Goal: Task Accomplishment & Management: Use online tool/utility

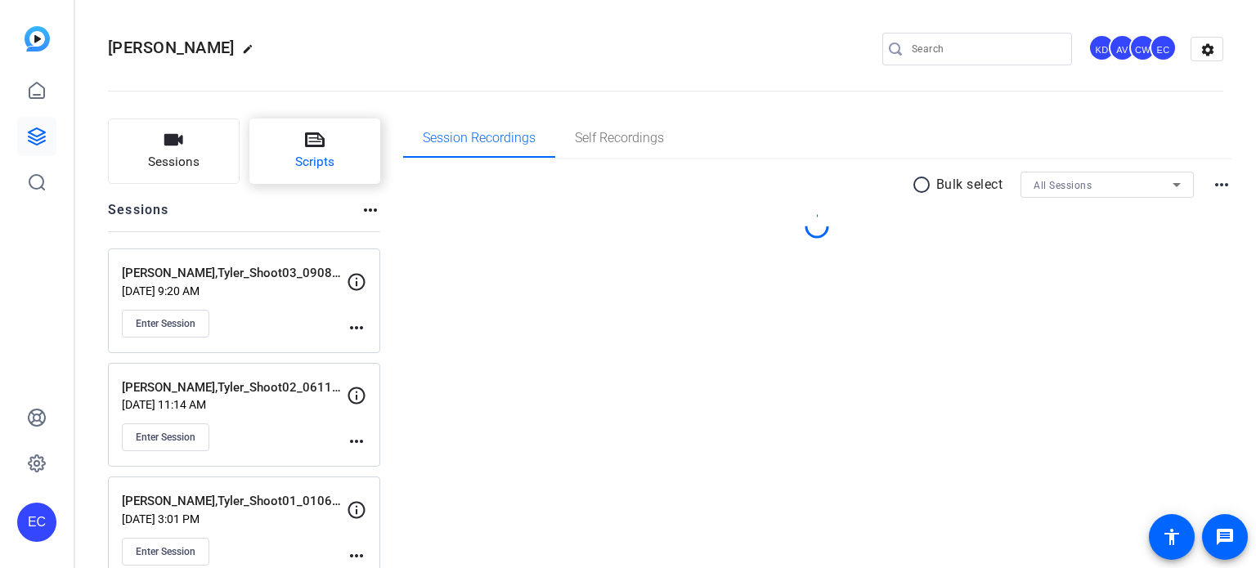
click at [319, 155] on span "Scripts" at bounding box center [314, 162] width 39 height 19
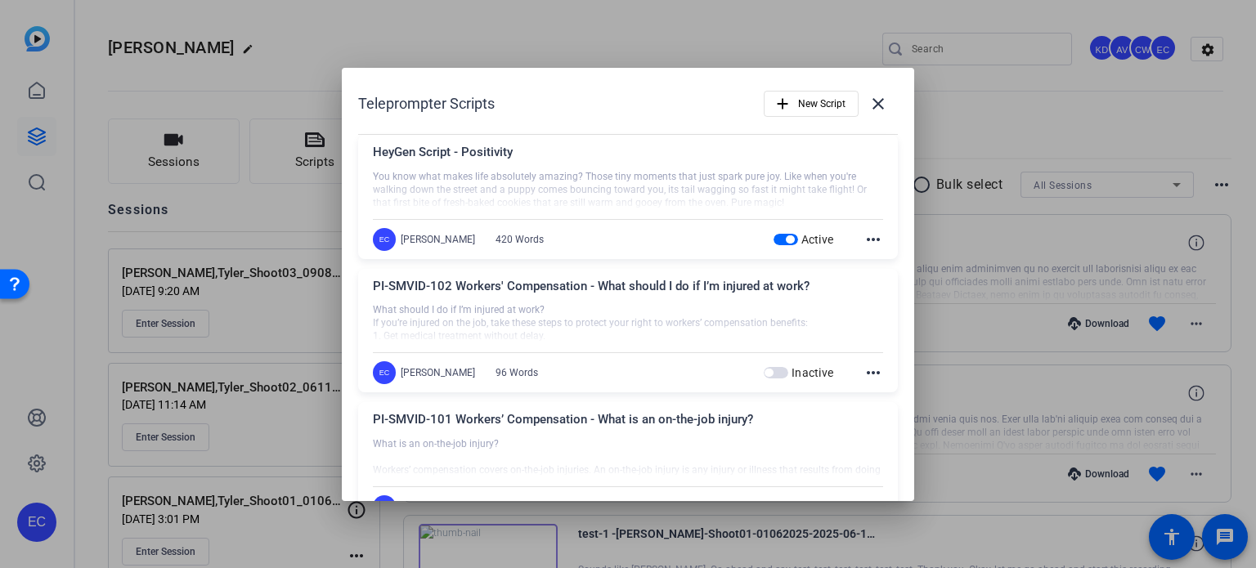
click at [996, 111] on div at bounding box center [628, 284] width 1256 height 568
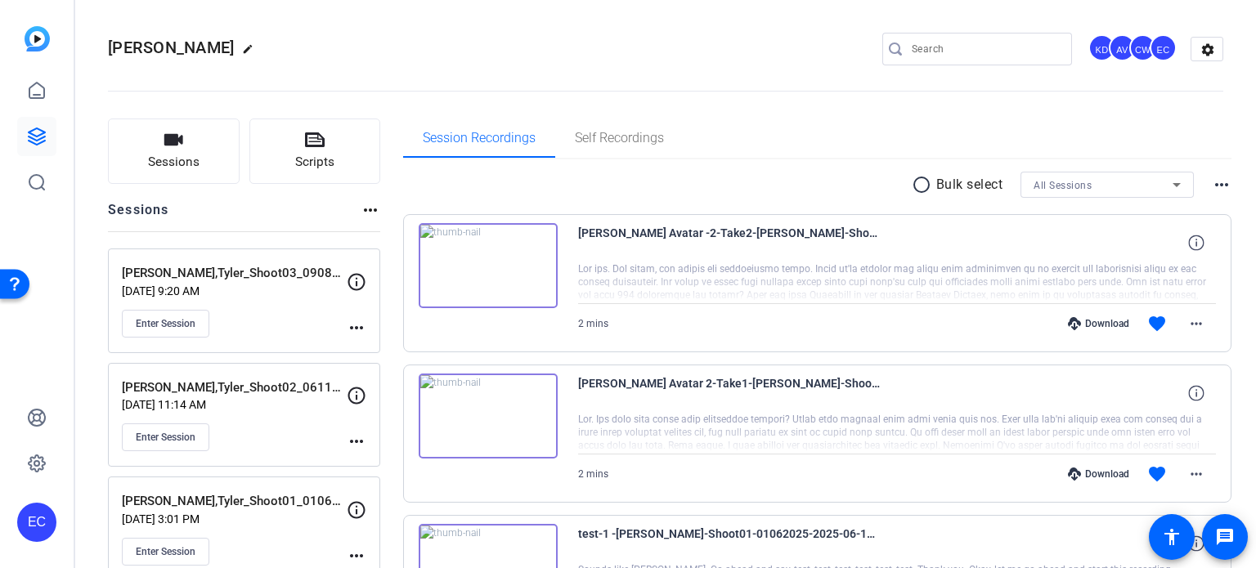
click at [353, 323] on mat-icon "more_horiz" at bounding box center [357, 328] width 20 height 20
click at [377, 348] on span "Edit Session" at bounding box center [397, 351] width 74 height 20
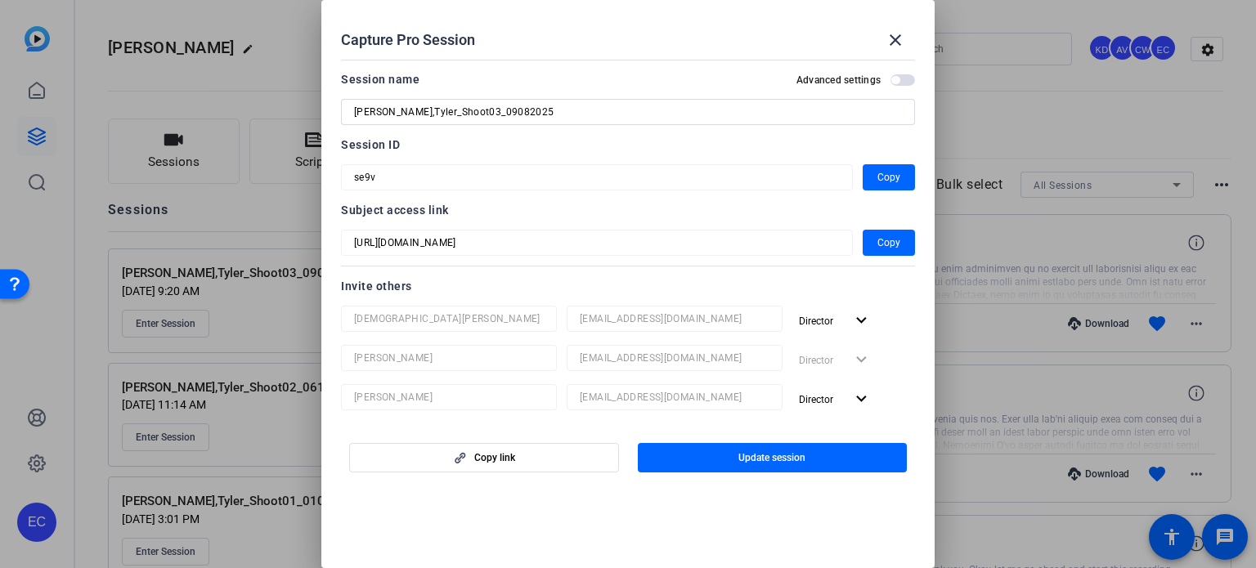
click at [467, 117] on input "Lee,Tyler_Shoot03_09082025" at bounding box center [628, 112] width 548 height 20
type input "Lee,Tyler_Shoot03_09102025"
click at [889, 235] on span "Copy" at bounding box center [888, 243] width 23 height 20
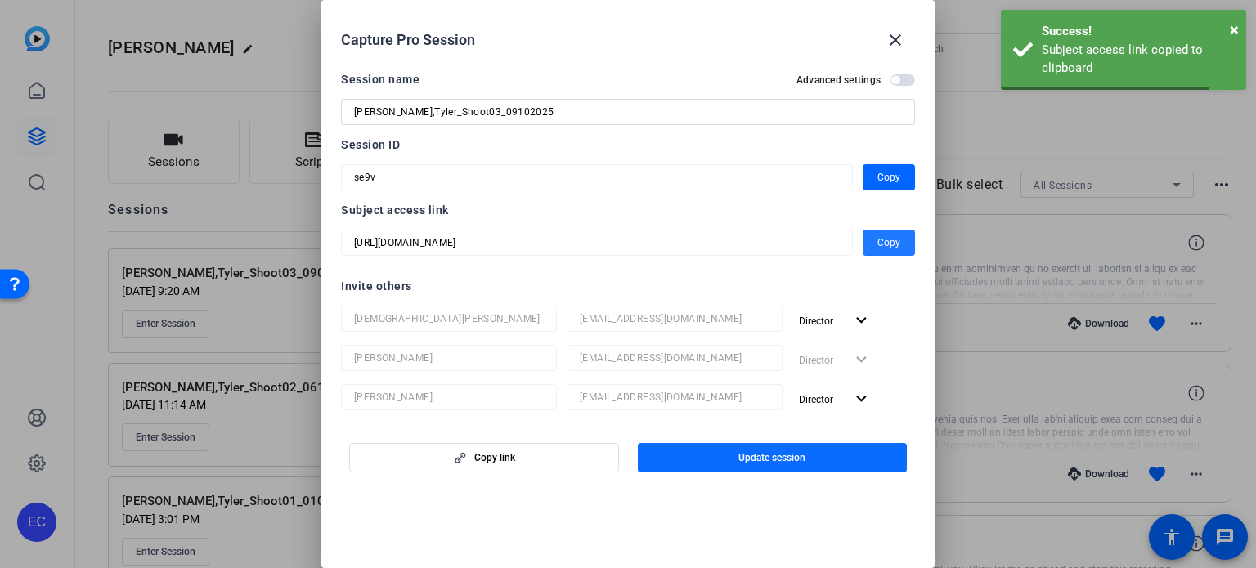
click at [785, 453] on span "Update session" at bounding box center [771, 457] width 67 height 13
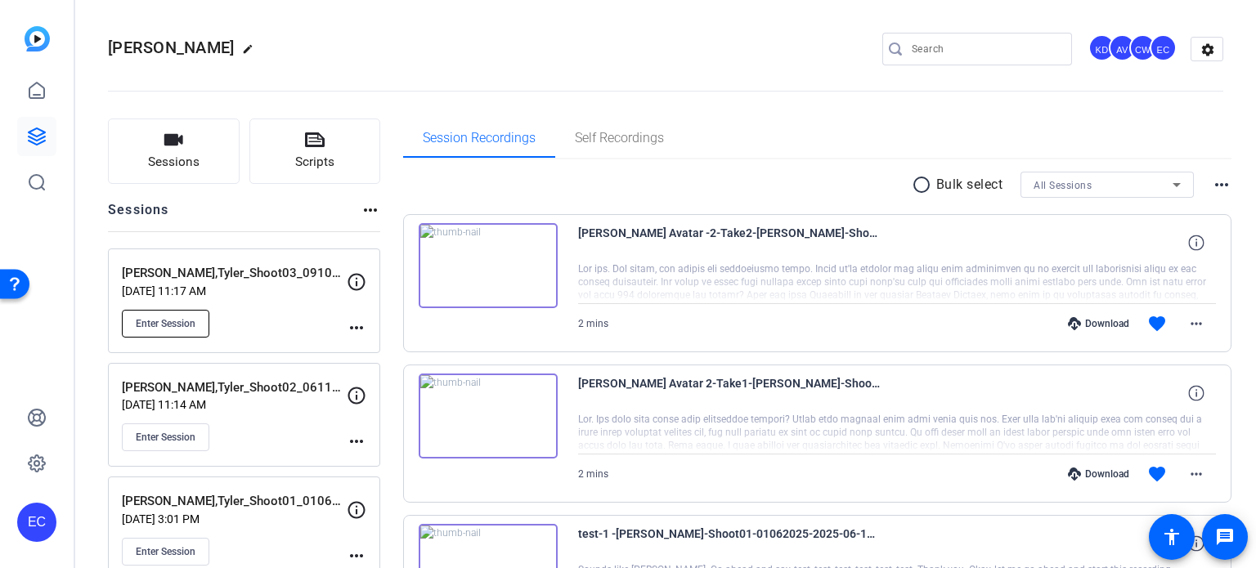
click at [148, 311] on button "Enter Session" at bounding box center [165, 324] width 87 height 28
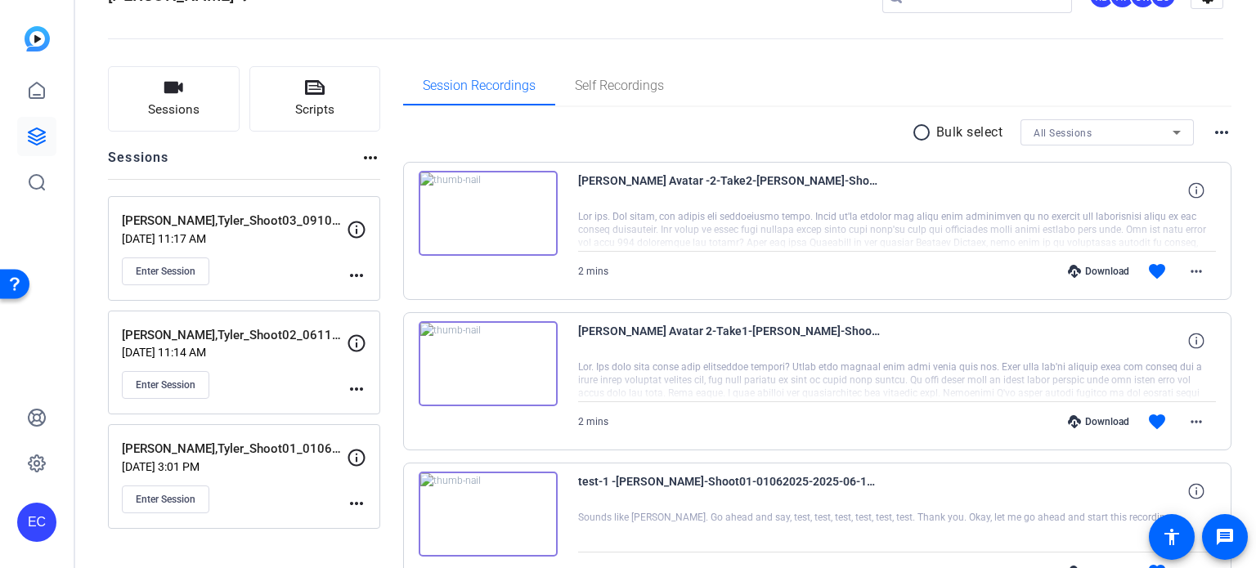
scroll to position [82, 0]
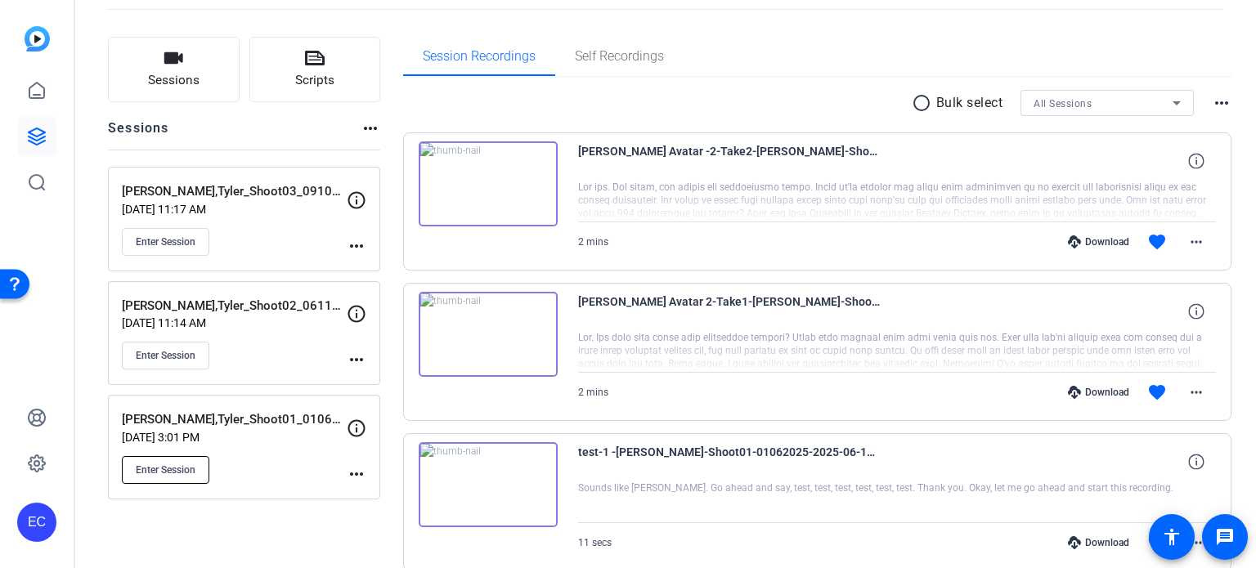
click at [192, 472] on span "Enter Session" at bounding box center [166, 469] width 60 height 13
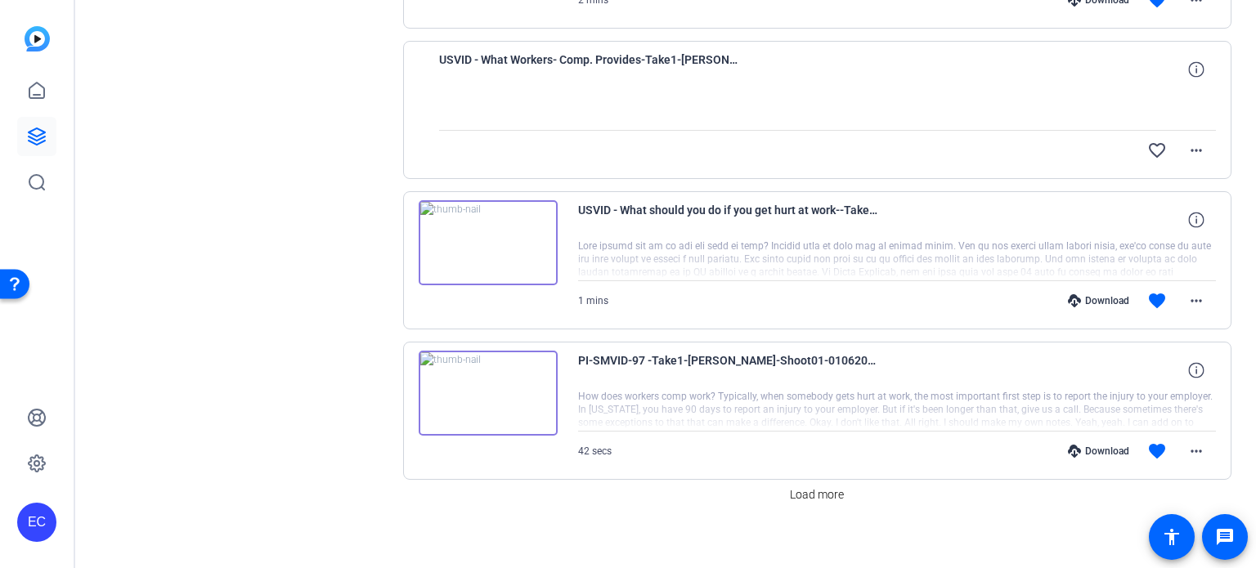
scroll to position [0, 0]
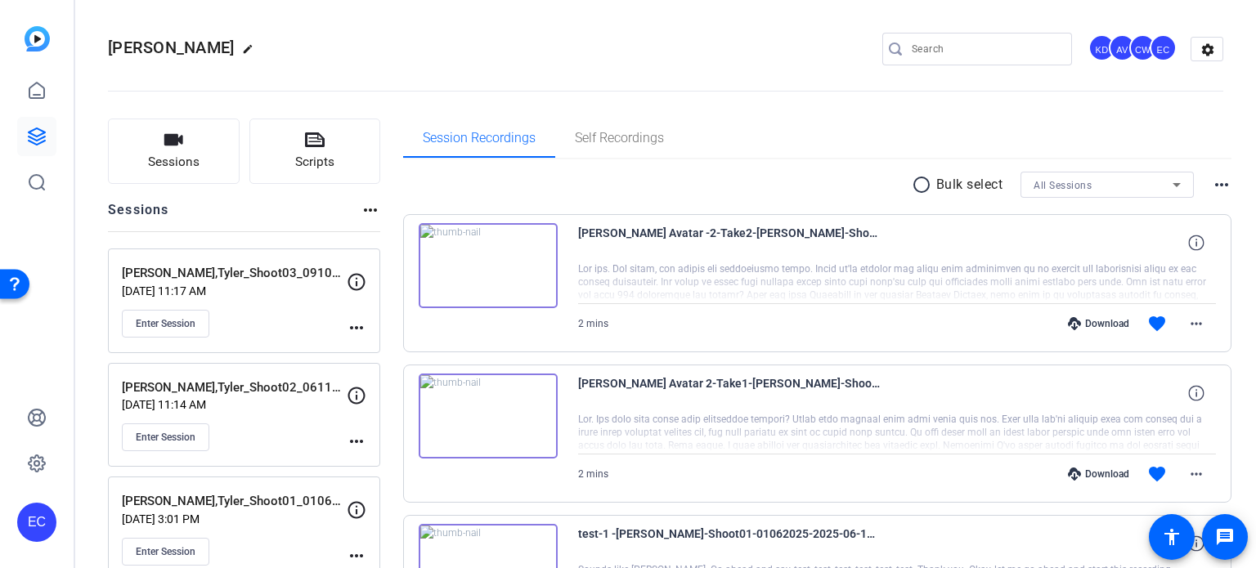
click at [359, 326] on mat-icon "more_horiz" at bounding box center [357, 328] width 20 height 20
click at [368, 343] on span "Edit Session" at bounding box center [397, 351] width 74 height 20
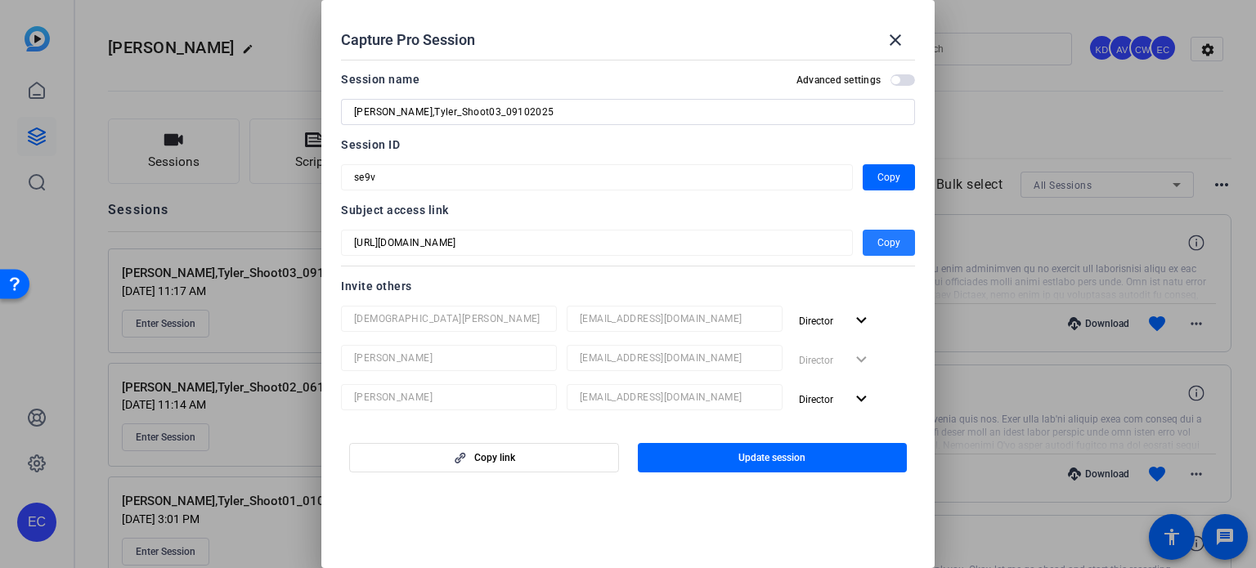
click at [865, 245] on span "button" at bounding box center [888, 242] width 52 height 39
click at [893, 43] on mat-icon "close" at bounding box center [895, 40] width 20 height 20
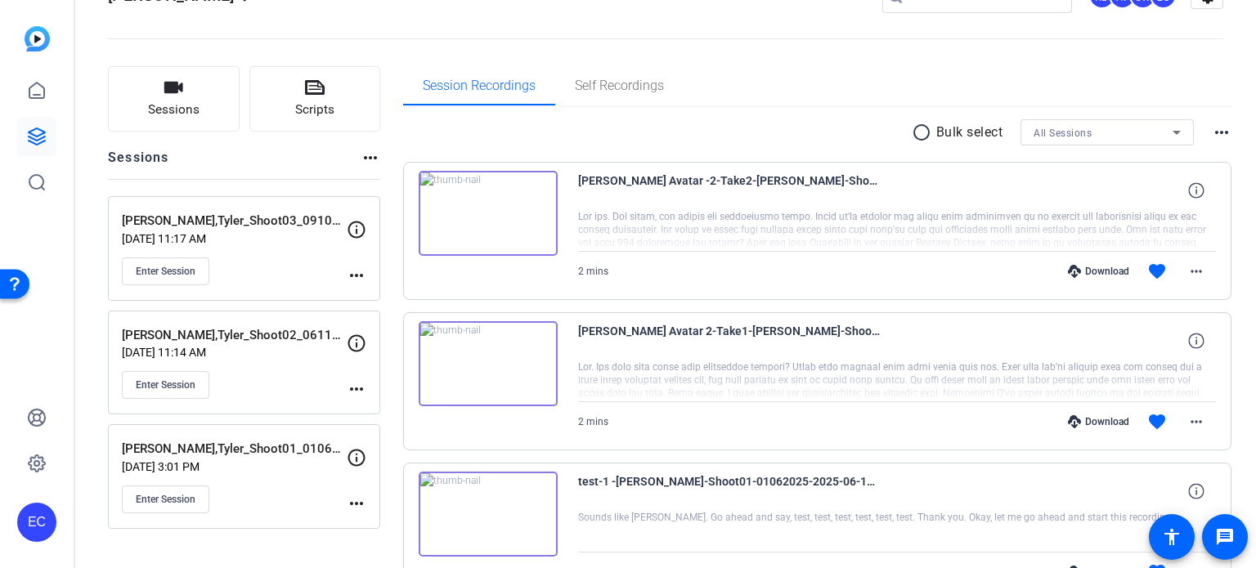
scroll to position [82, 0]
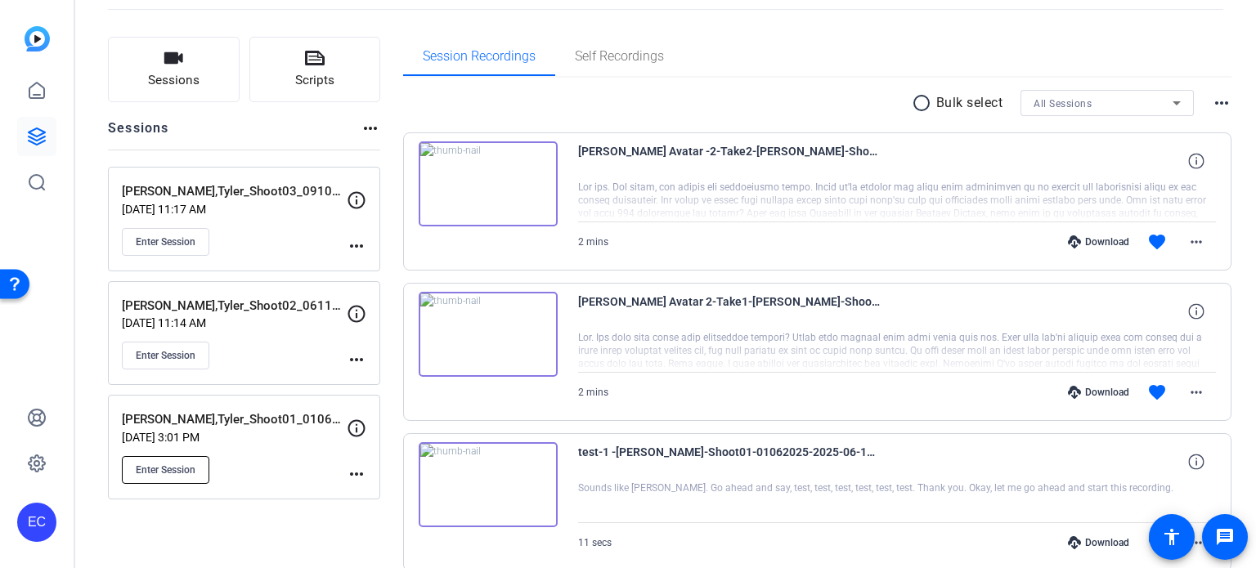
click at [191, 477] on button "Enter Session" at bounding box center [165, 470] width 87 height 28
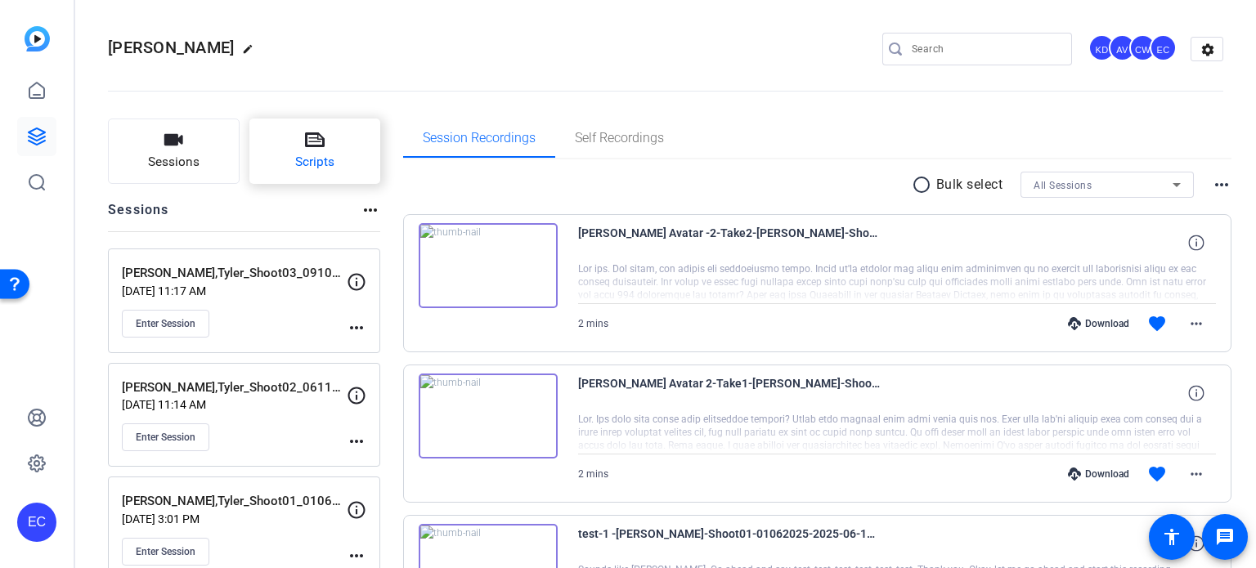
click at [316, 157] on span "Scripts" at bounding box center [314, 162] width 39 height 19
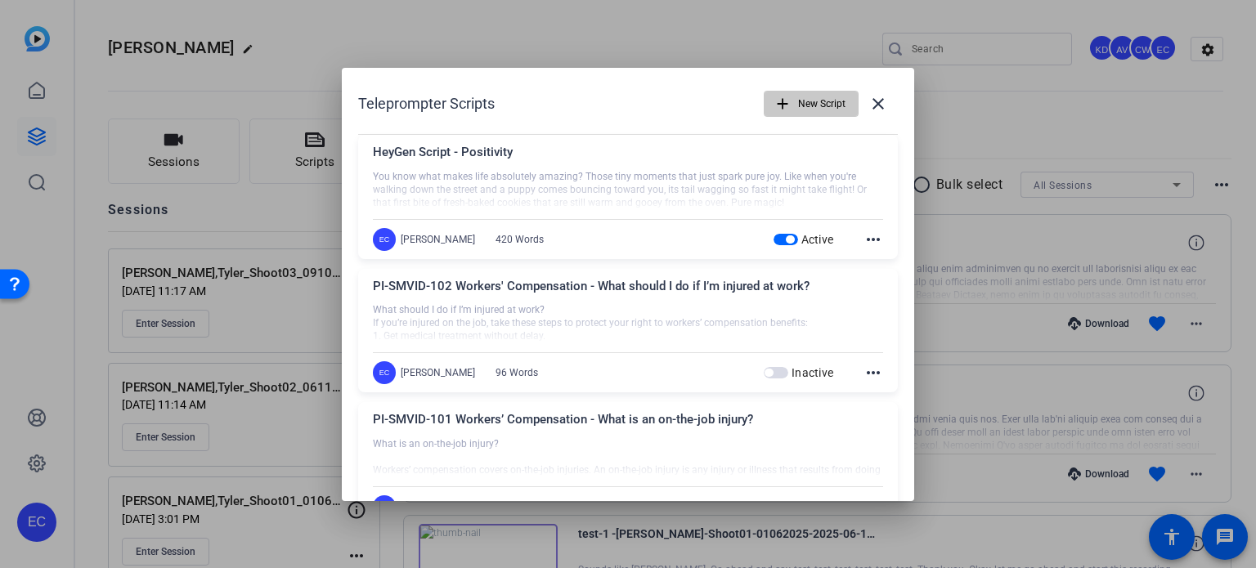
click at [788, 106] on span "button" at bounding box center [810, 103] width 93 height 39
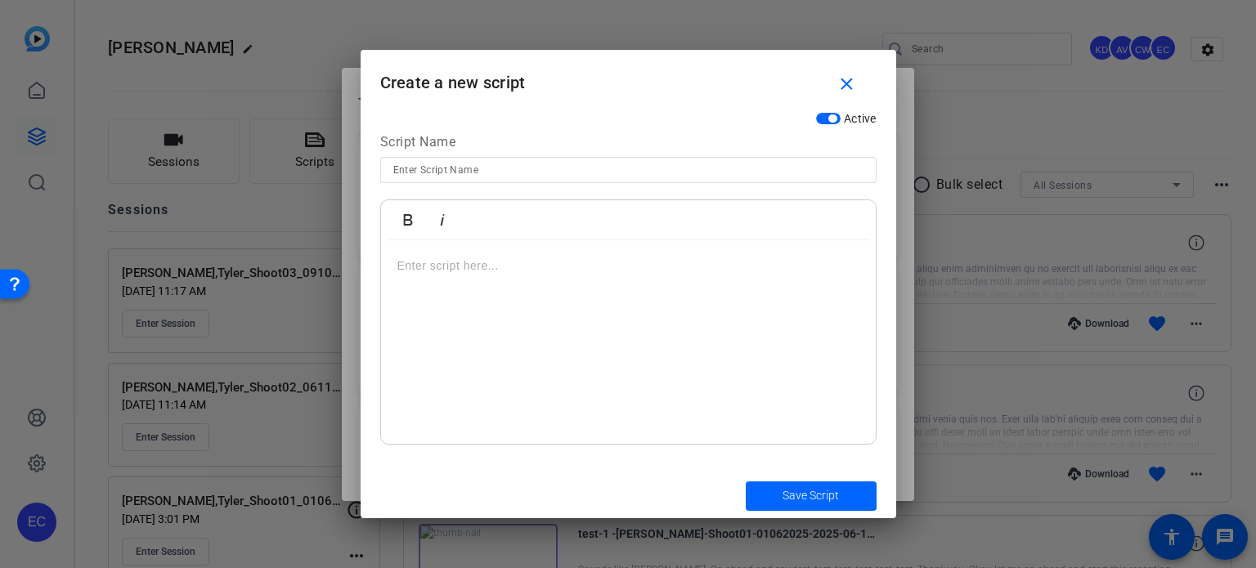
click at [513, 318] on div at bounding box center [628, 342] width 495 height 204
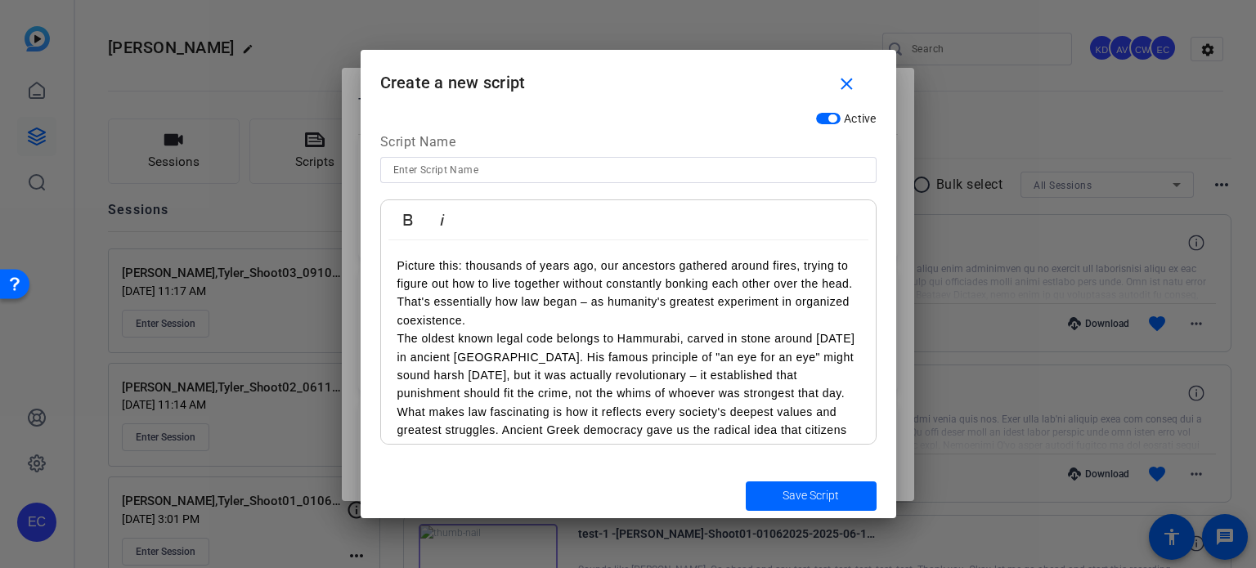
click at [537, 317] on p "Picture this: thousands of years ago, our ancestors gathered around fires, tryi…" at bounding box center [628, 294] width 462 height 74
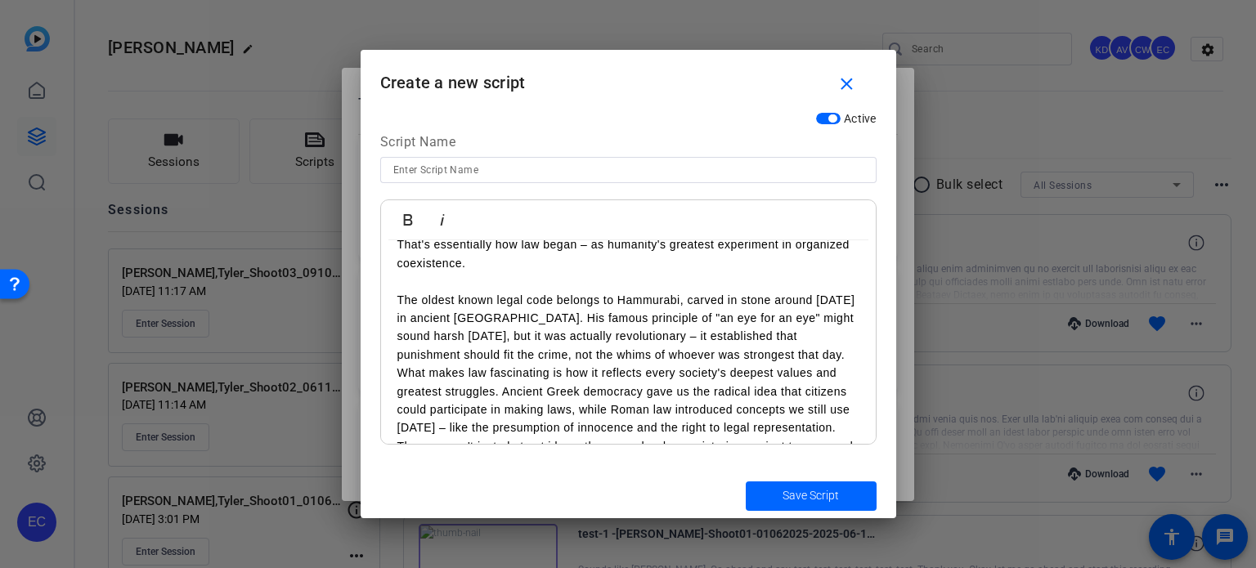
scroll to position [82, 0]
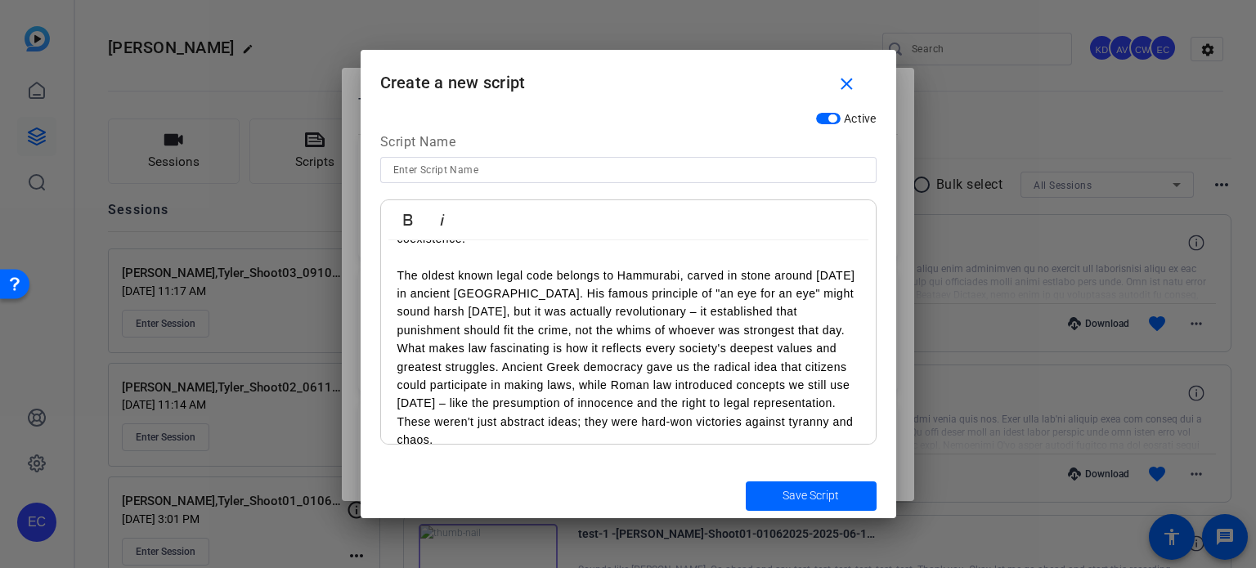
click at [805, 332] on p "The oldest known legal code belongs to Hammurabi, carved in stone around [DATE]…" at bounding box center [628, 303] width 462 height 74
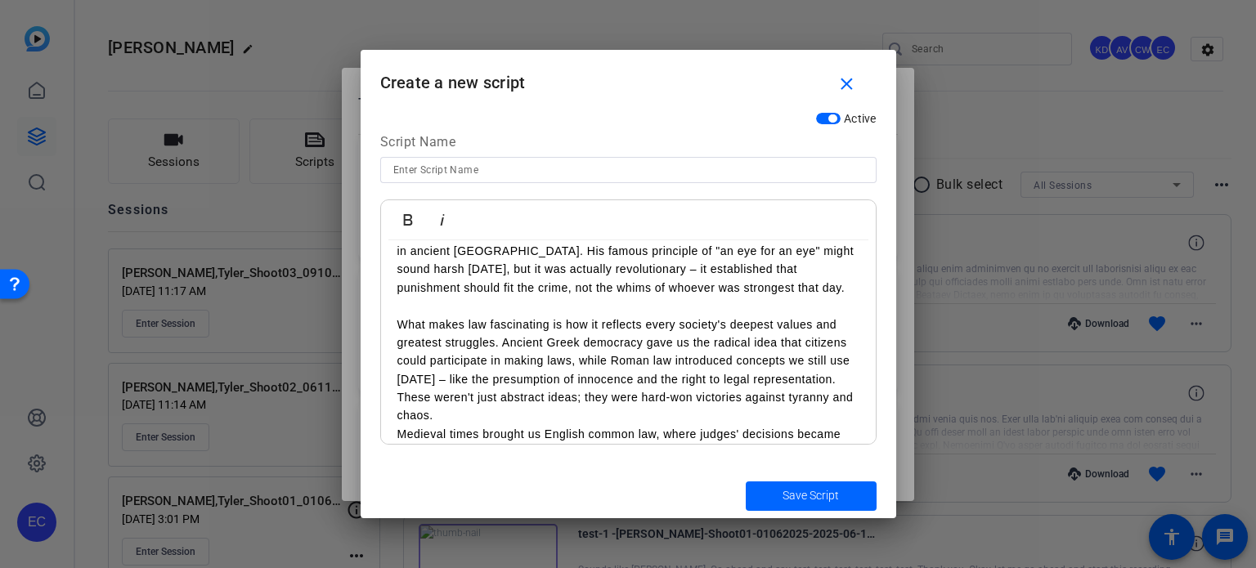
scroll to position [163, 0]
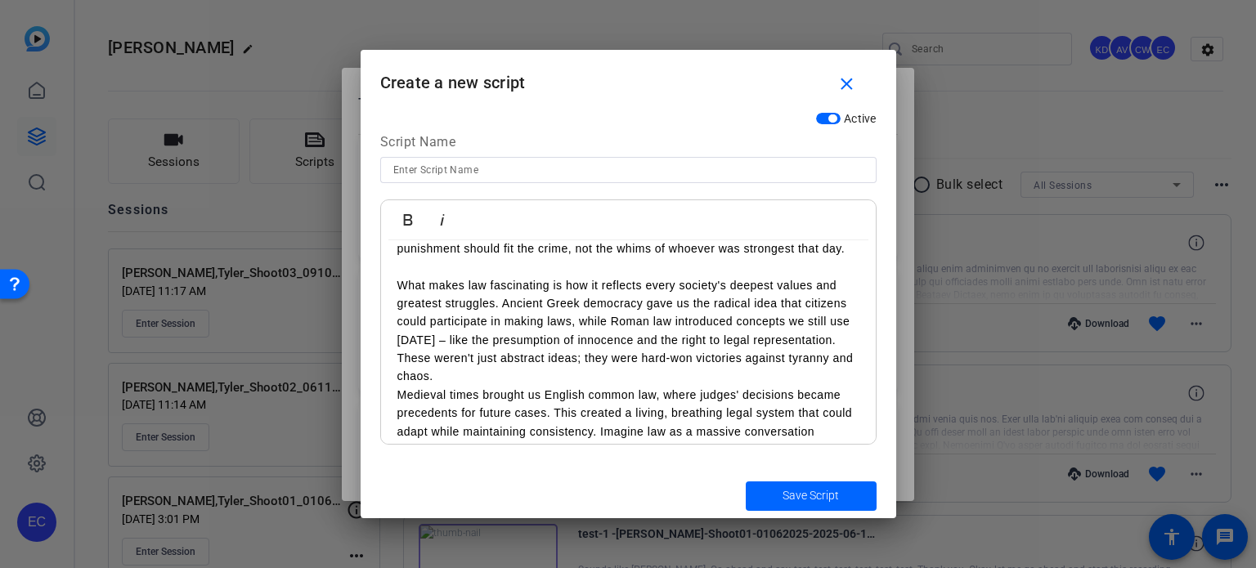
click at [508, 379] on p "What makes law fascinating is how it reflects every society's deepest values an…" at bounding box center [628, 331] width 462 height 110
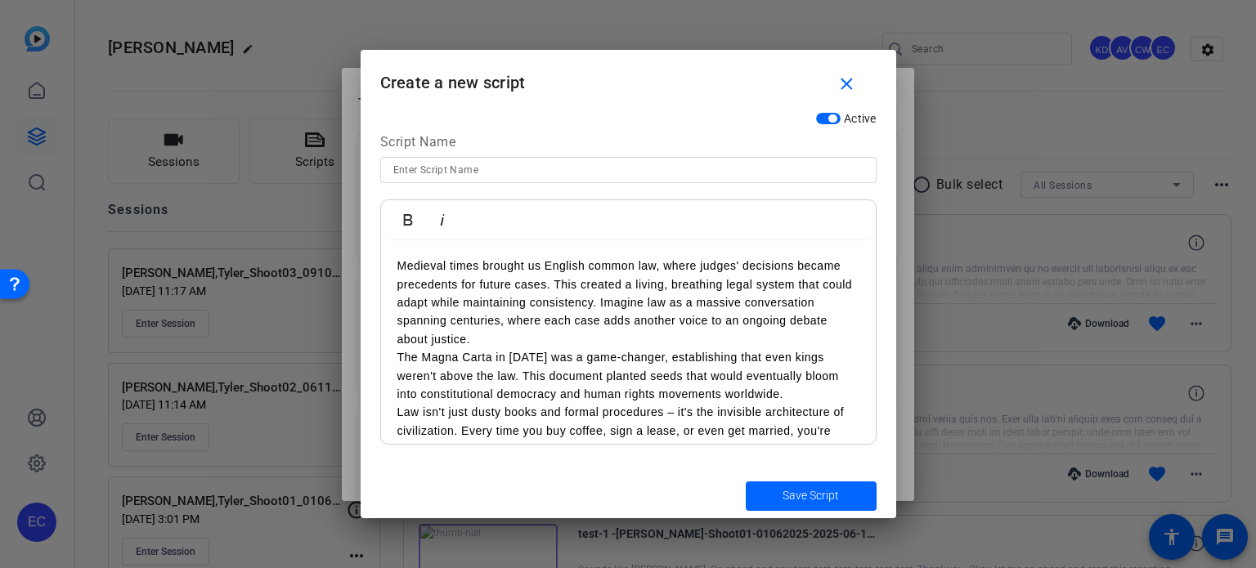
scroll to position [327, 0]
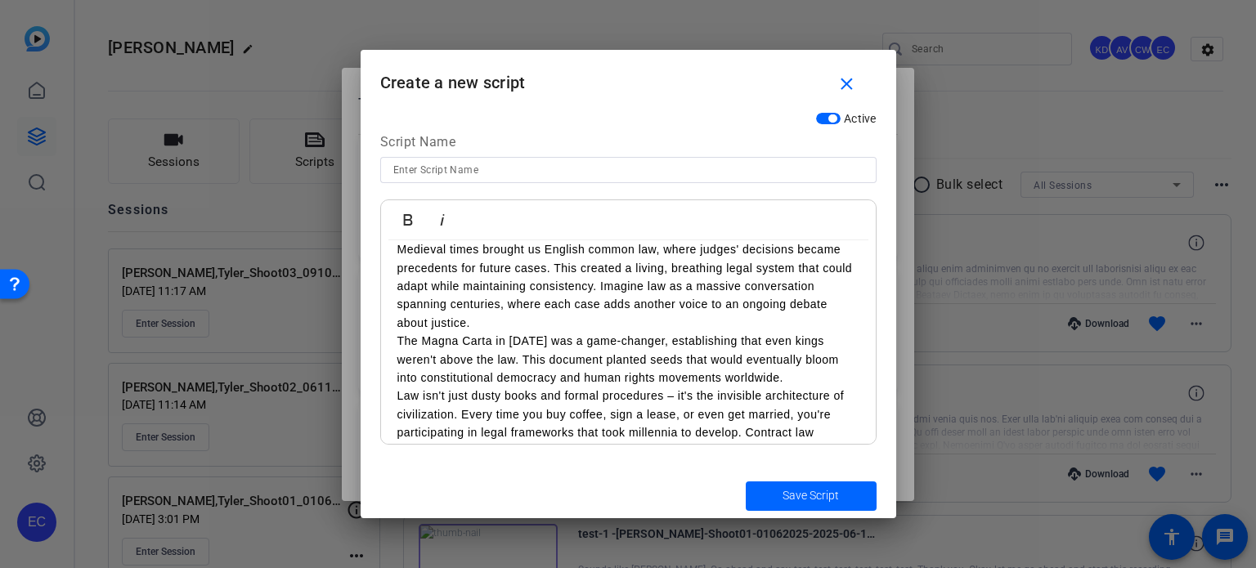
click at [491, 325] on p "Medieval times brought us English common law, where judges' decisions became pr…" at bounding box center [628, 286] width 462 height 92
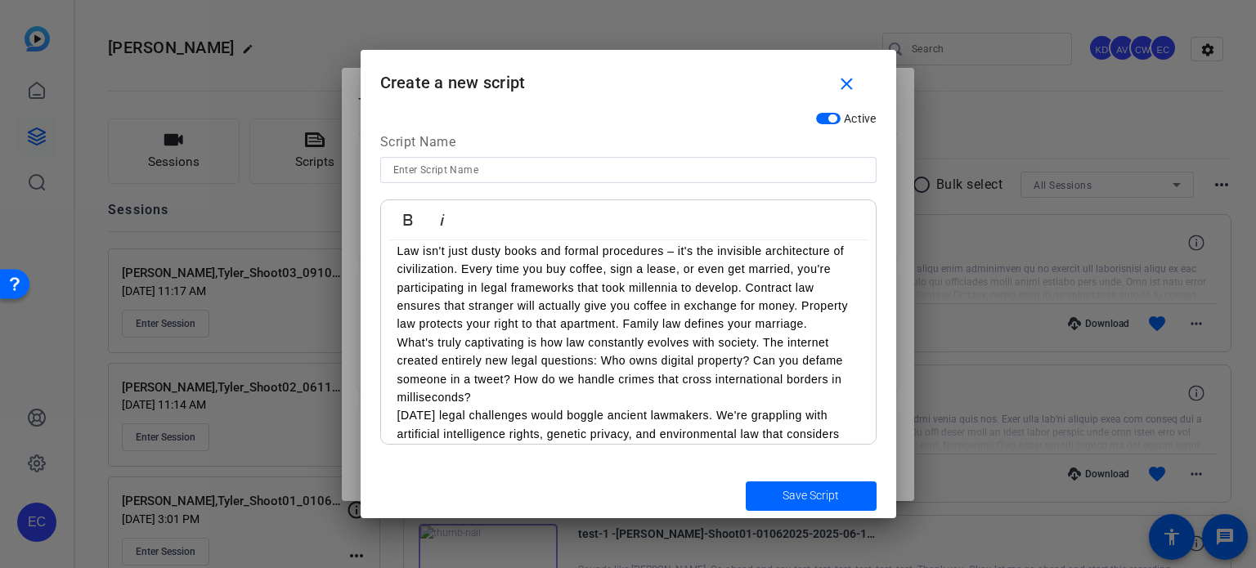
scroll to position [409, 0]
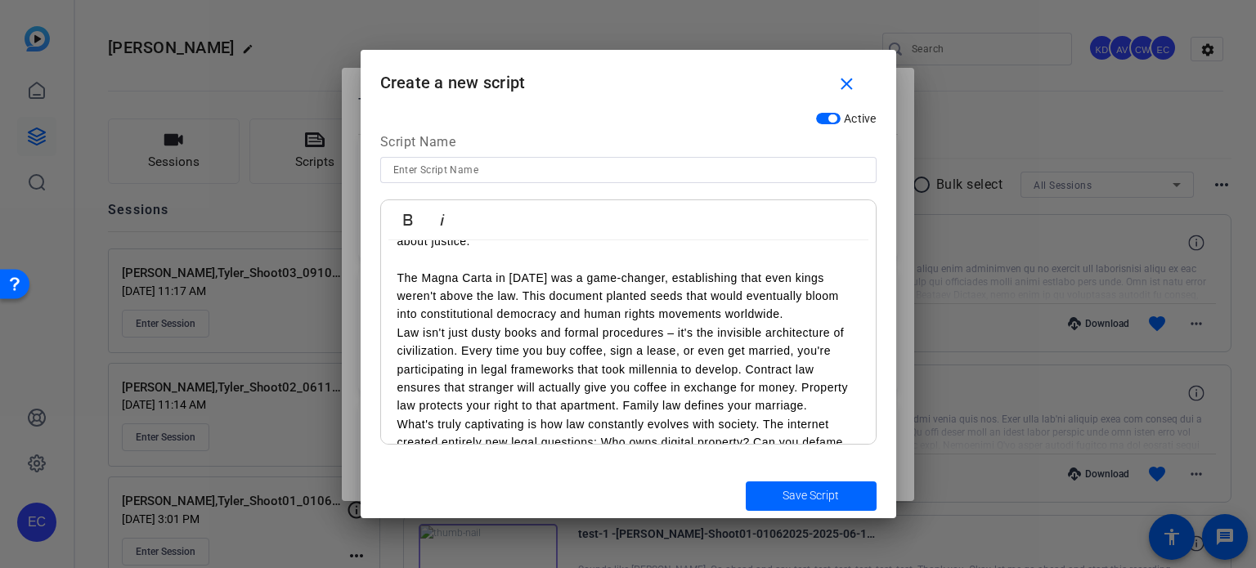
click at [461, 351] on p "Law isn't just dusty books and formal procedures – it's the invisible architect…" at bounding box center [628, 370] width 462 height 92
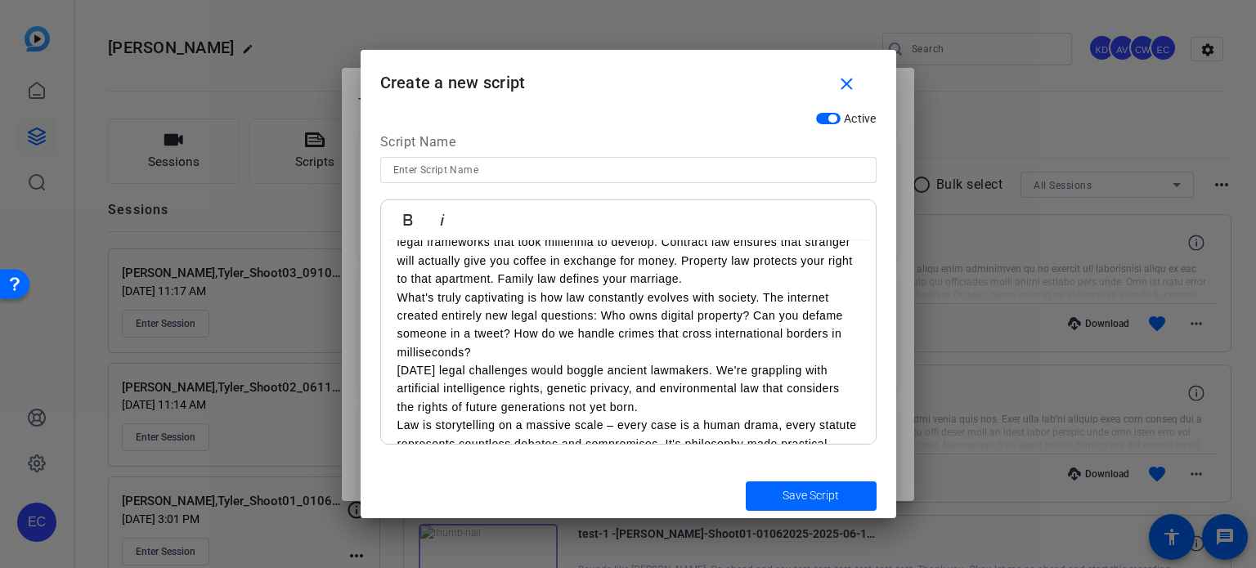
click at [731, 280] on p "Every time you buy coffee, sign a lease, or even get married, you're participat…" at bounding box center [628, 252] width 462 height 74
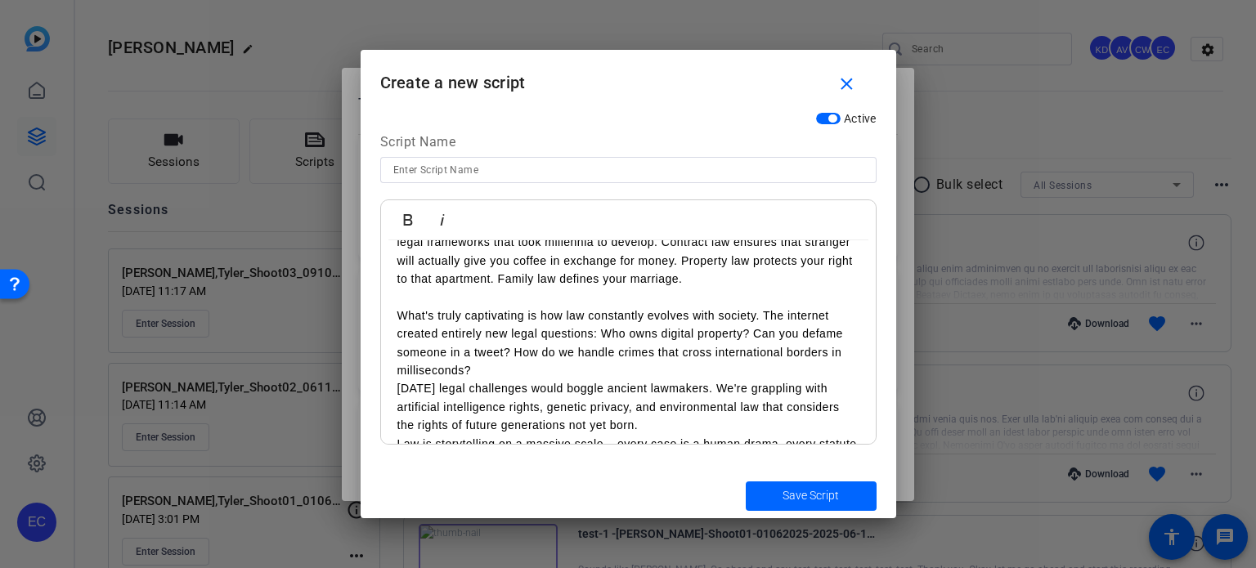
scroll to position [590, 0]
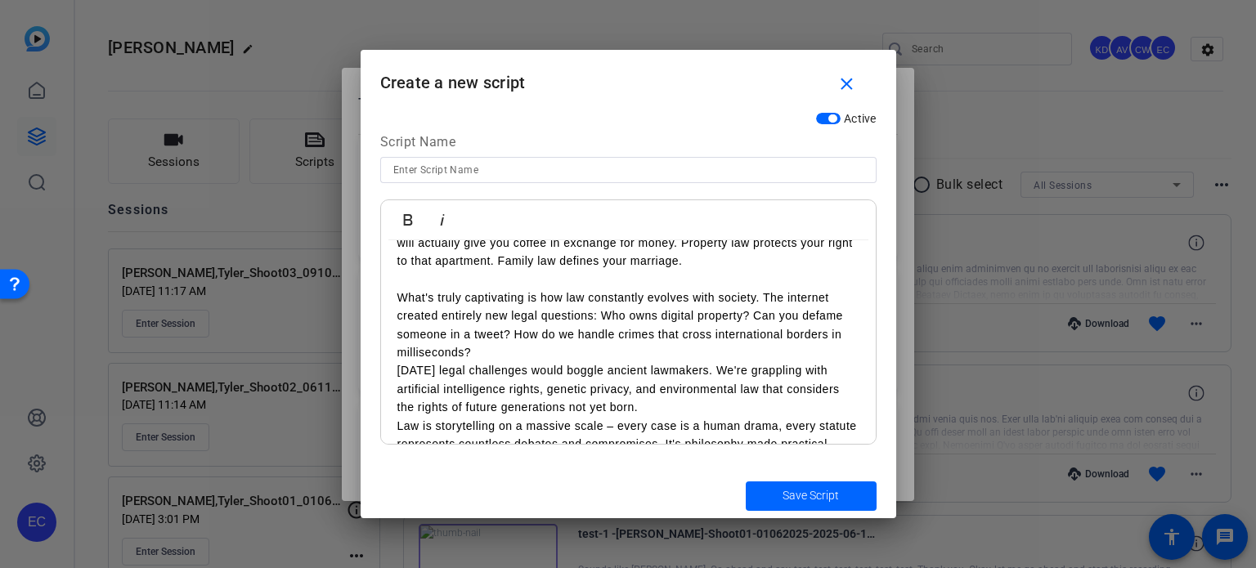
click at [490, 349] on p "What's truly captivating is how law constantly evolves with society. The intern…" at bounding box center [628, 326] width 462 height 74
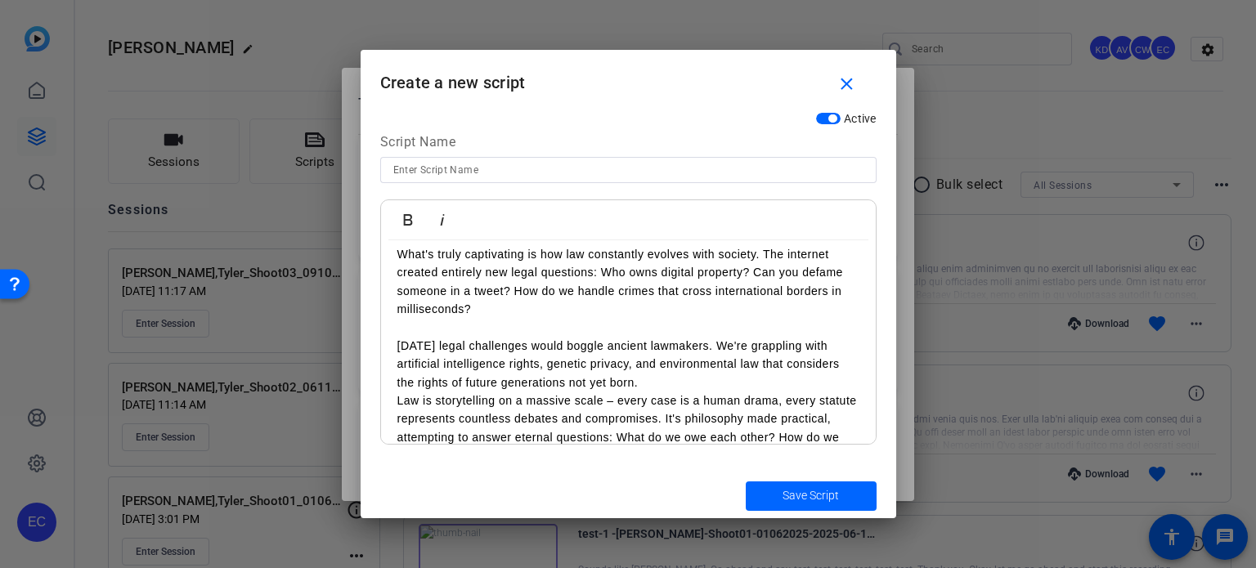
scroll to position [672, 0]
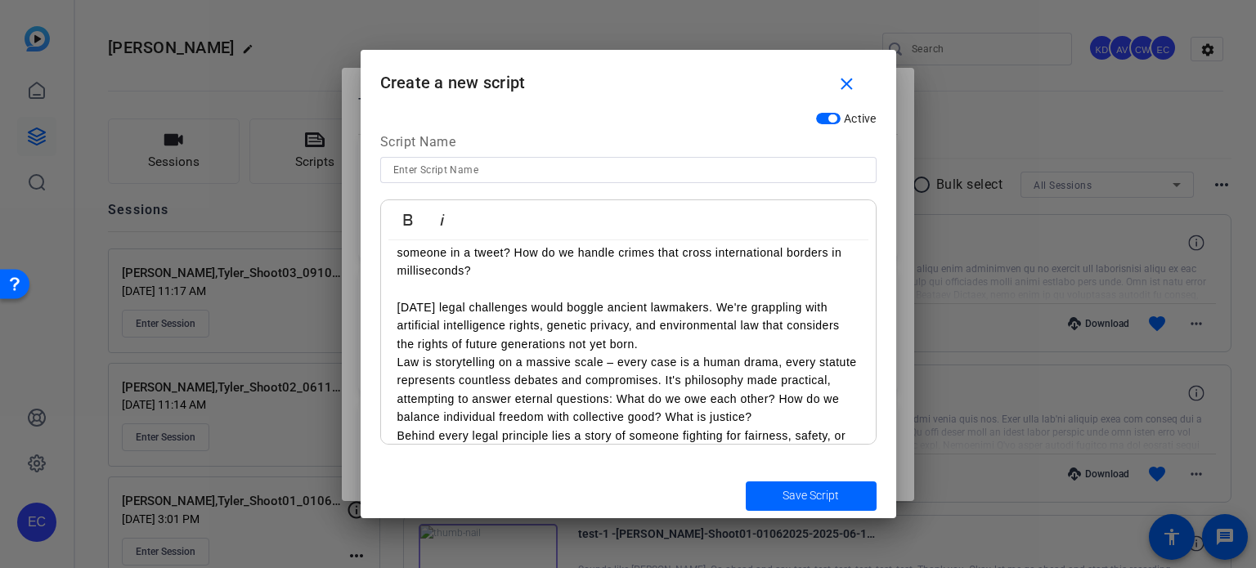
click at [654, 342] on p "[DATE] legal challenges would boggle ancient lawmakers. We're grappling with ar…" at bounding box center [628, 325] width 462 height 55
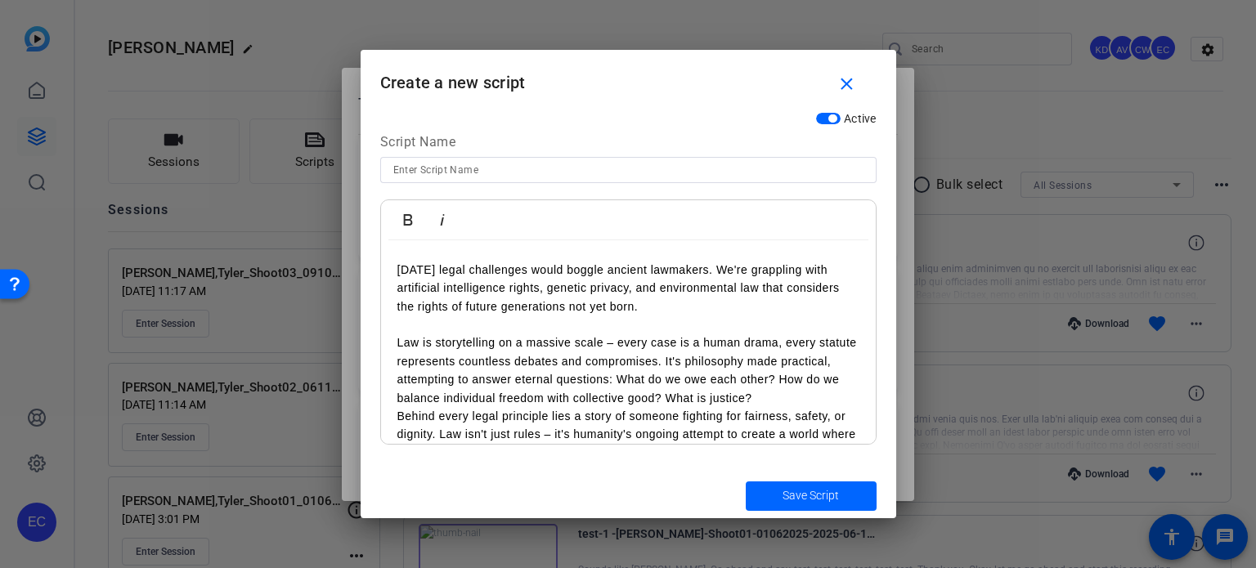
scroll to position [743, 0]
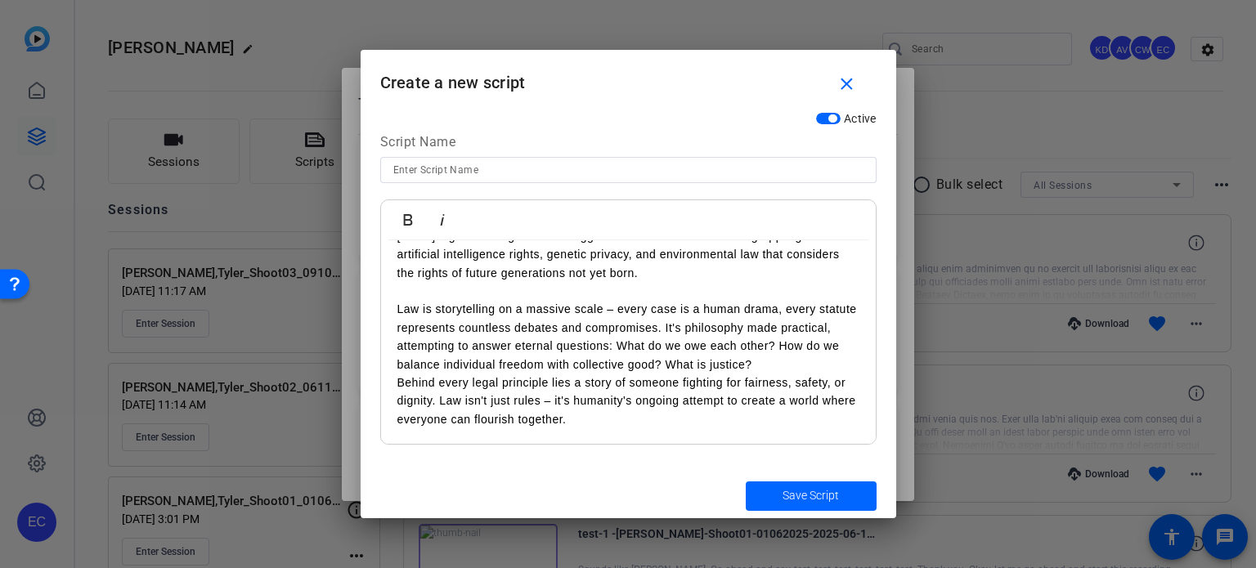
click at [831, 365] on p "Law is storytelling on a massive scale – every case is a human drama, every sta…" at bounding box center [628, 337] width 462 height 74
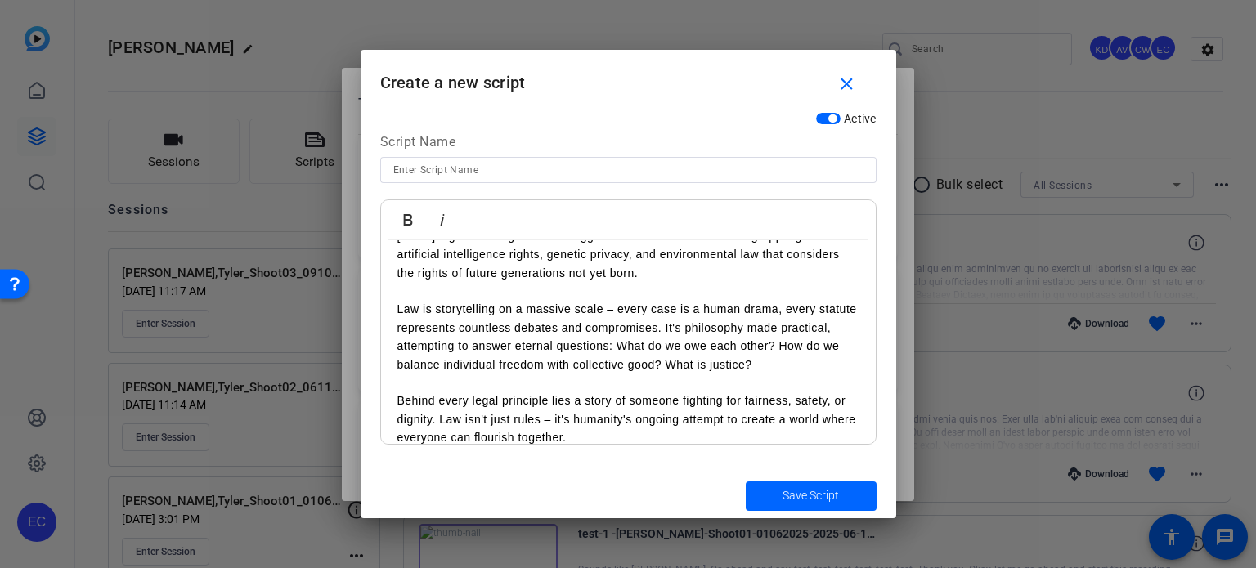
click at [431, 169] on input at bounding box center [628, 170] width 470 height 20
type input "Law script"
click at [837, 487] on span "Save Script" at bounding box center [810, 495] width 56 height 17
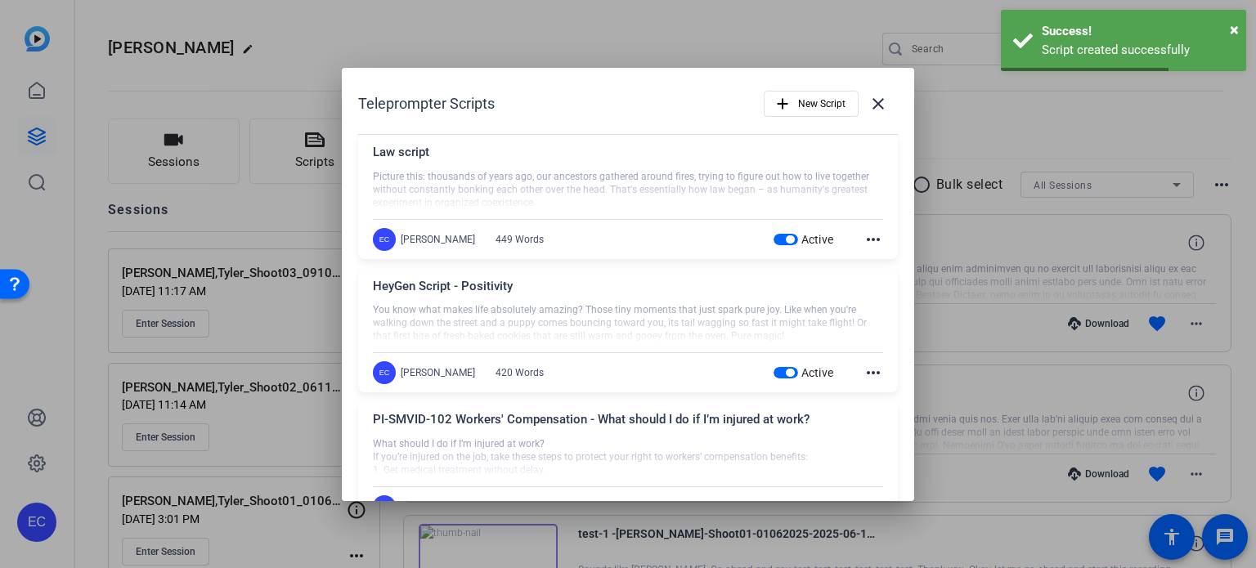
click at [964, 236] on div at bounding box center [628, 284] width 1256 height 568
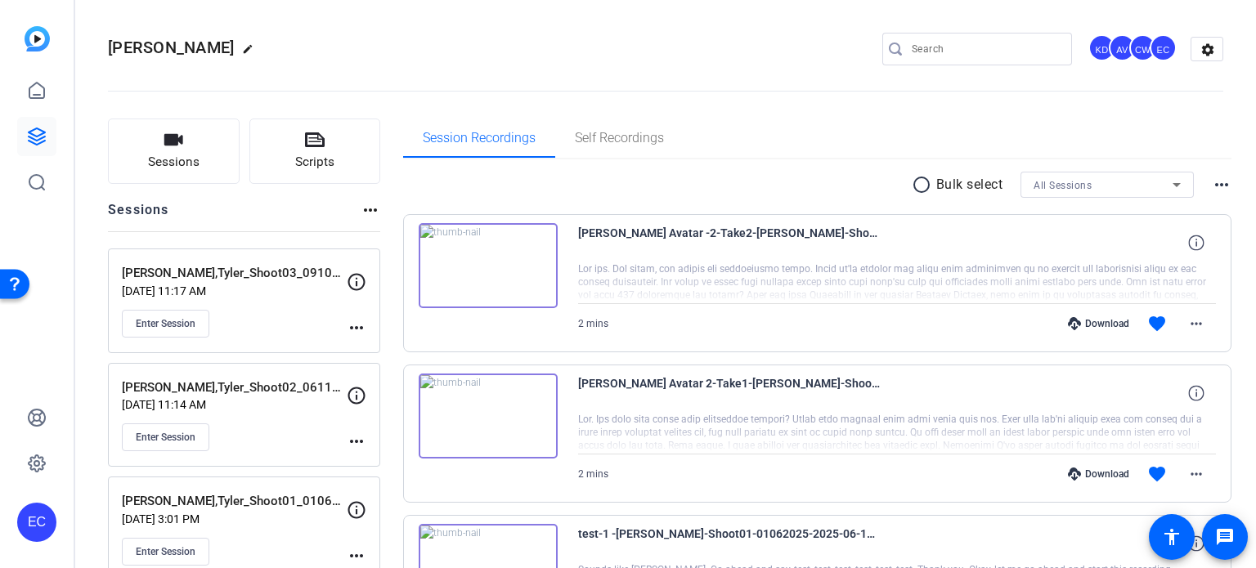
click at [1099, 471] on div "Download" at bounding box center [1098, 474] width 78 height 13
click at [1092, 320] on div "Download" at bounding box center [1098, 323] width 78 height 13
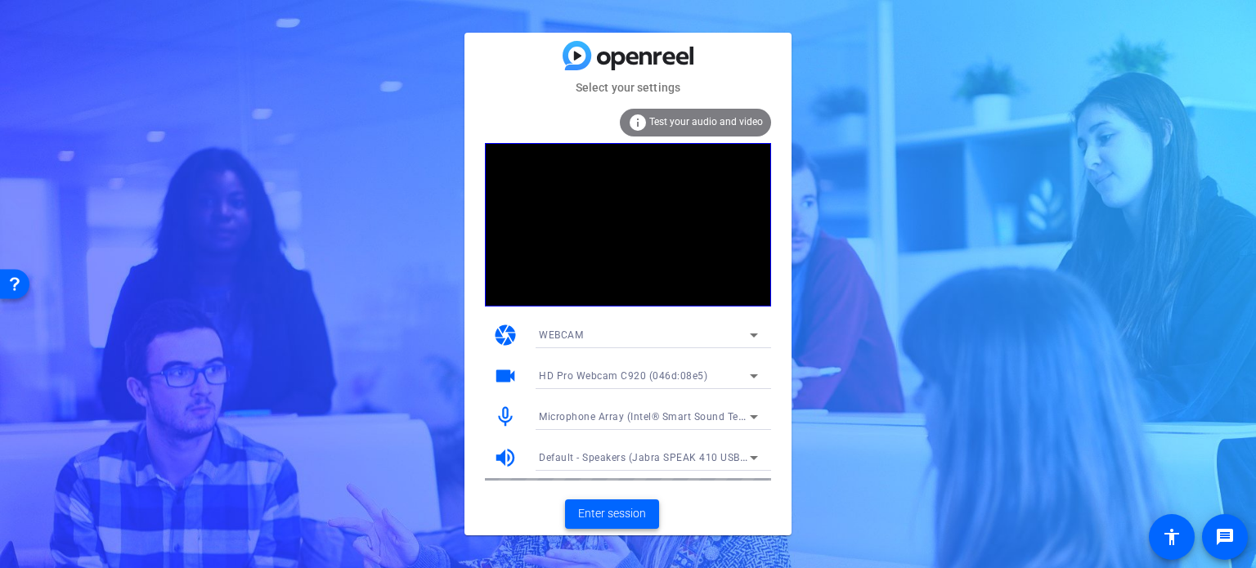
click at [608, 512] on span "Enter session" at bounding box center [612, 513] width 68 height 17
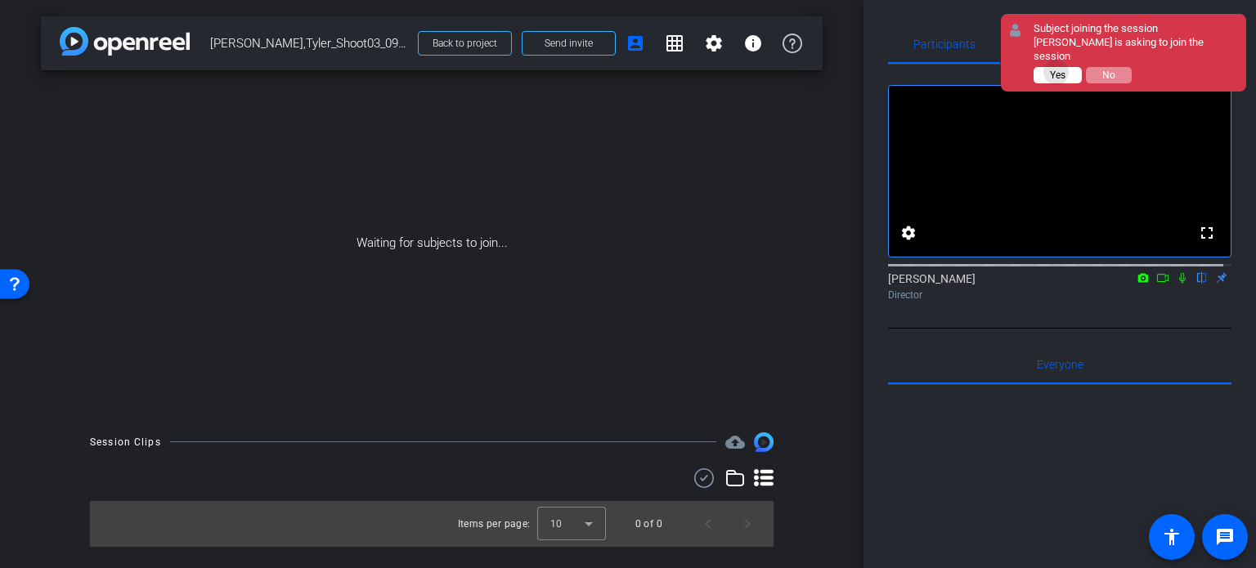
click at [1056, 69] on span "Yes" at bounding box center [1058, 74] width 16 height 11
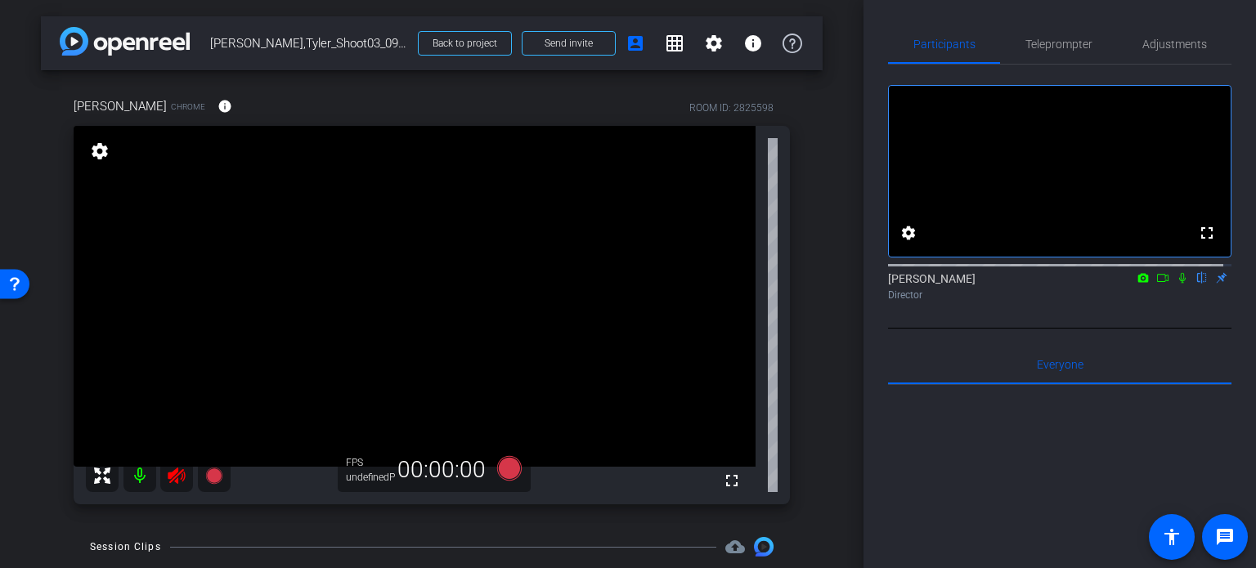
click at [172, 472] on icon at bounding box center [176, 476] width 17 height 16
click at [831, 417] on div "arrow_back Lee,Tyler_Shoot03_09102025 Back to project Send invite account_box g…" at bounding box center [431, 284] width 863 height 568
click at [1054, 51] on span "Teleprompter" at bounding box center [1058, 44] width 67 height 39
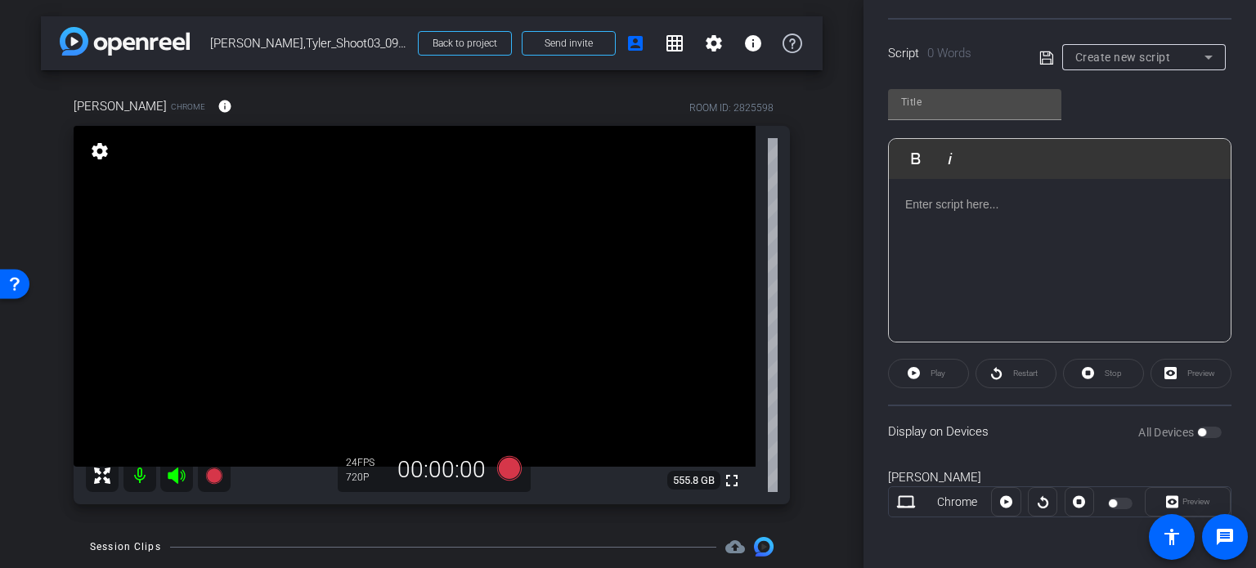
scroll to position [242, 0]
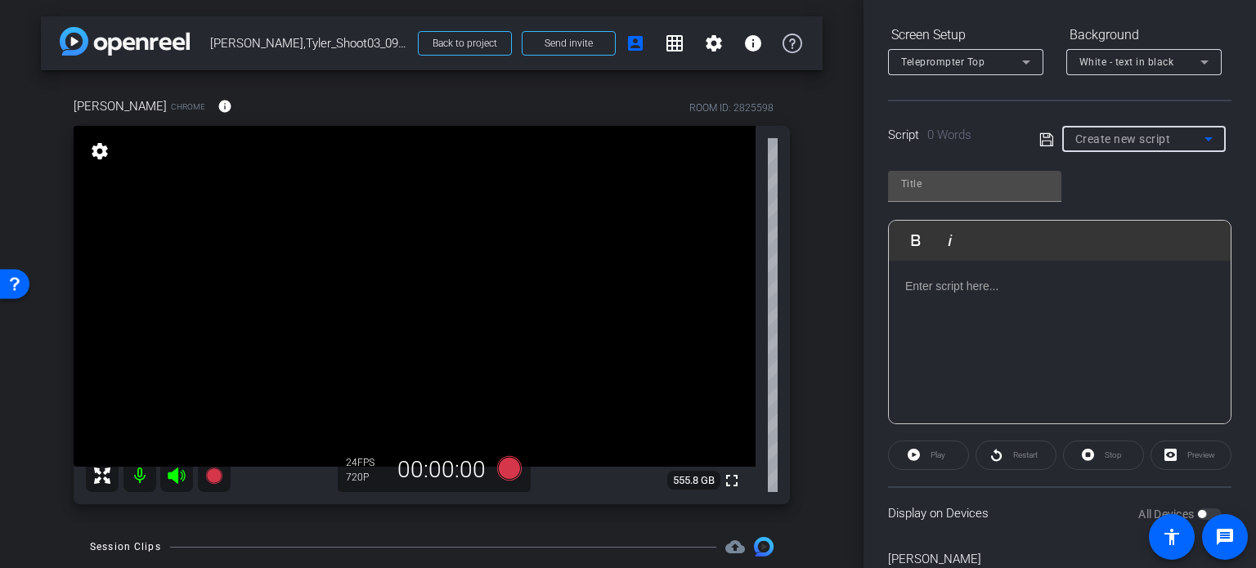
click at [1101, 129] on div "Create new script" at bounding box center [1139, 139] width 129 height 20
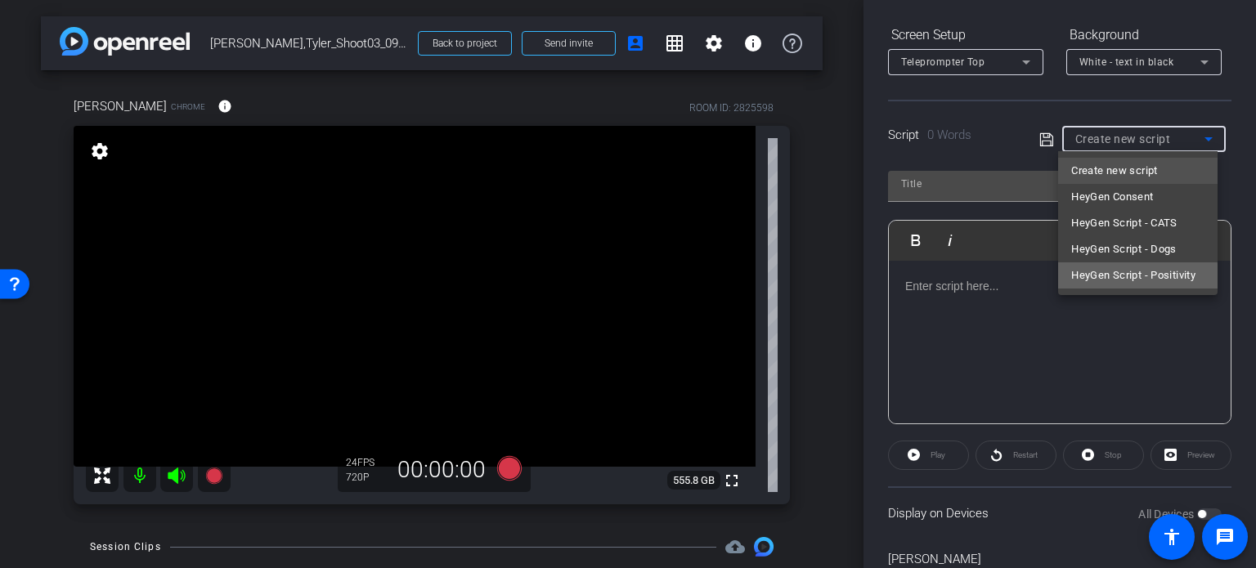
click at [1110, 277] on span "HeyGen Script - Positivity" at bounding box center [1133, 276] width 124 height 20
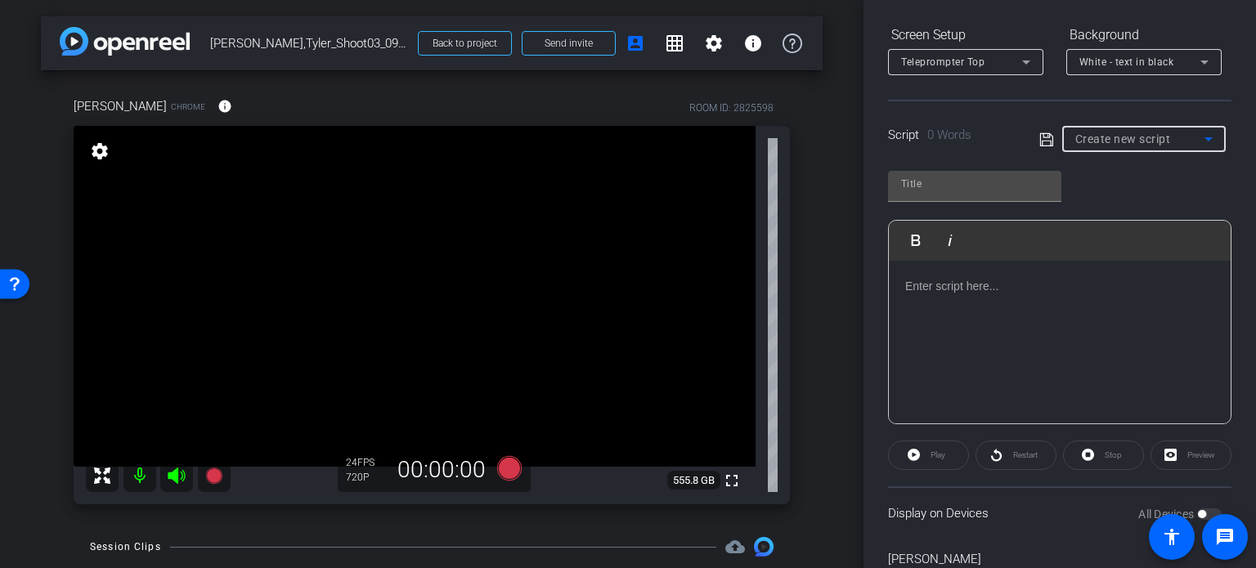
type input "HeyGen Script - Positivity"
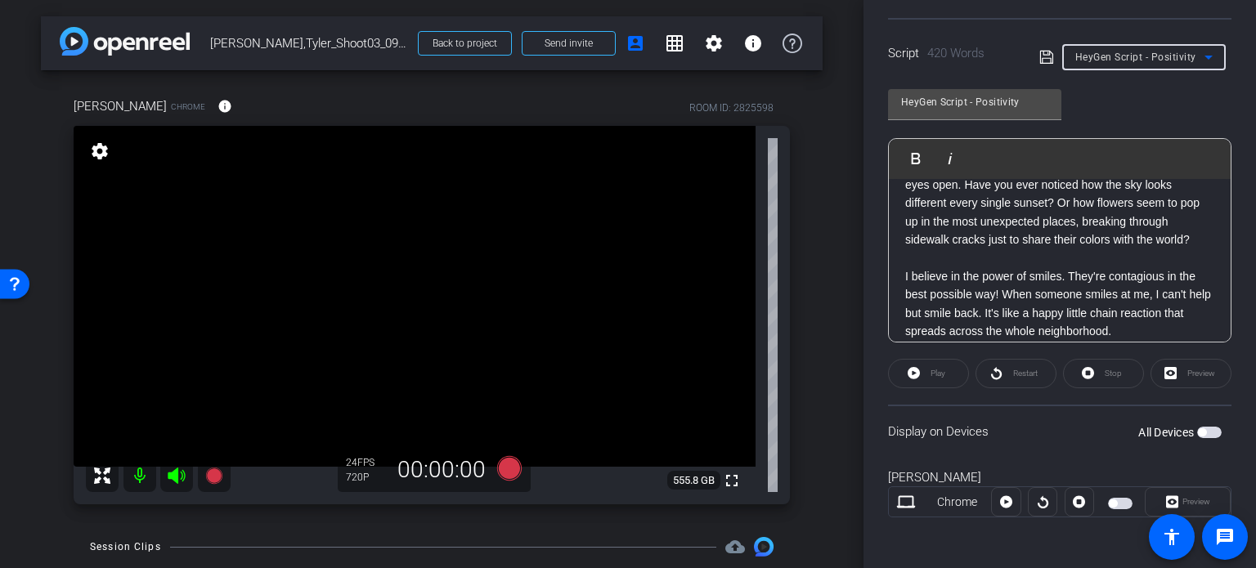
scroll to position [0, 0]
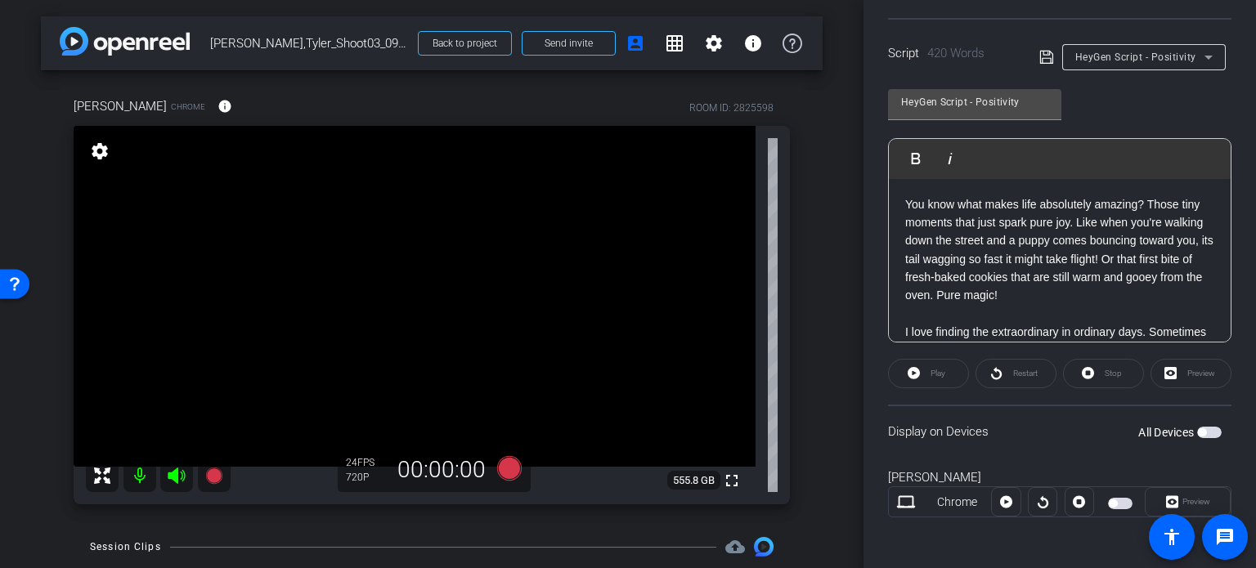
click at [1199, 427] on span "button" at bounding box center [1209, 432] width 25 height 11
click at [1209, 431] on span "button" at bounding box center [1213, 432] width 8 height 8
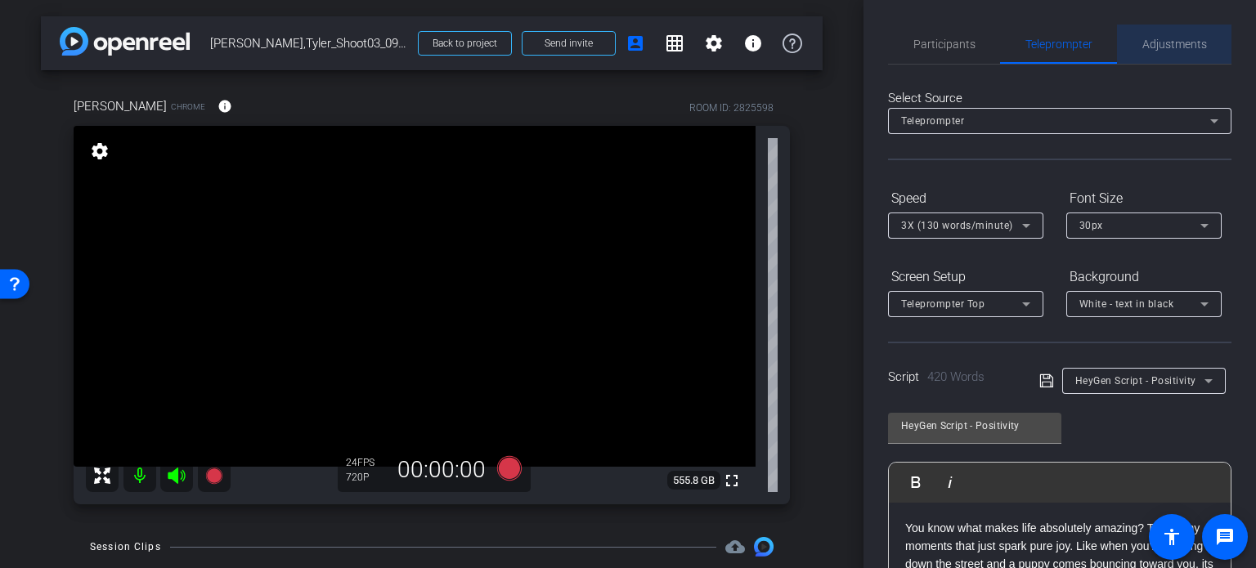
click at [1193, 39] on span "Adjustments" at bounding box center [1174, 43] width 65 height 11
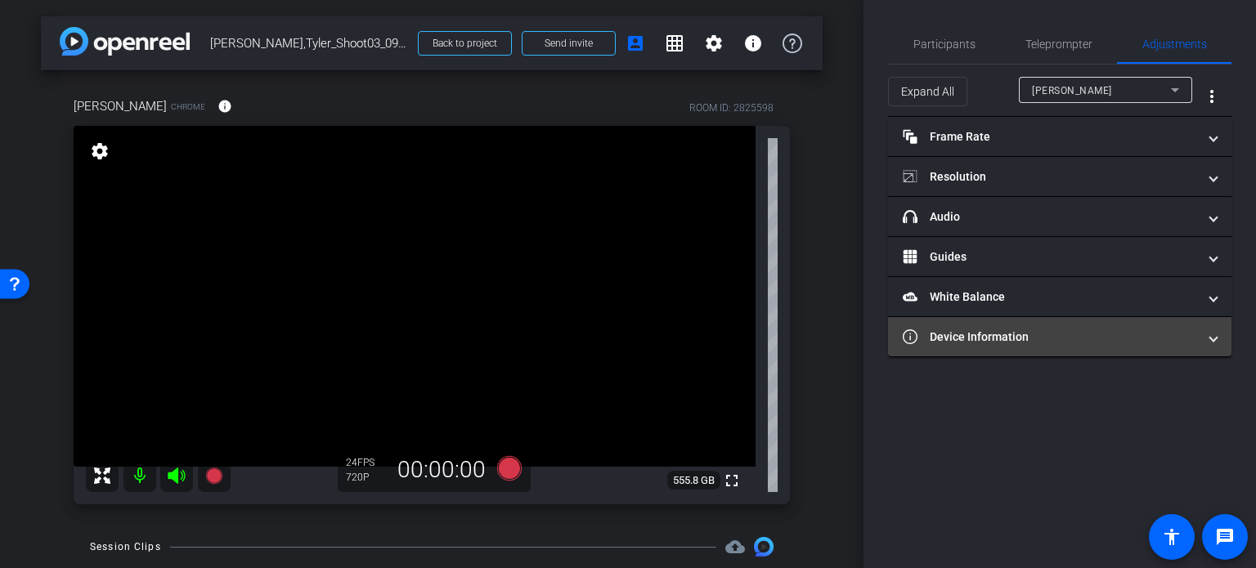
click at [1092, 320] on mat-expansion-panel-header "Device Information" at bounding box center [1059, 336] width 343 height 39
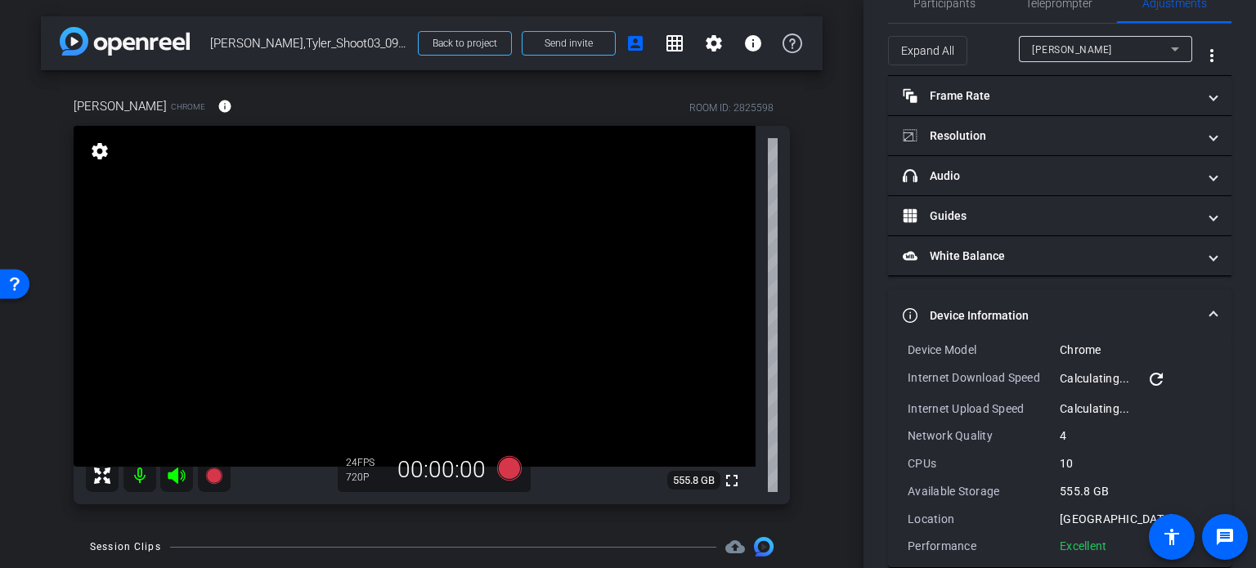
scroll to position [64, 0]
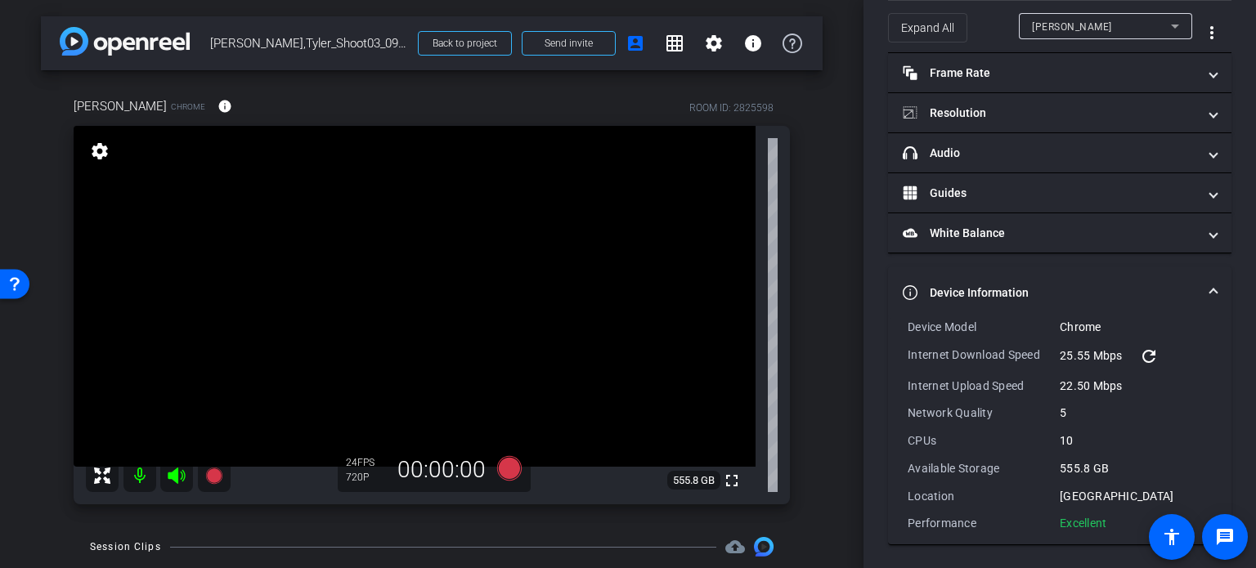
click at [1209, 295] on mat-expansion-panel-header "Device Information" at bounding box center [1059, 292] width 343 height 52
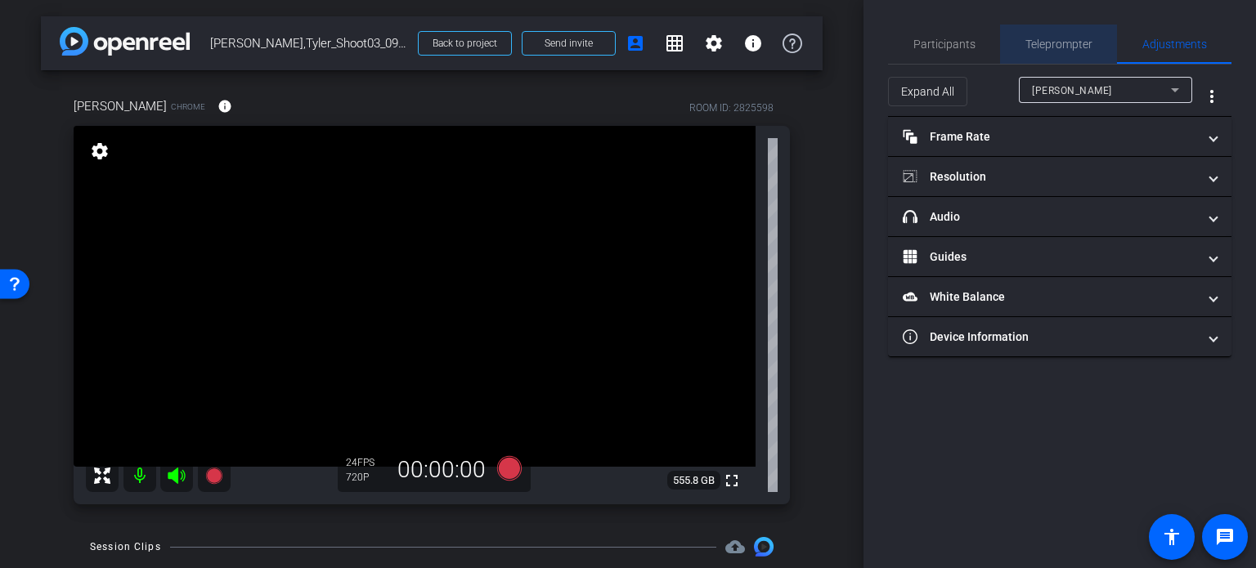
click at [1054, 45] on span "Teleprompter" at bounding box center [1058, 43] width 67 height 11
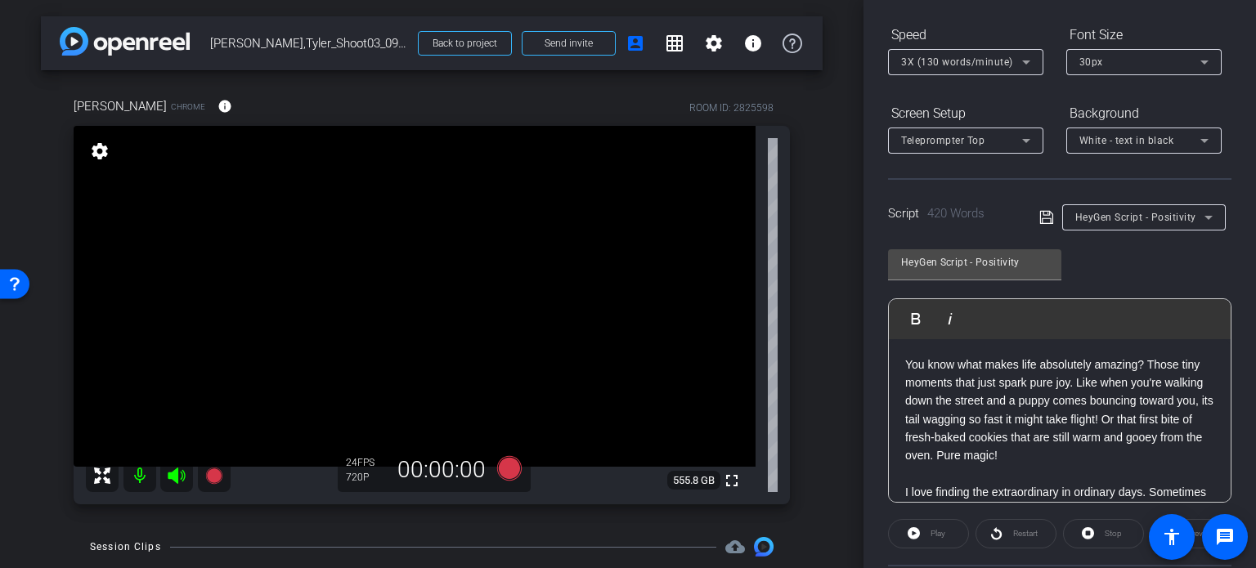
scroll to position [245, 0]
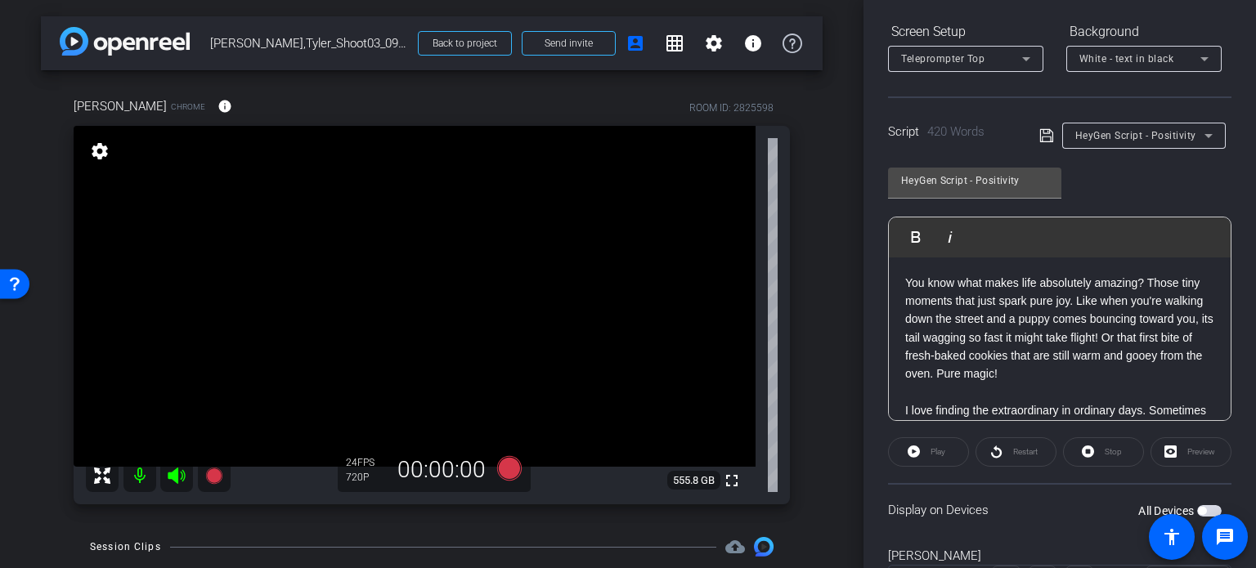
click at [1198, 510] on span "button" at bounding box center [1202, 511] width 8 height 8
click at [508, 479] on icon at bounding box center [509, 468] width 39 height 29
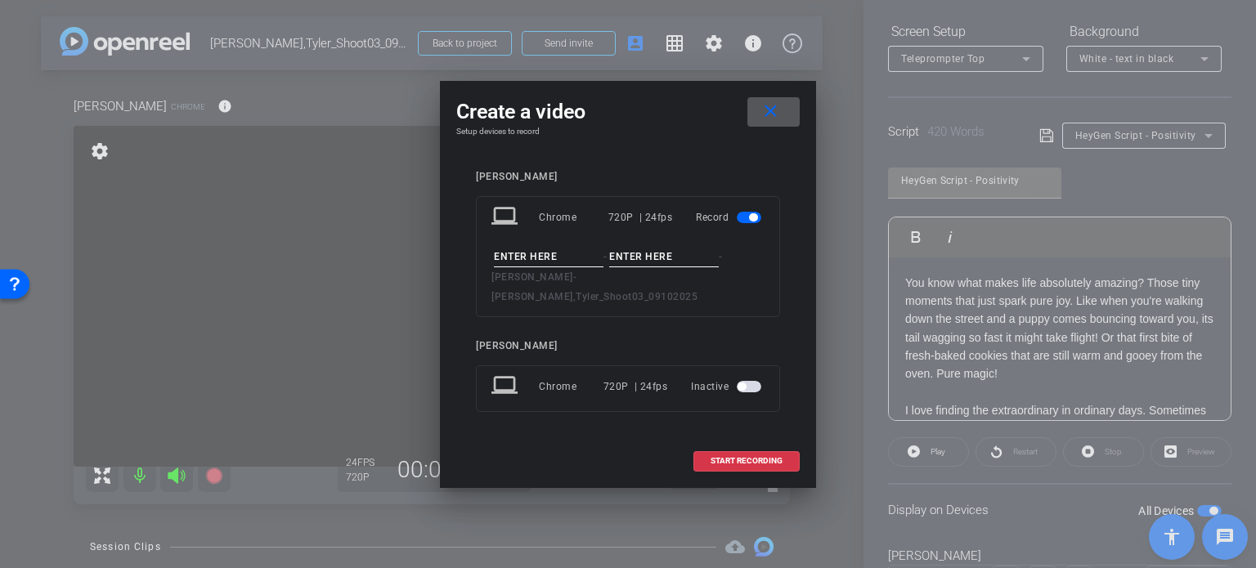
click at [527, 267] on input at bounding box center [549, 257] width 110 height 20
type input "A"
type input "Tyler Avatar"
click at [779, 122] on mat-icon "close" at bounding box center [770, 111] width 20 height 20
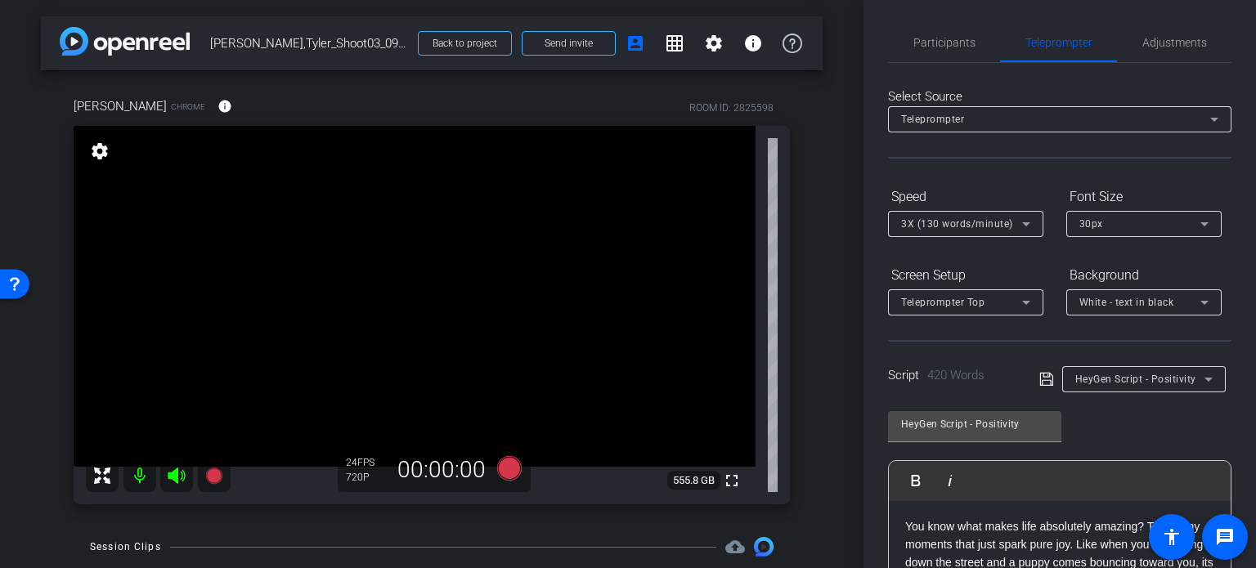
scroll to position [0, 0]
click at [1153, 45] on span "Adjustments" at bounding box center [1174, 43] width 65 height 11
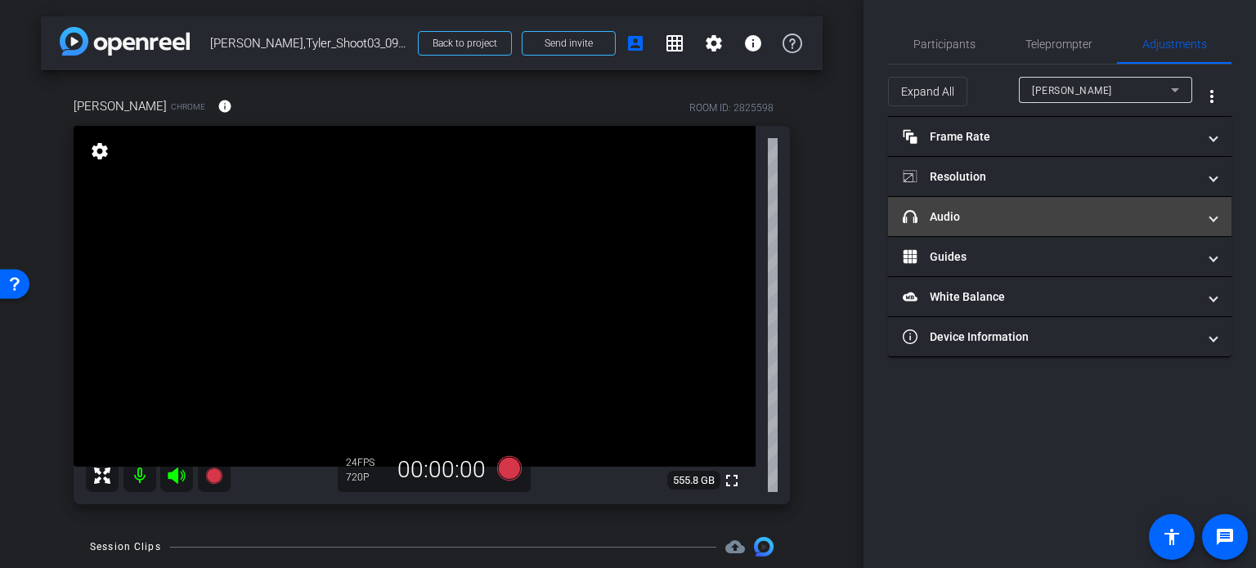
click at [1053, 225] on mat-expansion-panel-header "headphone icon Audio" at bounding box center [1059, 216] width 343 height 39
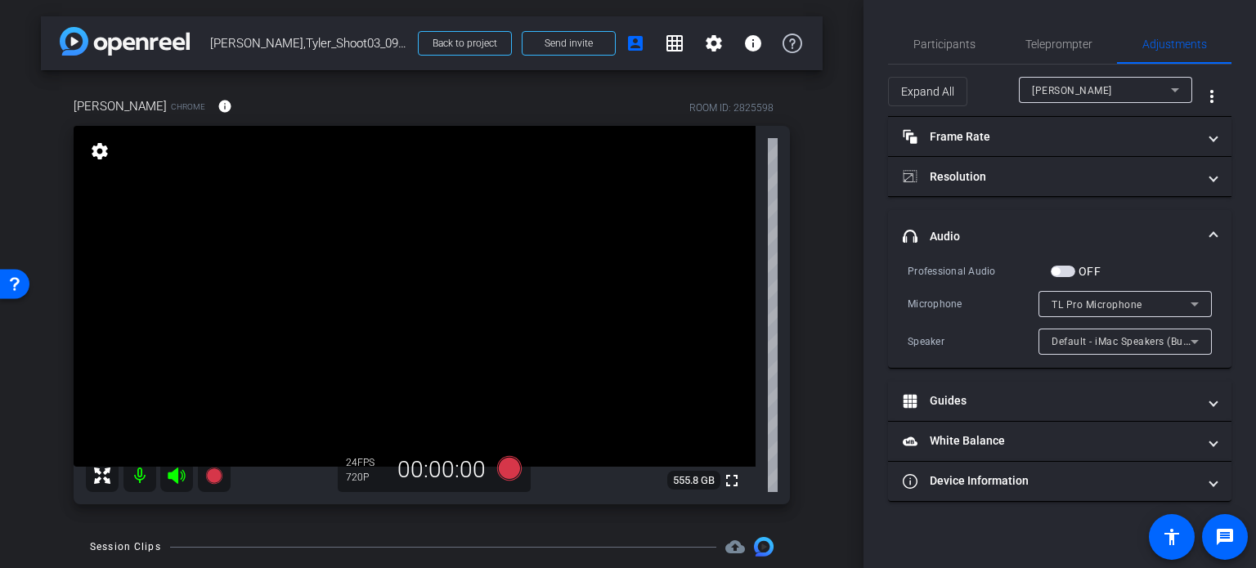
click at [1063, 271] on span "button" at bounding box center [1062, 271] width 25 height 11
click at [1116, 302] on span "TL Pro Microphone" at bounding box center [1096, 304] width 91 height 11
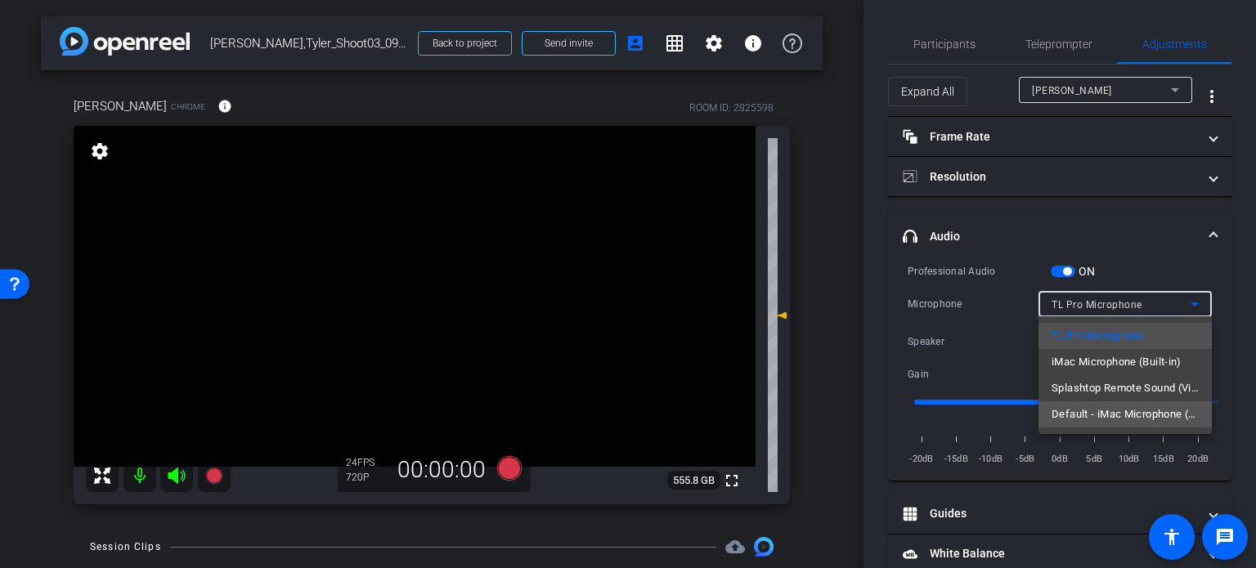
click at [1161, 407] on span "Default - iMac Microphone (Built-in)" at bounding box center [1124, 415] width 147 height 20
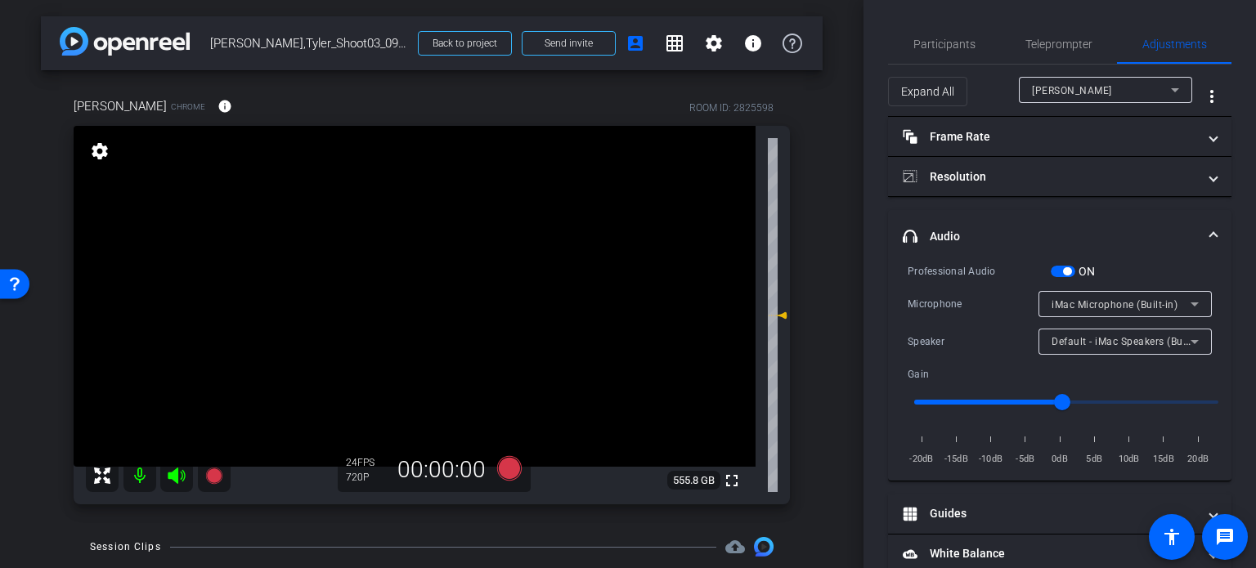
click at [1054, 271] on span "button" at bounding box center [1062, 271] width 25 height 11
click at [1051, 45] on span "Teleprompter" at bounding box center [1058, 43] width 67 height 11
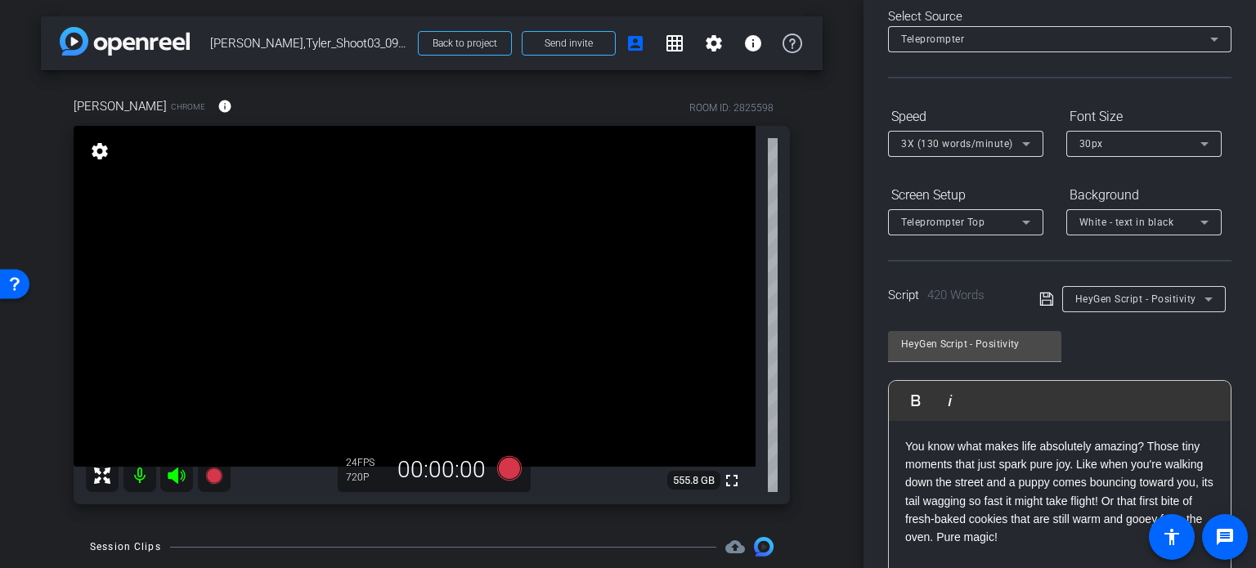
scroll to position [163, 0]
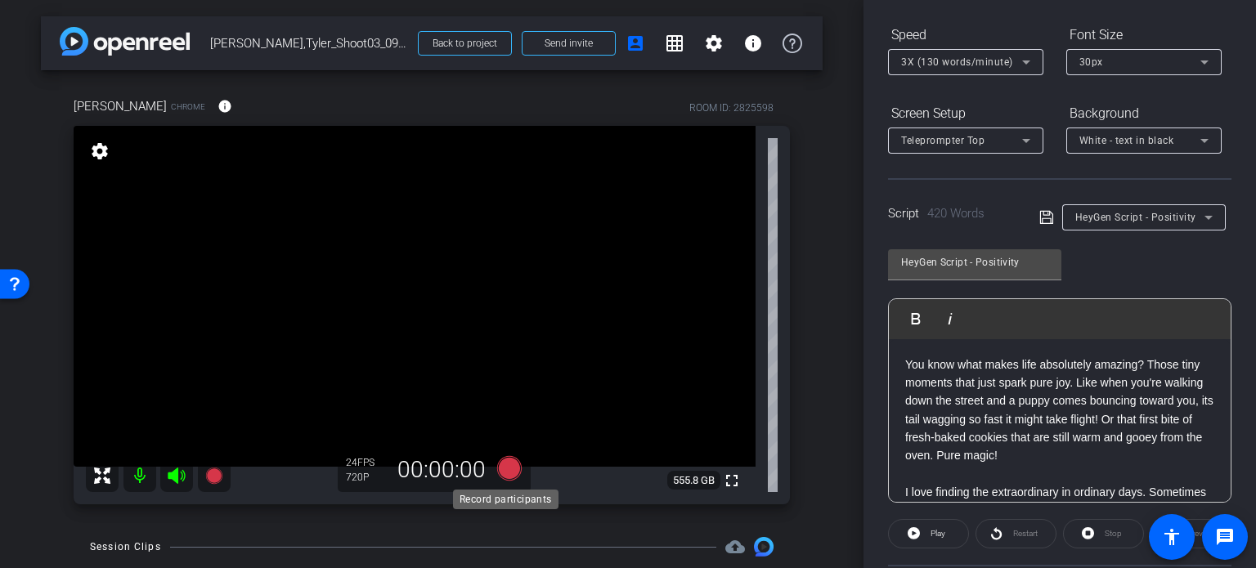
click at [509, 480] on icon at bounding box center [509, 468] width 25 height 25
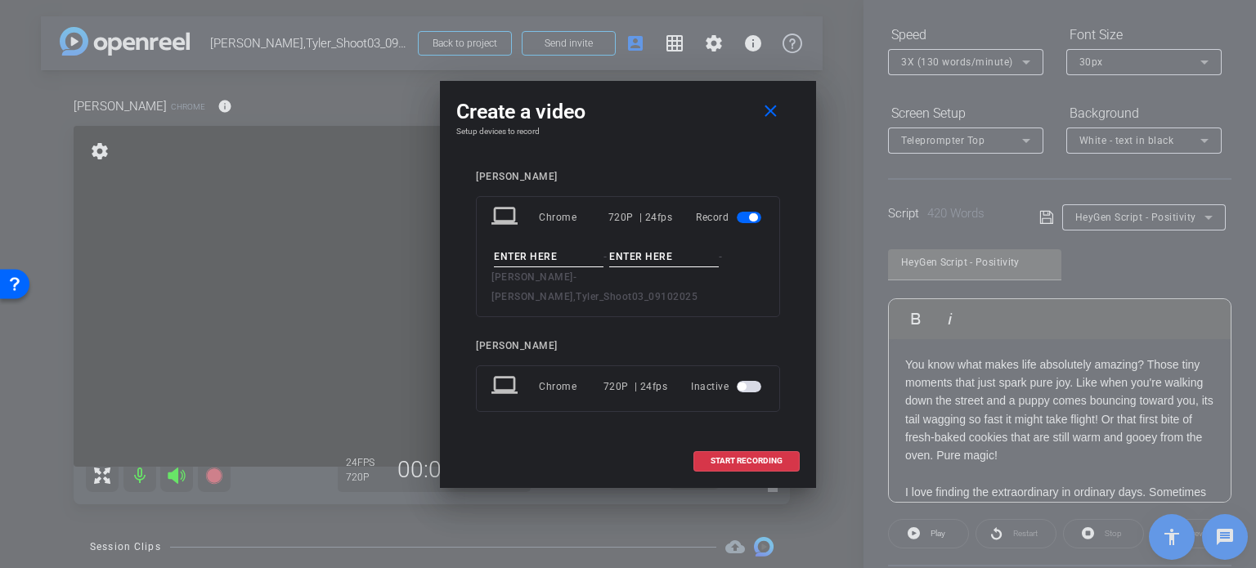
click at [531, 266] on input at bounding box center [549, 257] width 110 height 20
type input "Tyler Avatar"
click at [688, 267] on input at bounding box center [664, 257] width 110 height 20
type input "Take1"
click at [674, 182] on div "Tyler Lee" at bounding box center [628, 177] width 304 height 12
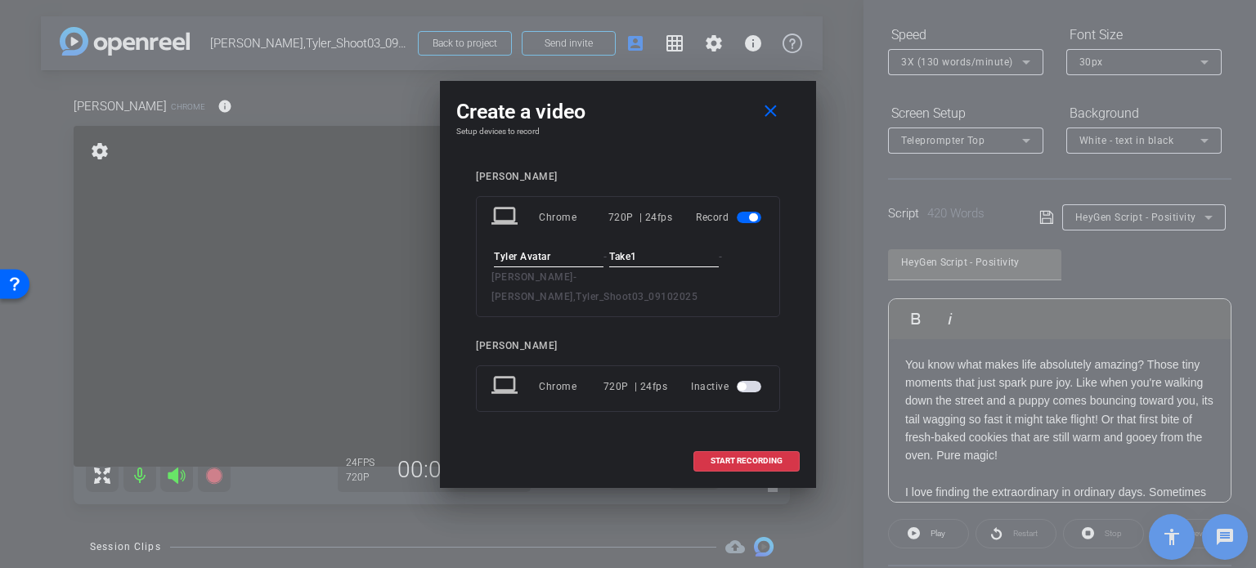
drag, startPoint x: 773, startPoint y: 119, endPoint x: 836, endPoint y: 123, distance: 63.1
click at [791, 120] on button "close" at bounding box center [773, 111] width 52 height 29
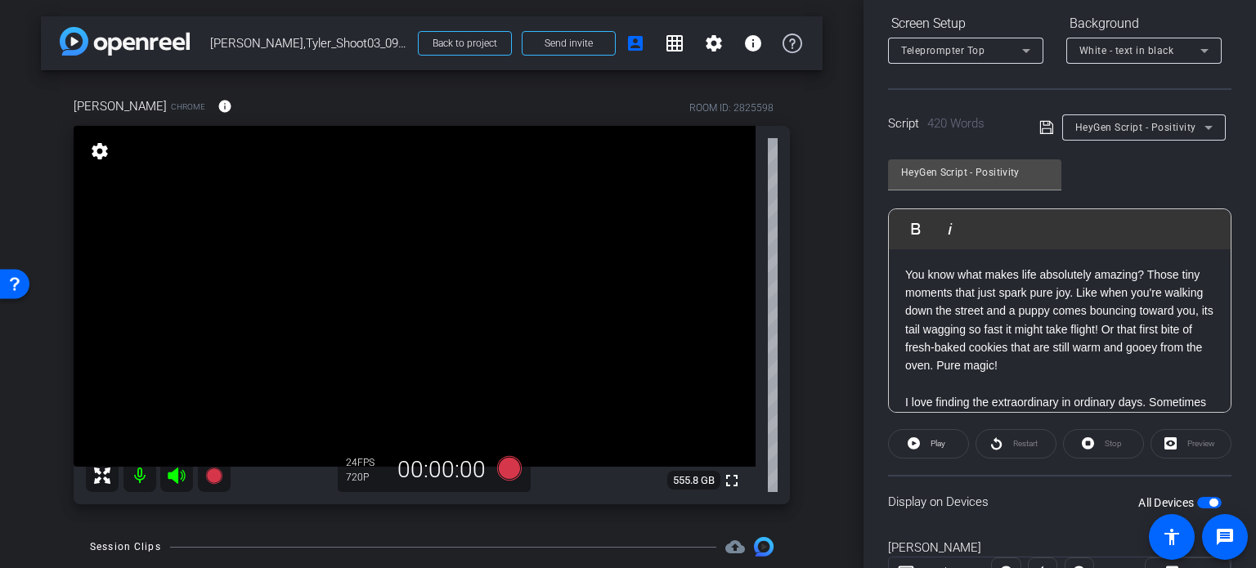
scroll to position [324, 0]
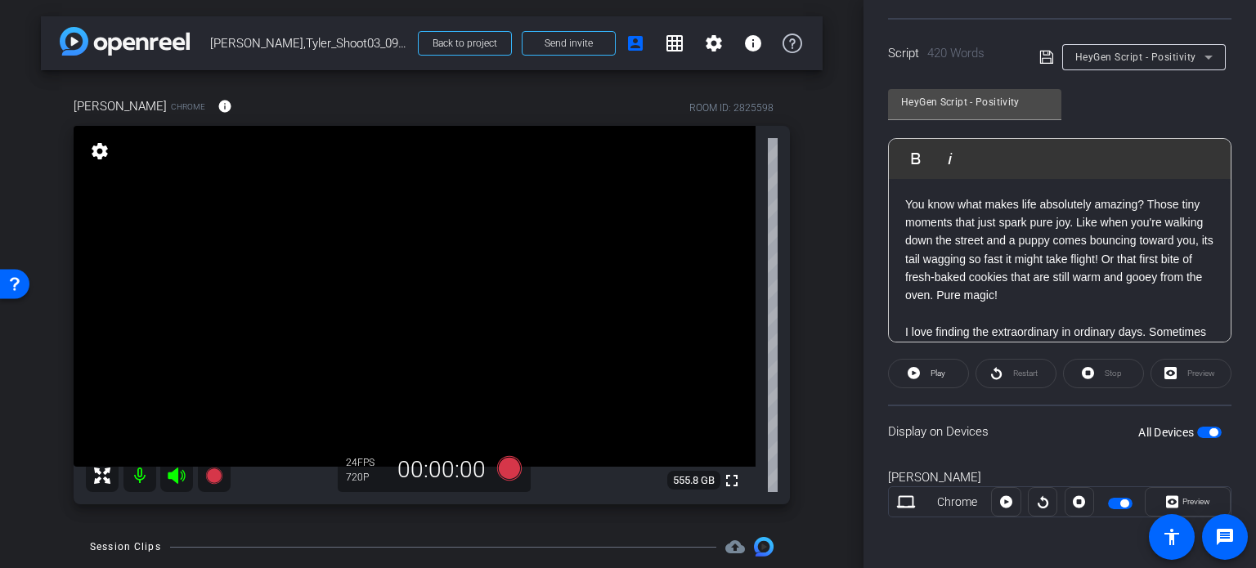
click at [1209, 428] on span "button" at bounding box center [1213, 432] width 8 height 8
click at [1205, 428] on span "button" at bounding box center [1209, 432] width 25 height 11
click at [1187, 505] on span "Preview" at bounding box center [1196, 501] width 28 height 9
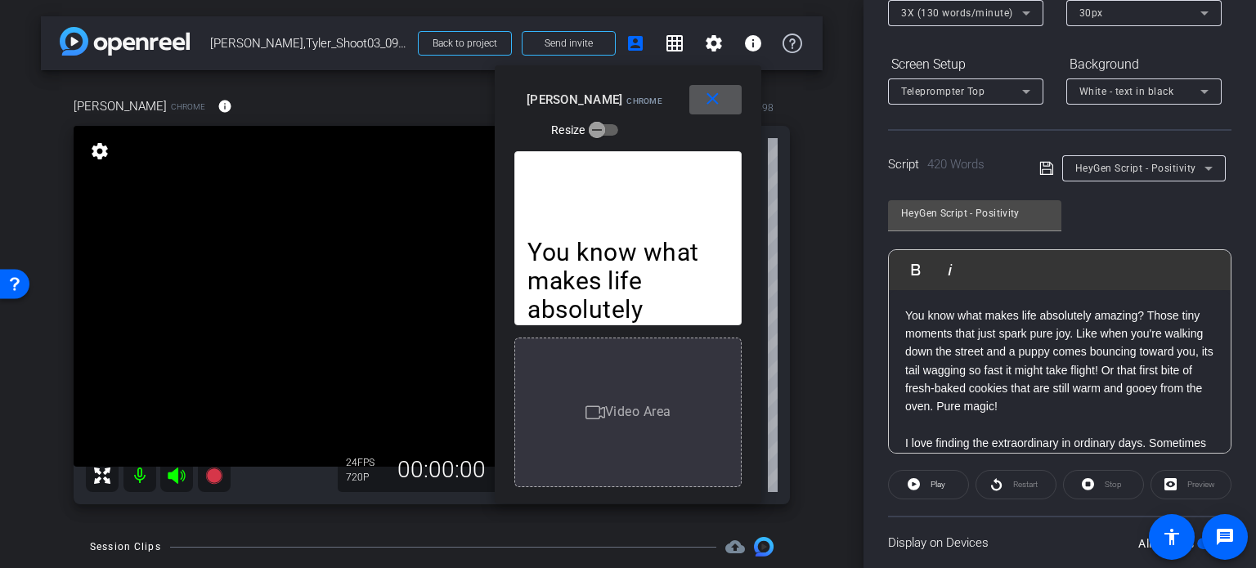
scroll to position [160, 0]
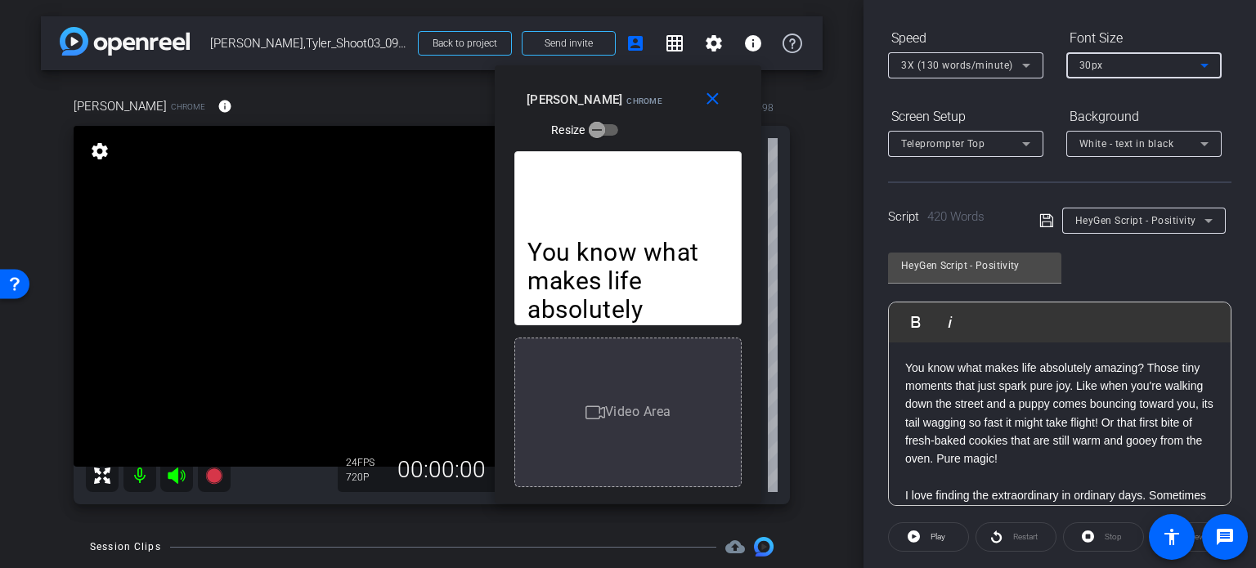
click at [1102, 62] on div "30px" at bounding box center [1139, 65] width 121 height 20
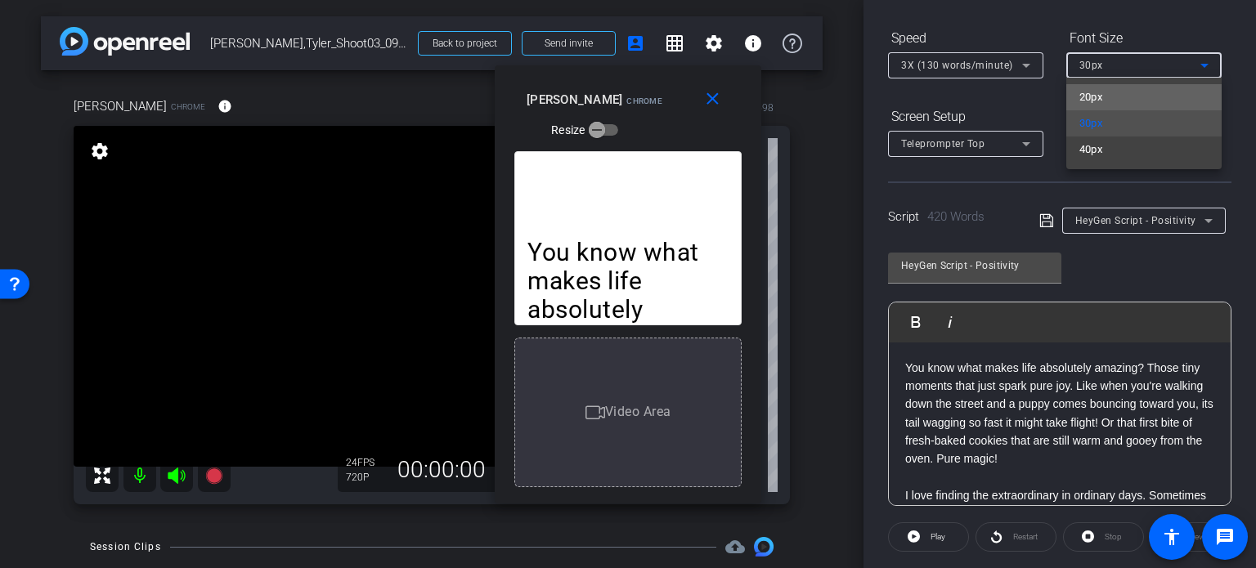
click at [1127, 102] on mat-option "20px" at bounding box center [1143, 97] width 155 height 26
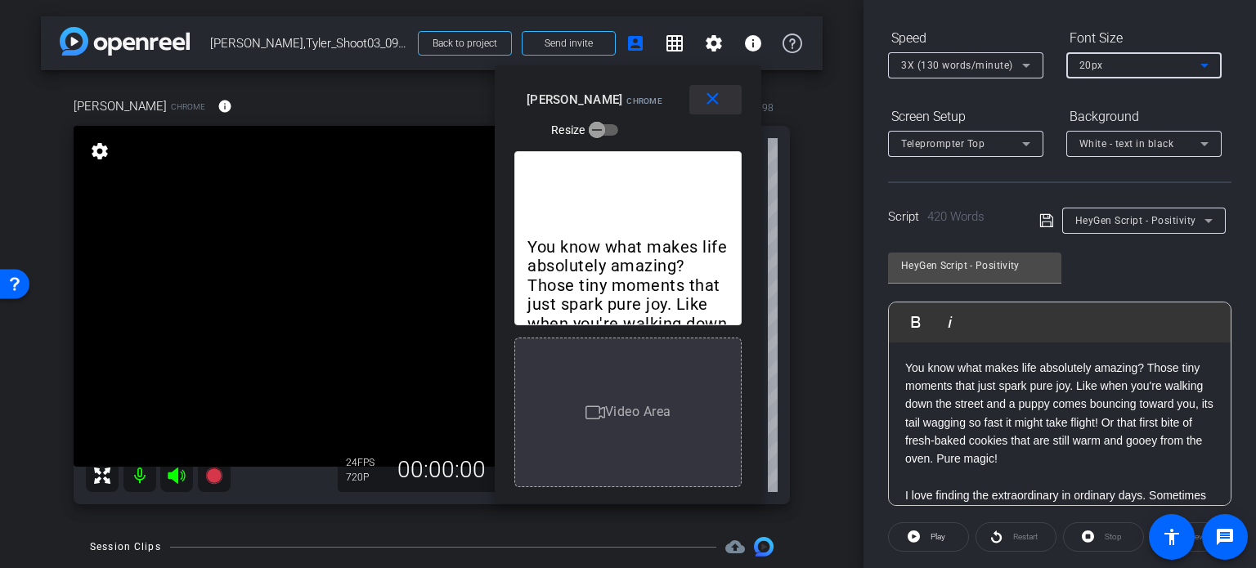
click at [723, 105] on span at bounding box center [715, 99] width 52 height 39
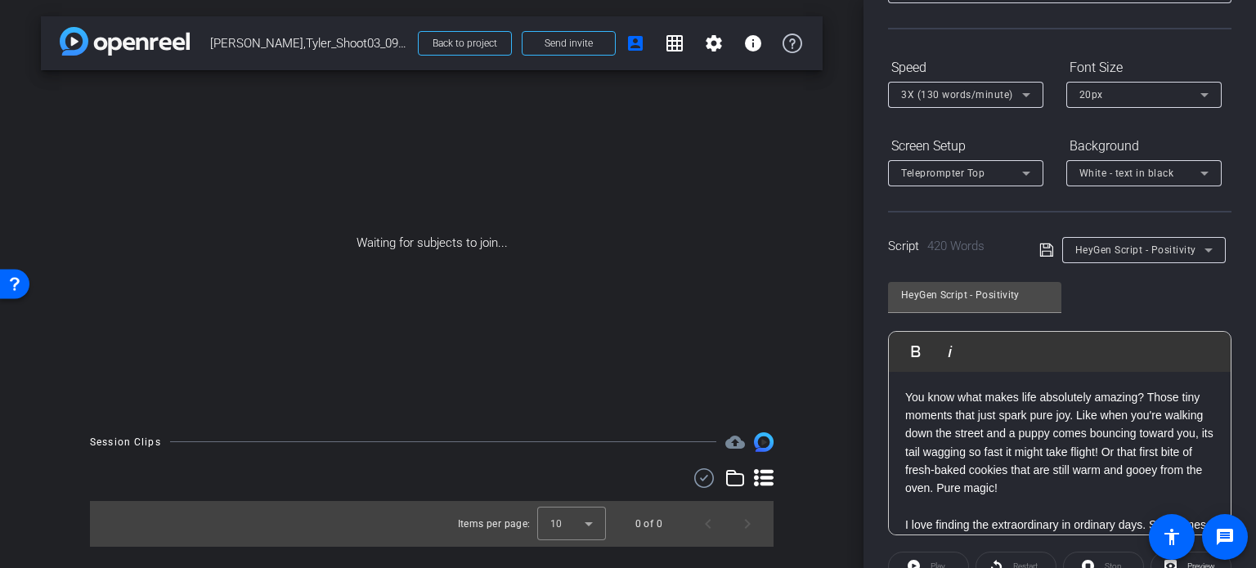
scroll to position [0, 0]
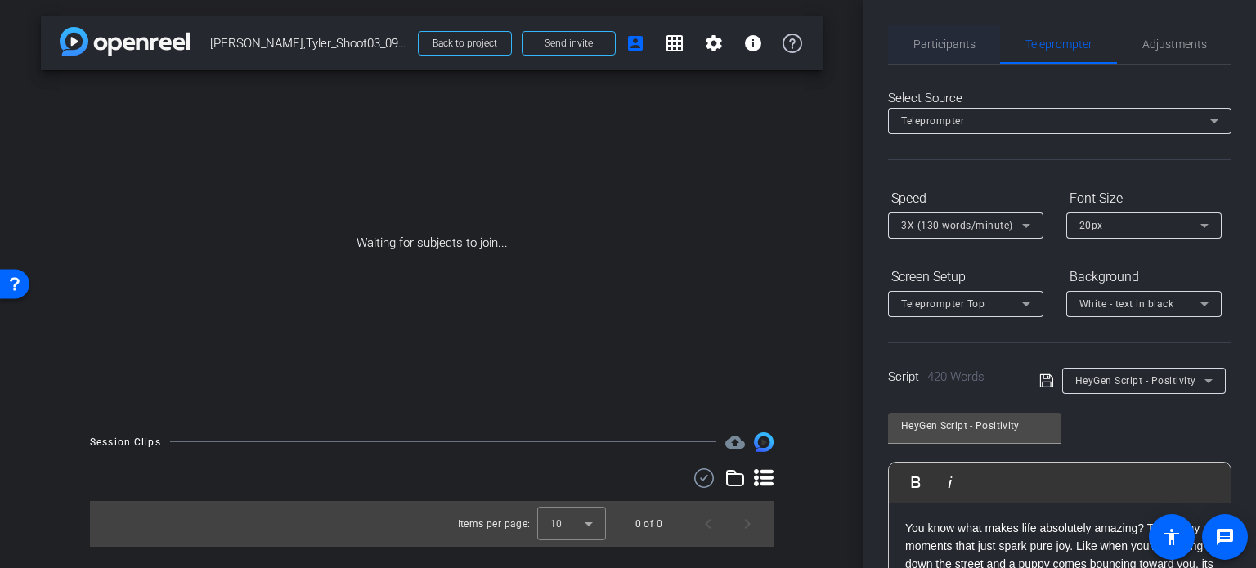
click at [938, 45] on span "Participants" at bounding box center [944, 43] width 62 height 11
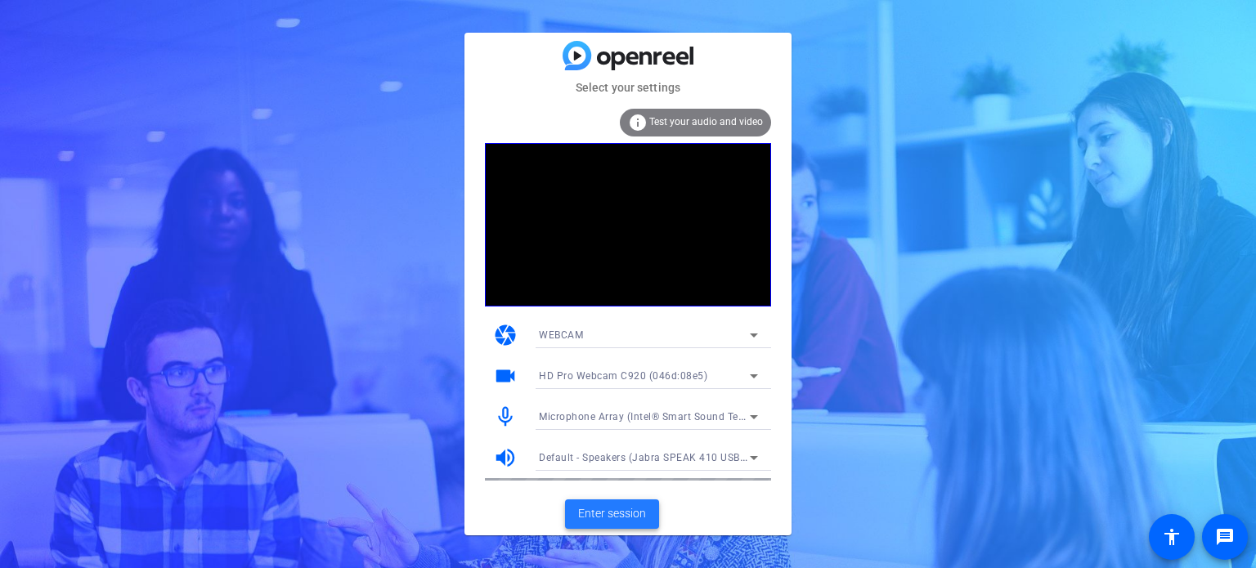
click at [611, 508] on span "Enter session" at bounding box center [612, 513] width 68 height 17
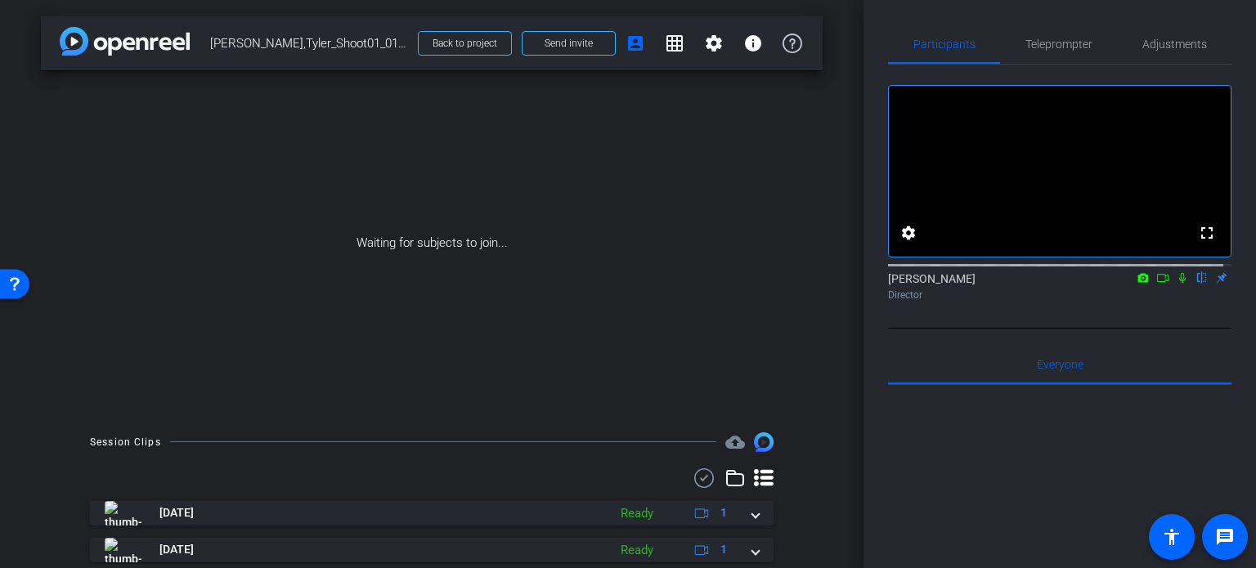
click at [1171, 355] on div "fullscreen settings Erika Centeno flip Director Everyone 0 Mark all read To: Ev…" at bounding box center [1059, 476] width 343 height 822
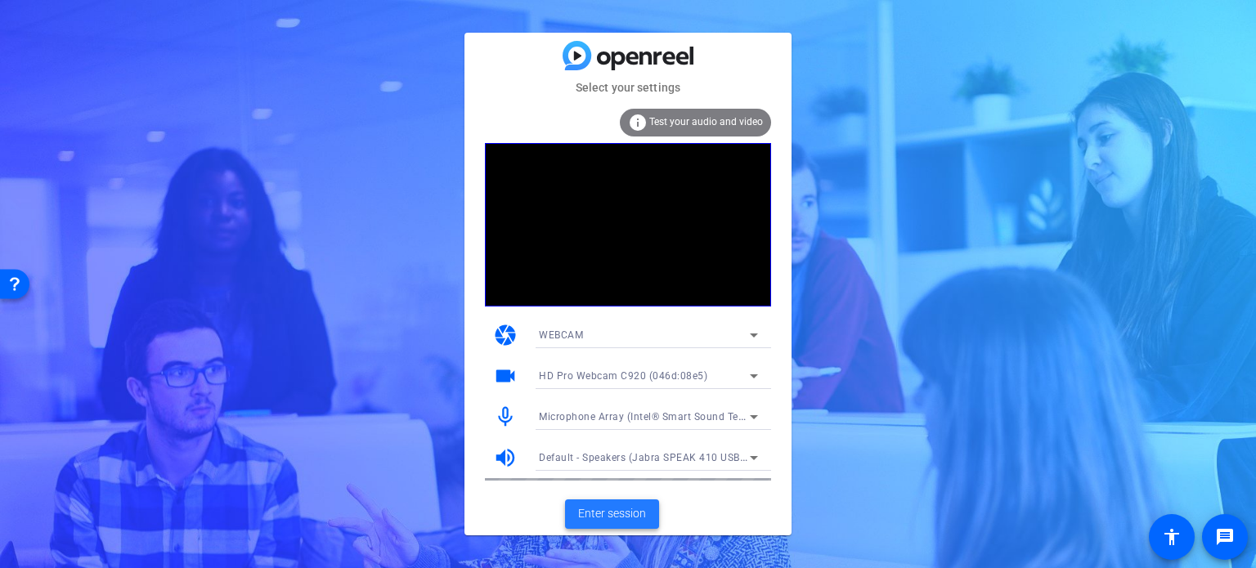
click at [587, 512] on span "Enter session" at bounding box center [612, 513] width 68 height 17
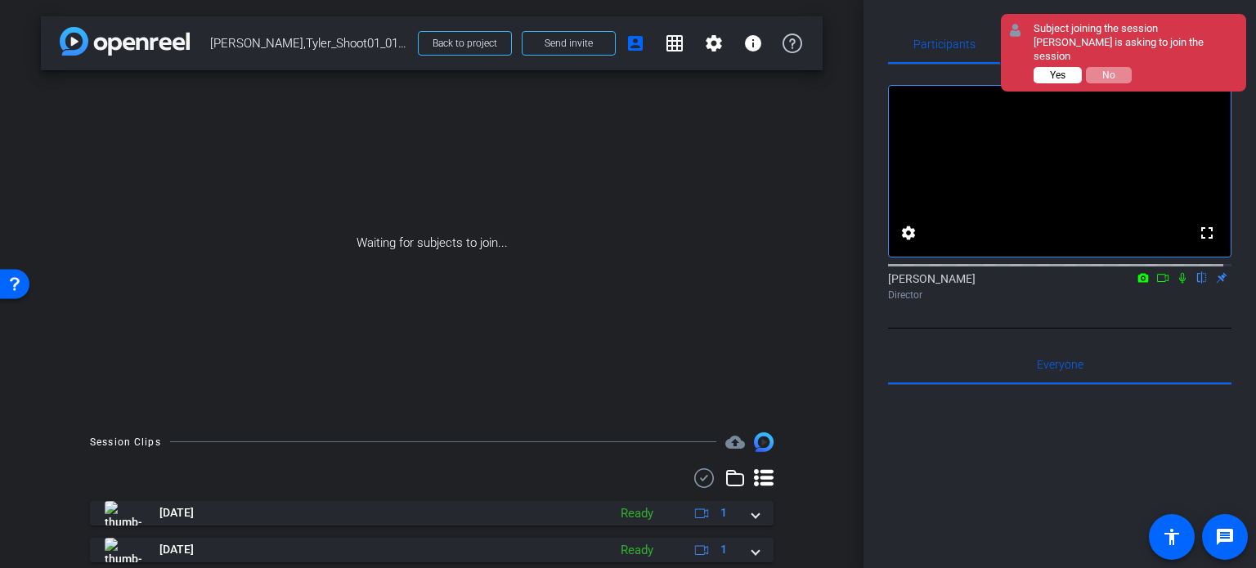
click at [1054, 69] on span "Yes" at bounding box center [1058, 74] width 16 height 11
click at [1048, 67] on button "Yes" at bounding box center [1057, 75] width 48 height 16
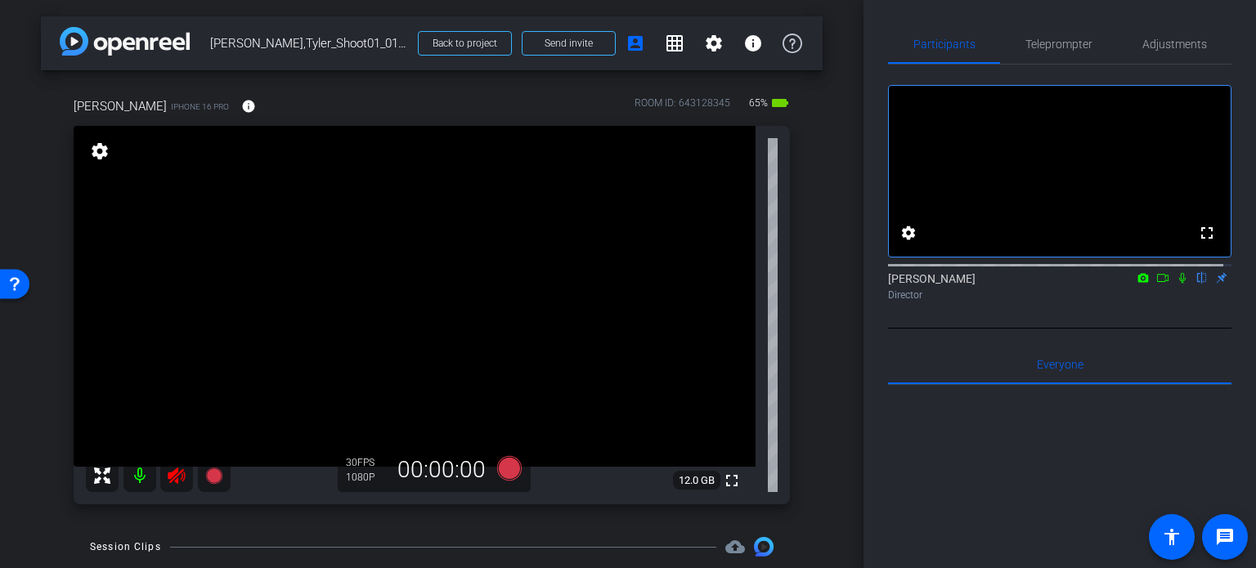
click at [173, 481] on icon at bounding box center [177, 476] width 20 height 20
click at [1185, 41] on span "Adjustments" at bounding box center [1174, 43] width 65 height 11
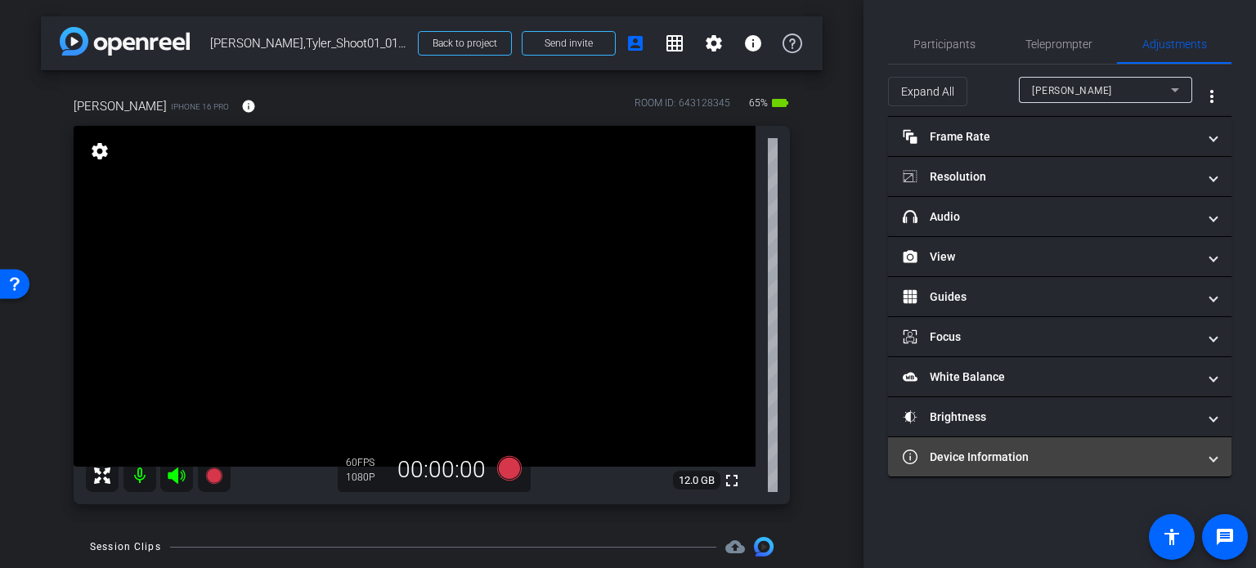
click at [1087, 450] on mat-panel-title "Device Information" at bounding box center [1049, 457] width 294 height 17
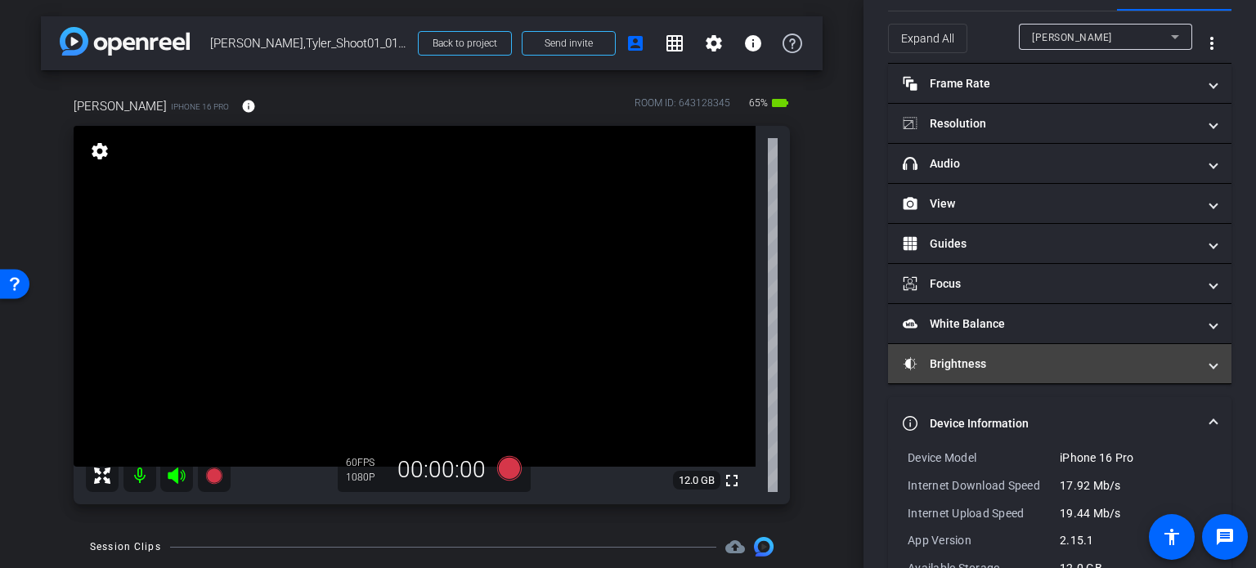
scroll to position [125, 0]
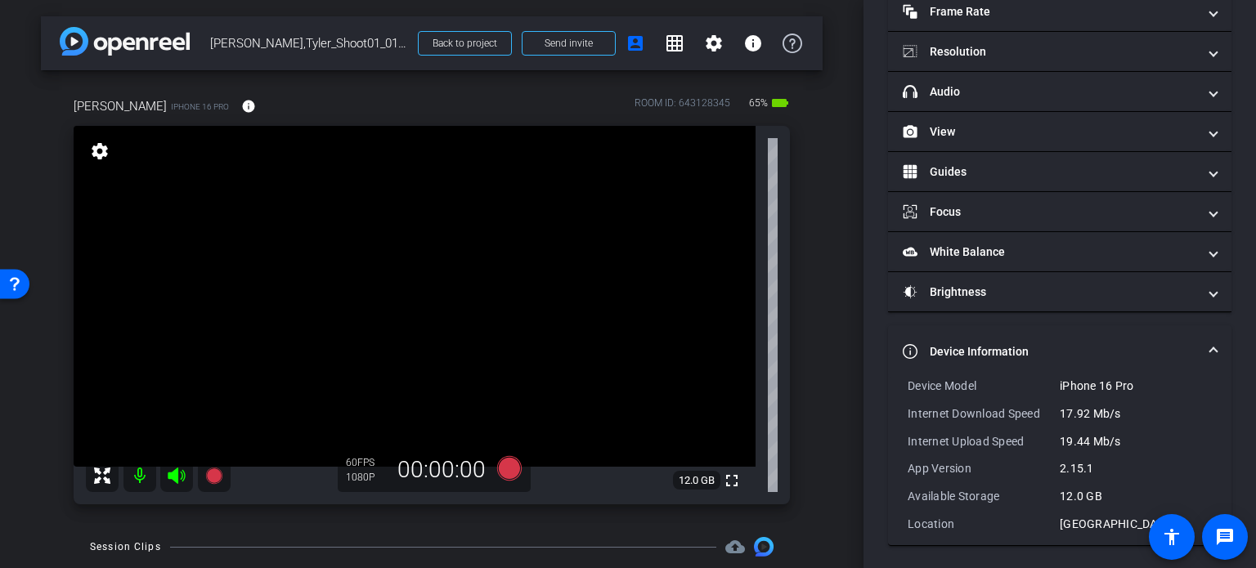
click at [1210, 353] on span at bounding box center [1213, 351] width 7 height 17
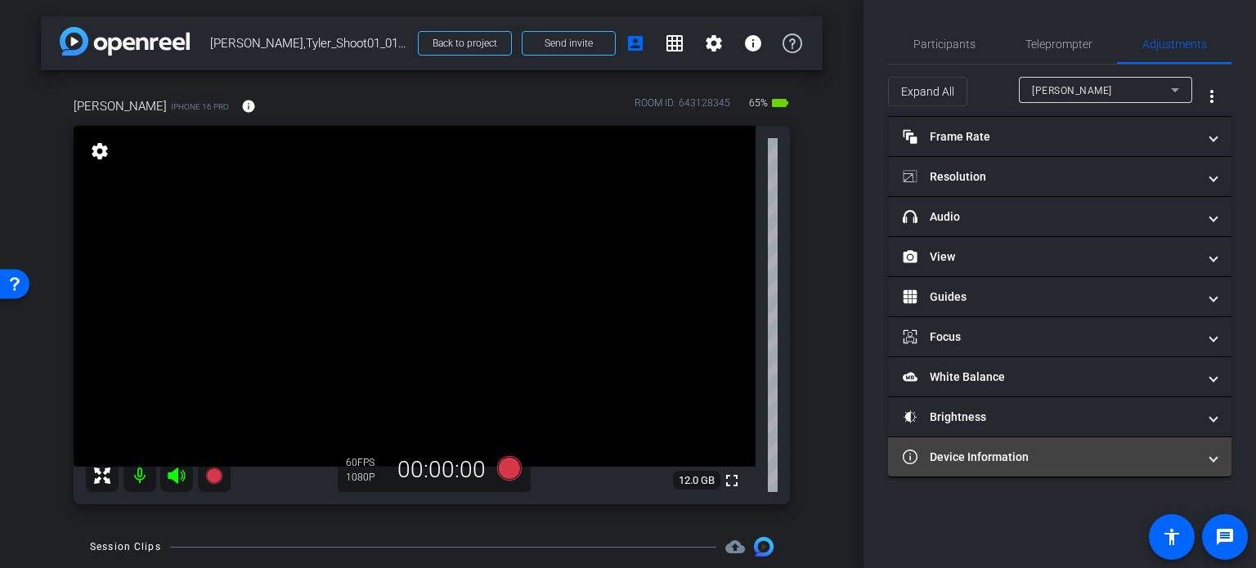
scroll to position [0, 0]
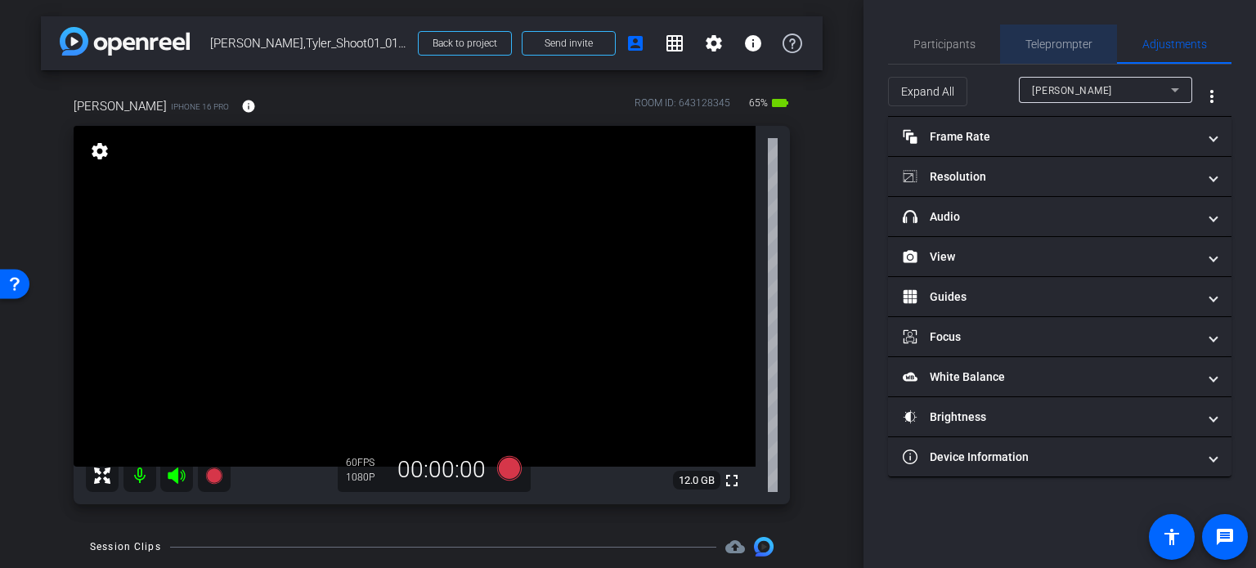
click at [1063, 51] on span "Teleprompter" at bounding box center [1058, 44] width 67 height 39
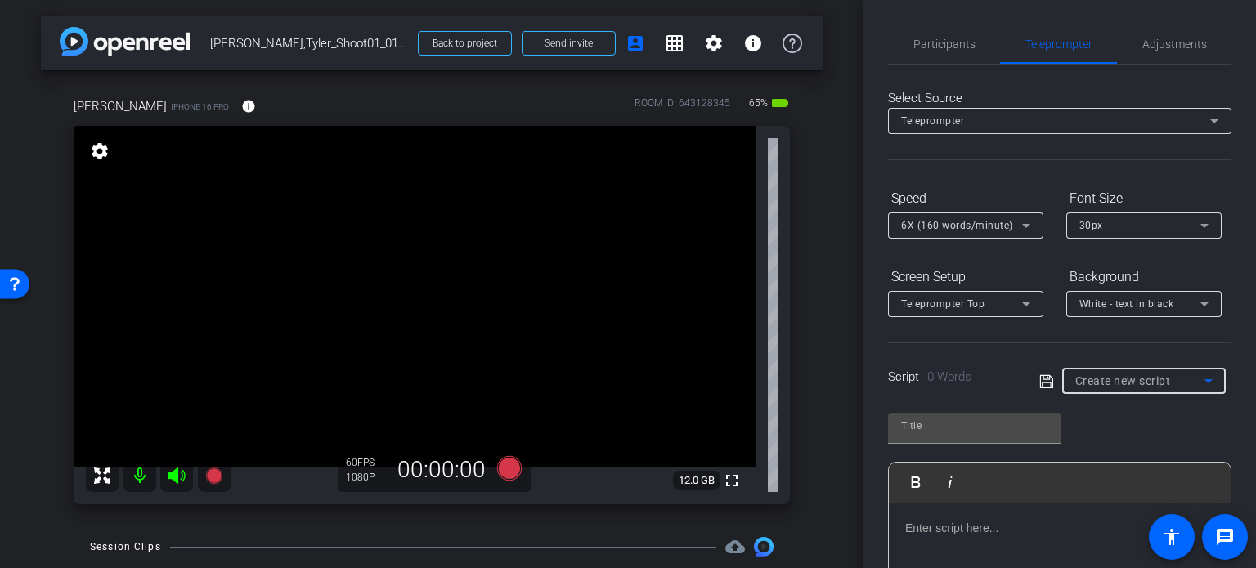
click at [1153, 378] on span "Create new script" at bounding box center [1123, 380] width 96 height 13
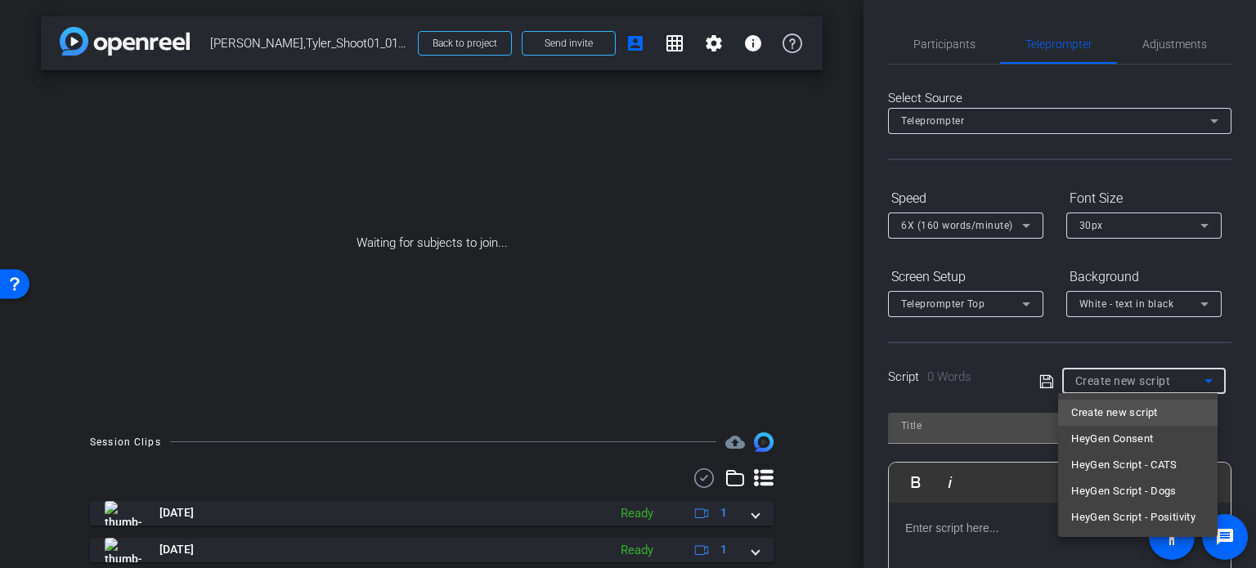
click at [1236, 326] on div at bounding box center [628, 284] width 1256 height 568
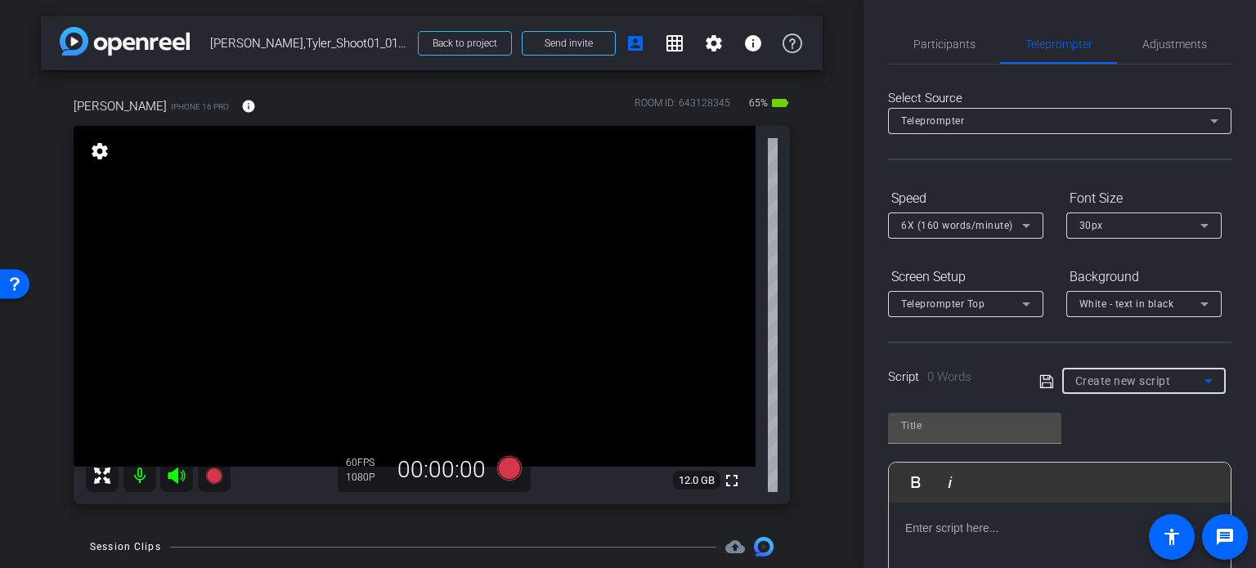
click at [1105, 388] on div "Create new script" at bounding box center [1139, 381] width 129 height 20
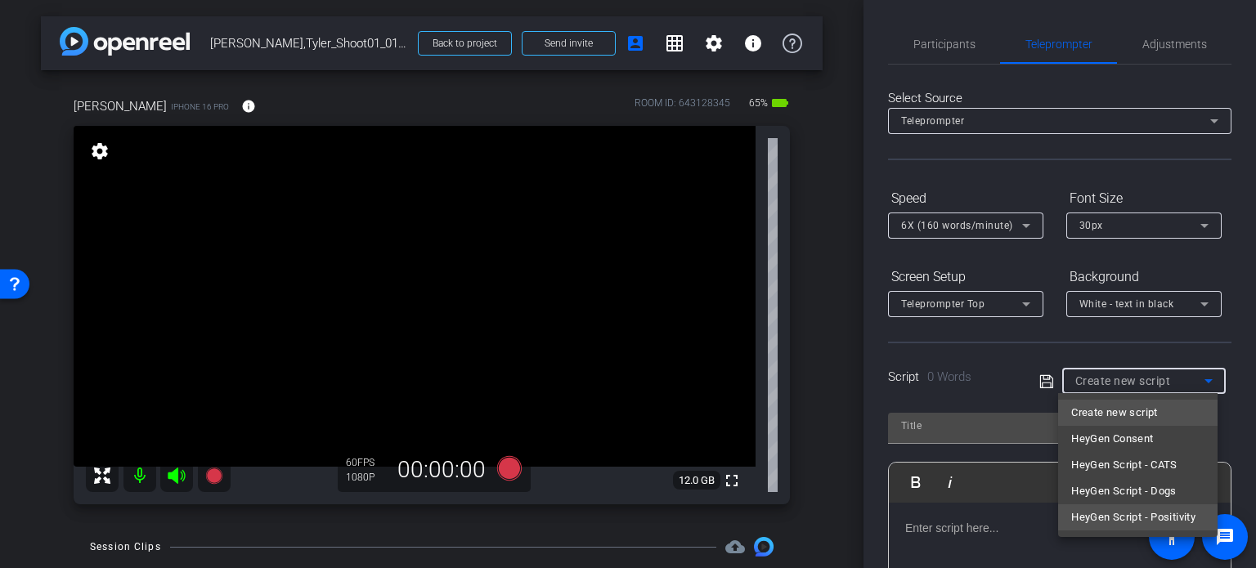
click at [1162, 521] on span "HeyGen Script - Positivity" at bounding box center [1133, 518] width 124 height 20
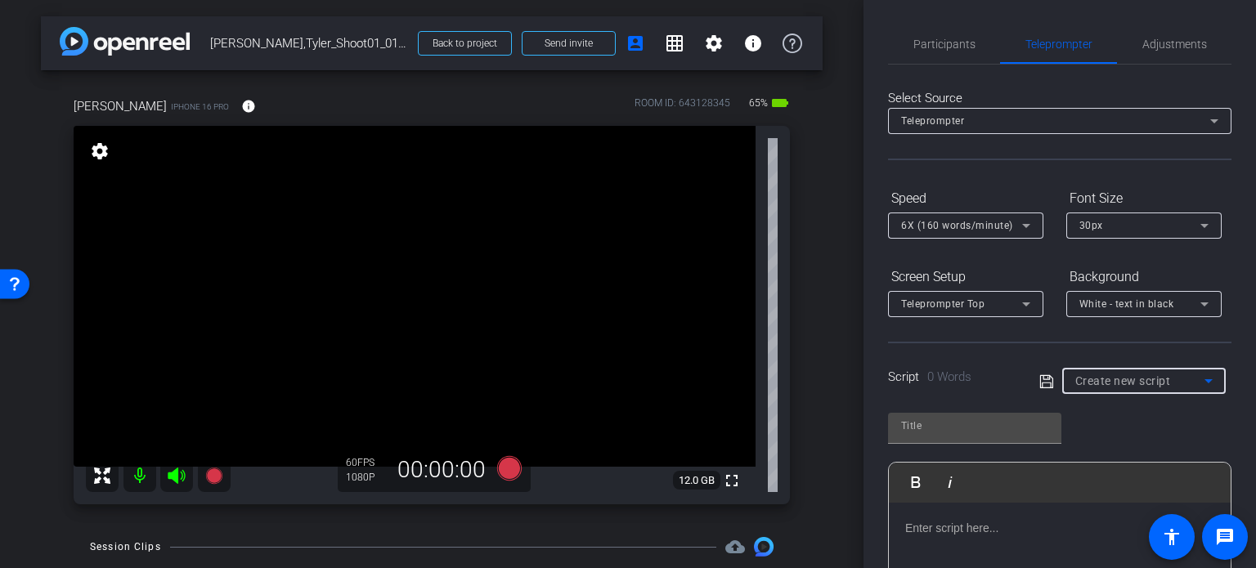
type input "HeyGen Script - Positivity"
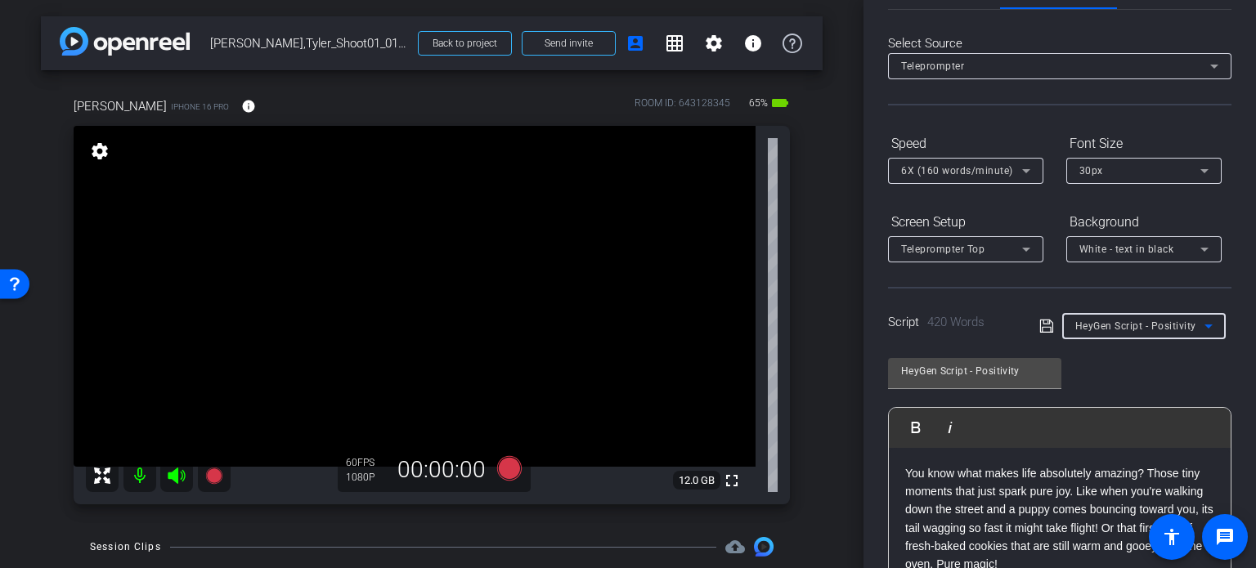
scroll to position [82, 0]
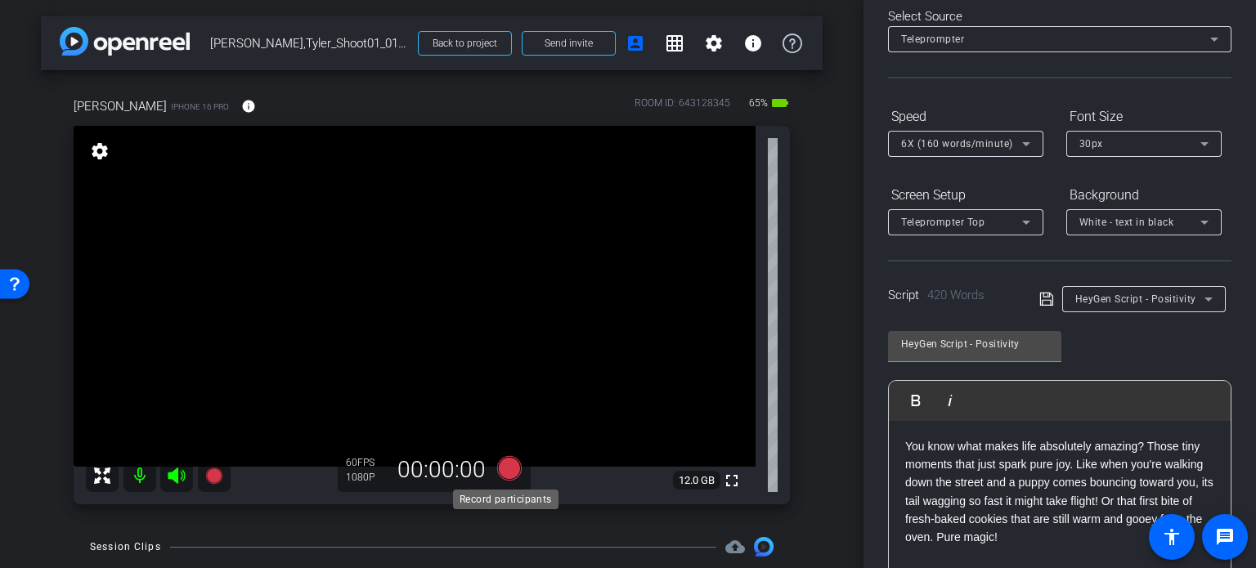
click at [506, 480] on icon at bounding box center [509, 468] width 25 height 25
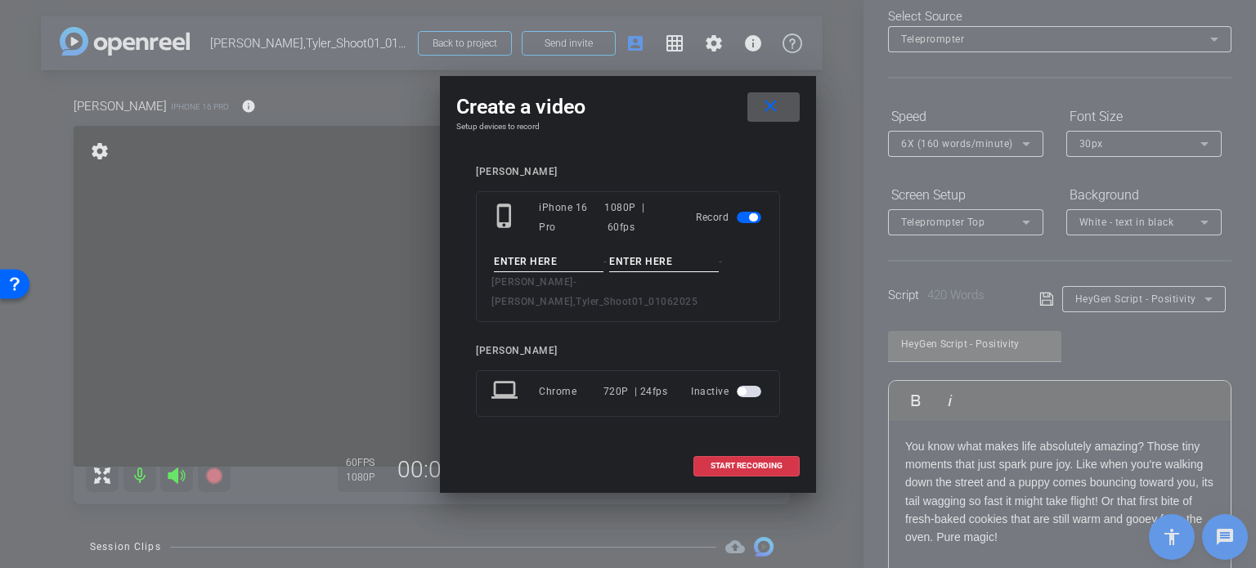
click at [535, 272] on input at bounding box center [549, 262] width 110 height 20
type input "test"
click at [640, 272] on input at bounding box center [664, 262] width 110 height 20
type input "1"
click at [759, 462] on span "START RECORDING" at bounding box center [746, 466] width 72 height 8
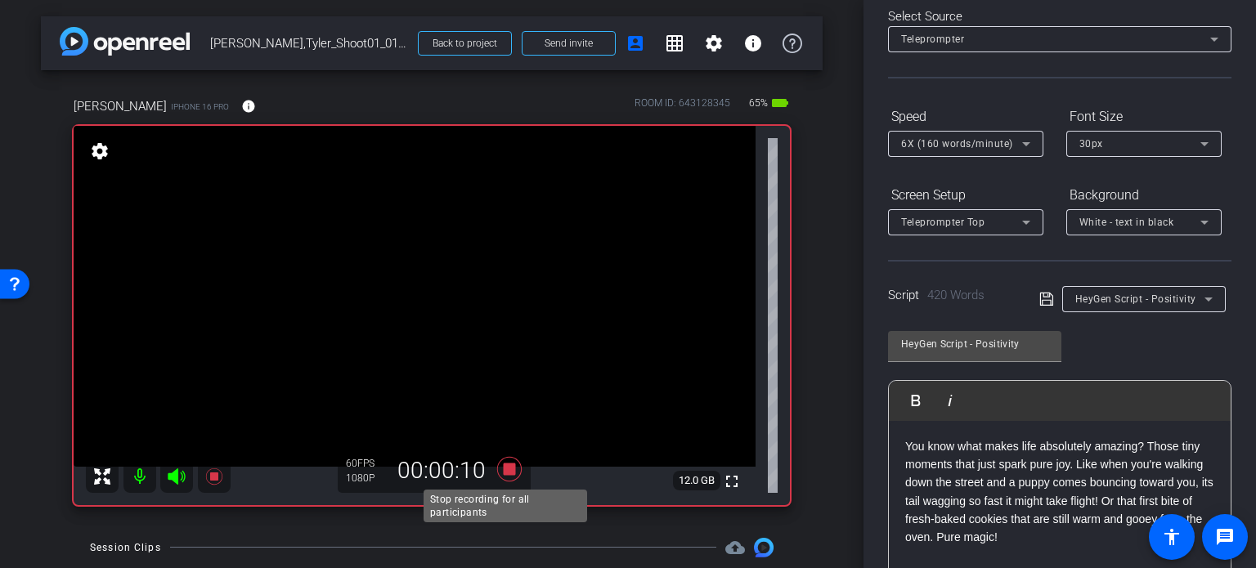
click at [503, 473] on icon at bounding box center [509, 469] width 25 height 25
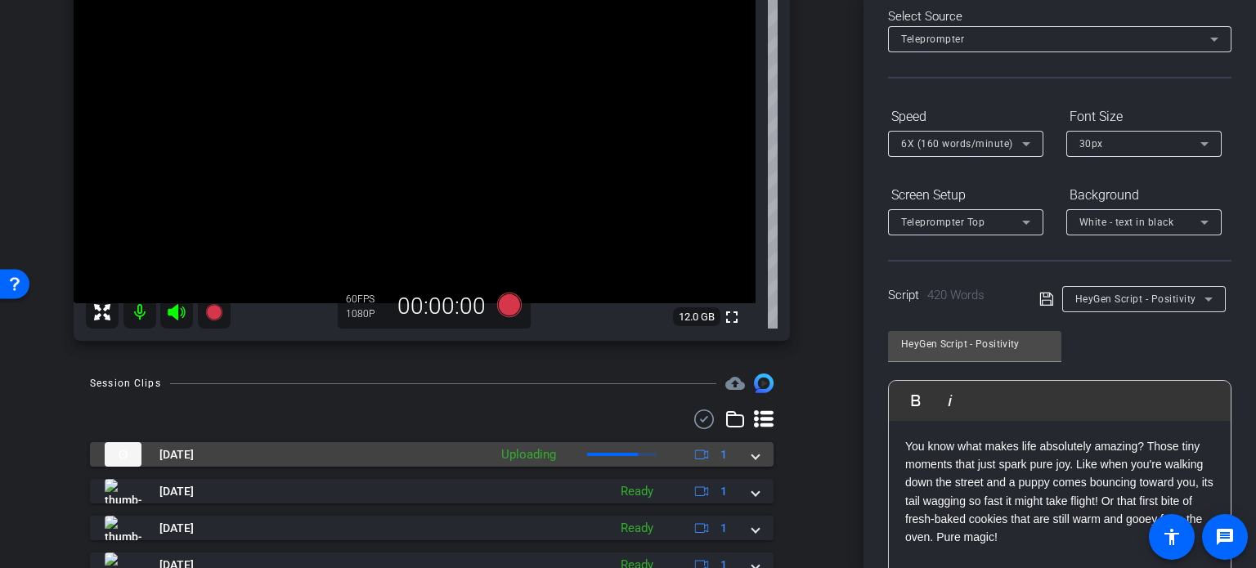
click at [752, 457] on mat-expansion-panel-header "Sep 10, 2025 Uploading 1" at bounding box center [431, 454] width 683 height 25
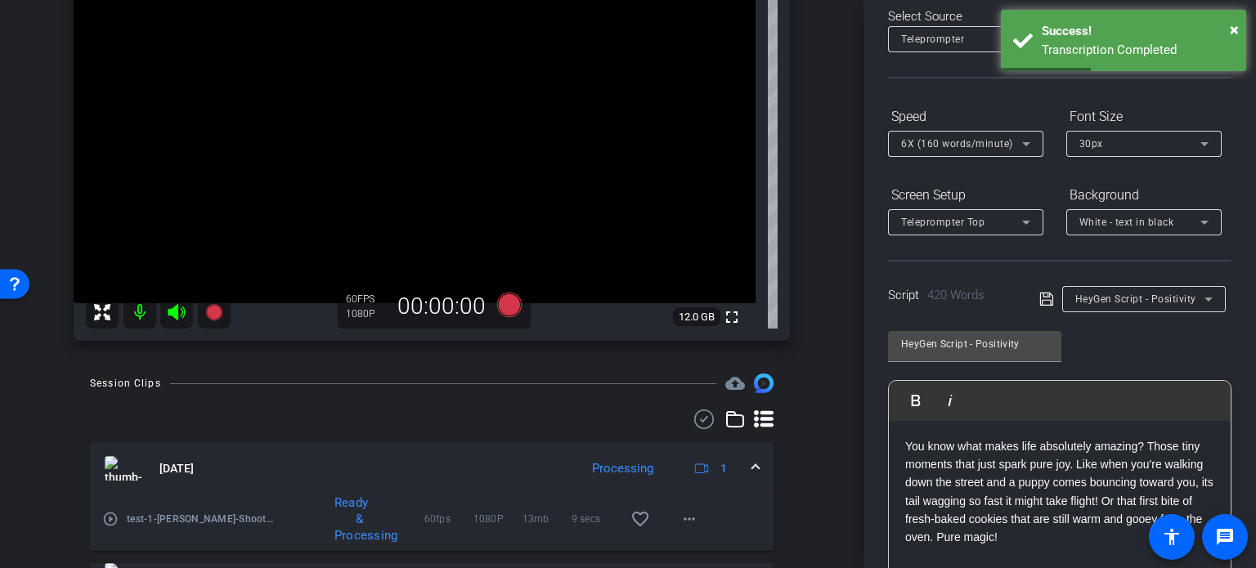
click at [105, 519] on mat-icon "play_circle_outline" at bounding box center [110, 519] width 16 height 16
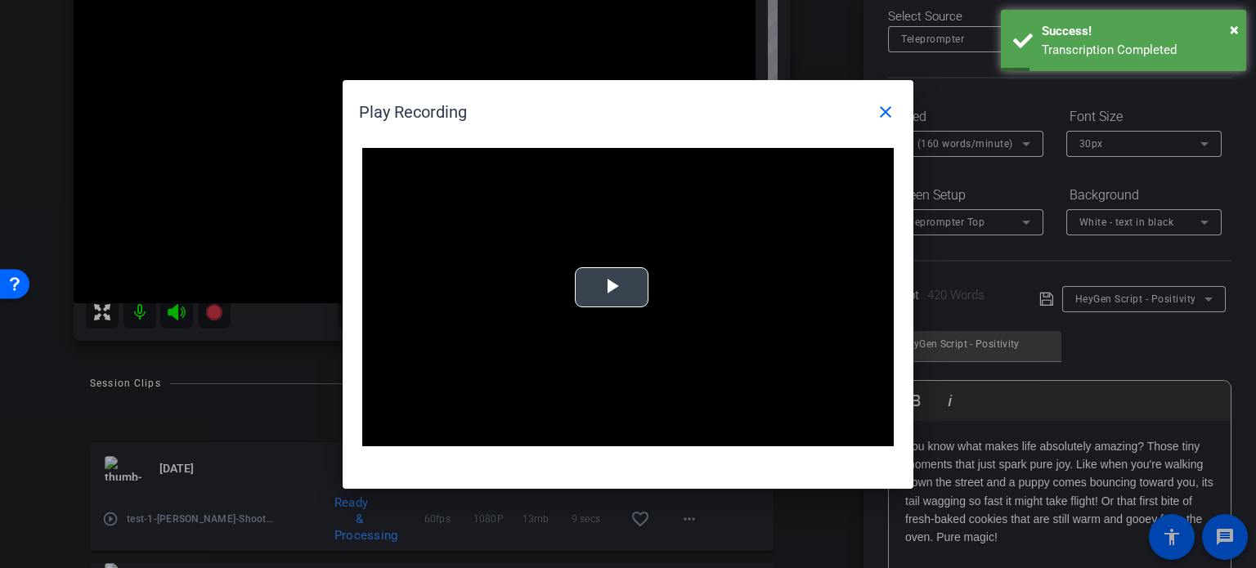
click at [611, 287] on span "Video Player" at bounding box center [611, 287] width 0 height 0
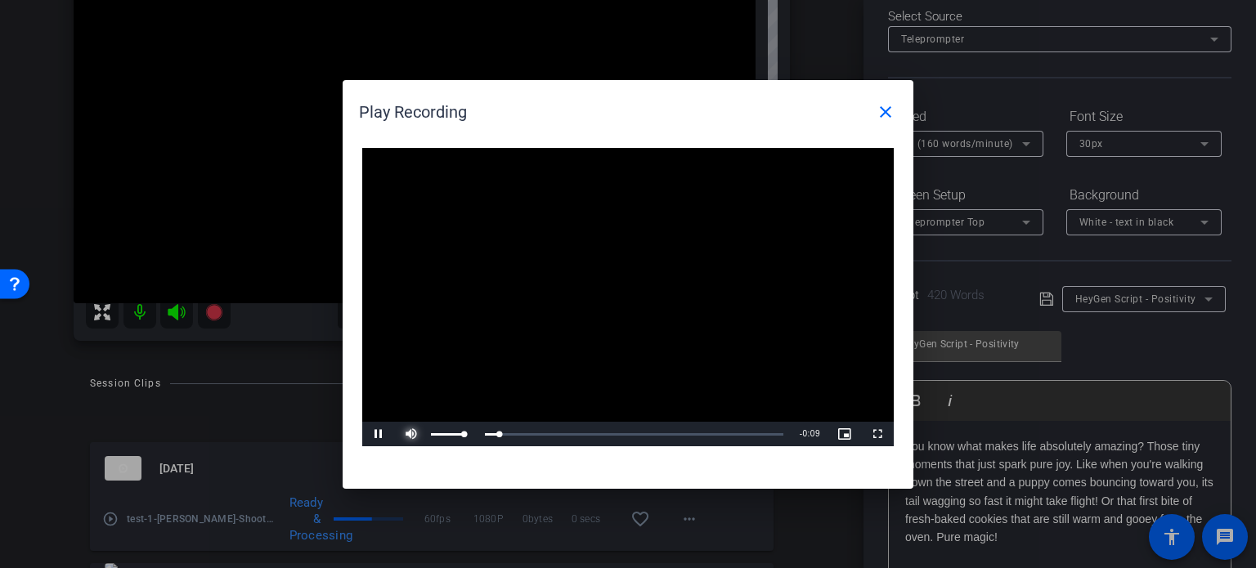
click at [412, 434] on span "Video Player" at bounding box center [411, 434] width 33 height 0
click at [880, 114] on mat-icon "close" at bounding box center [885, 112] width 20 height 20
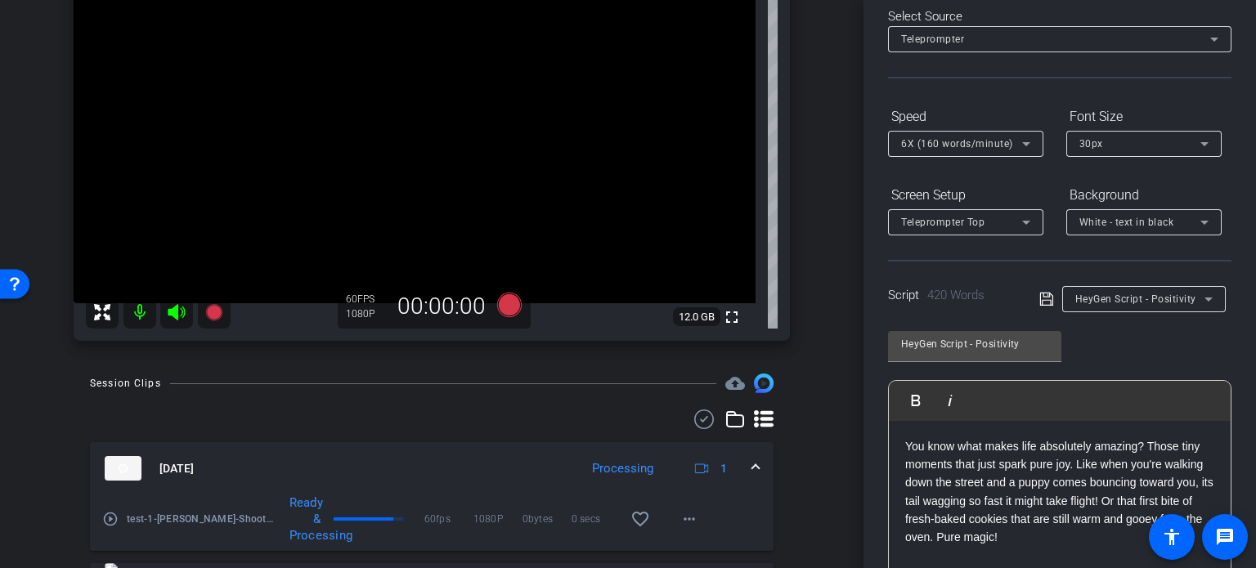
click at [1184, 342] on div "HeyGen Script - Positivity Play Play from this location Play Selected Play and …" at bounding box center [1059, 452] width 343 height 266
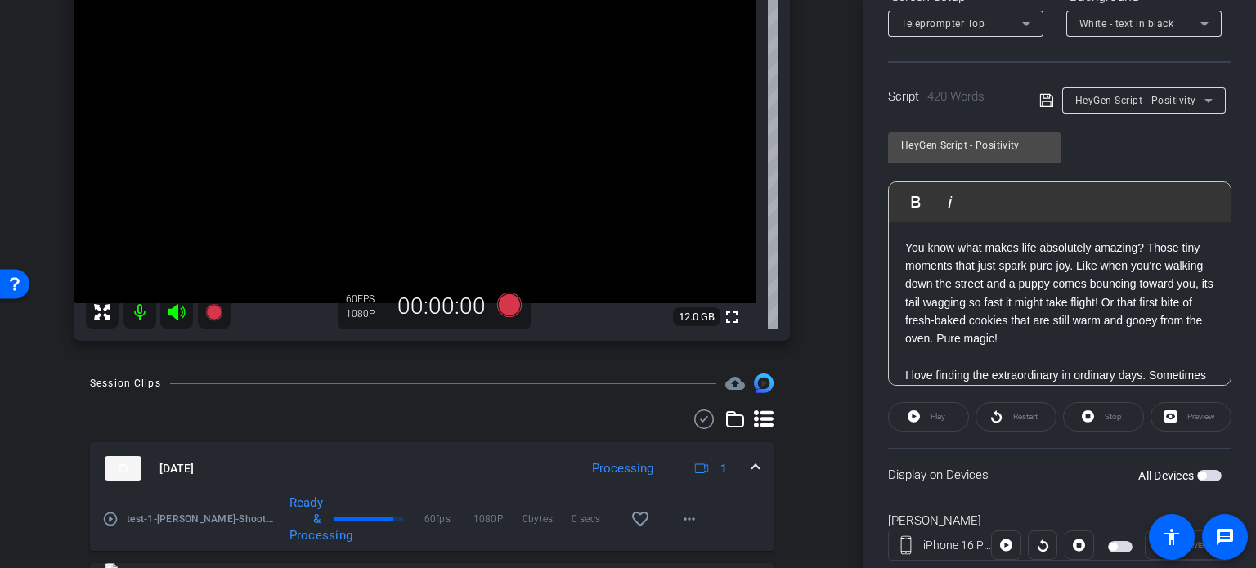
scroll to position [324, 0]
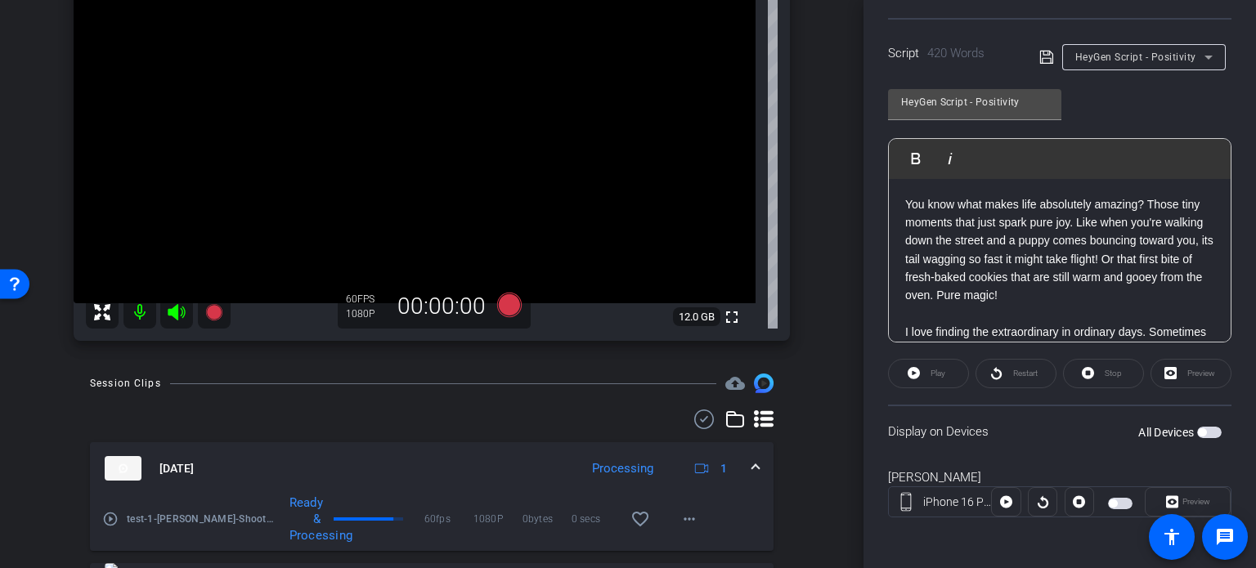
click at [1200, 430] on span "button" at bounding box center [1209, 432] width 25 height 11
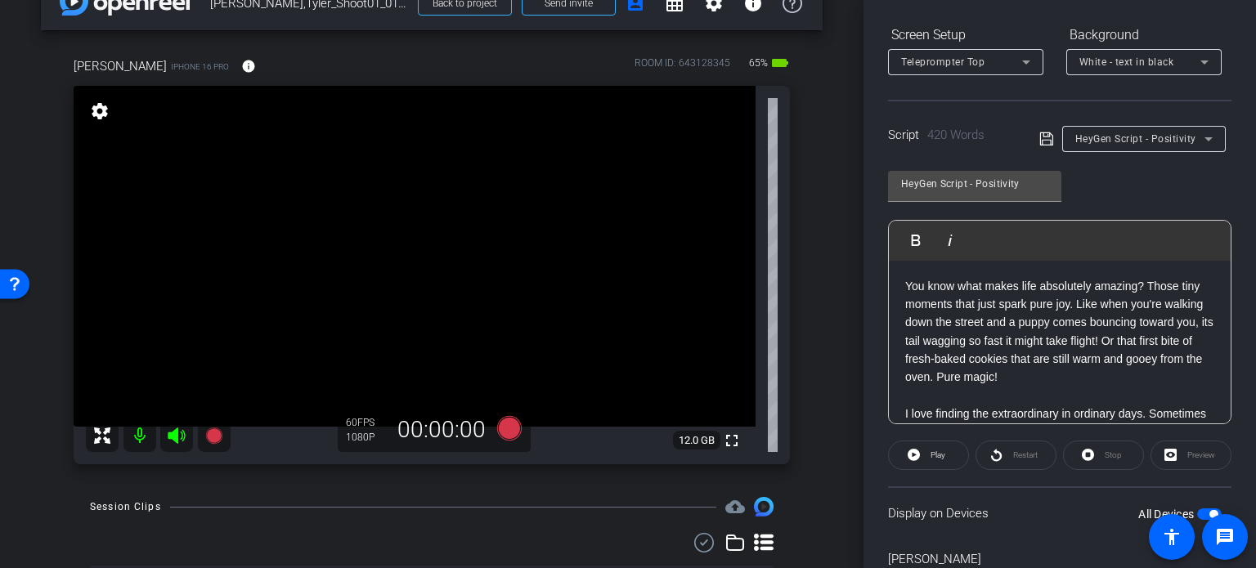
scroll to position [0, 0]
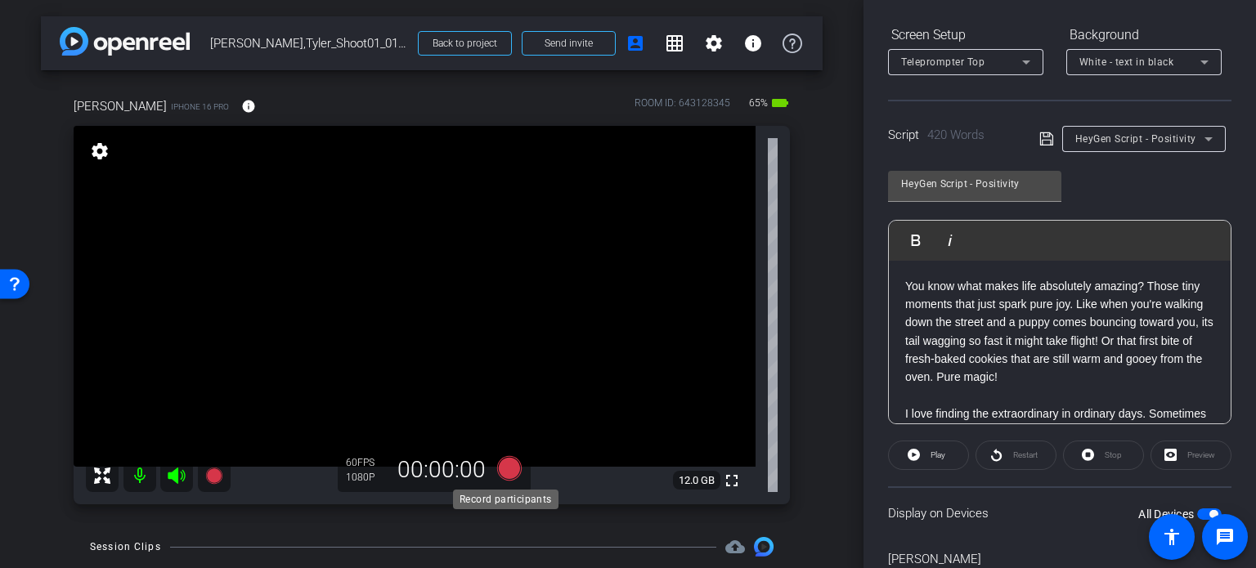
click at [513, 473] on icon at bounding box center [509, 468] width 25 height 25
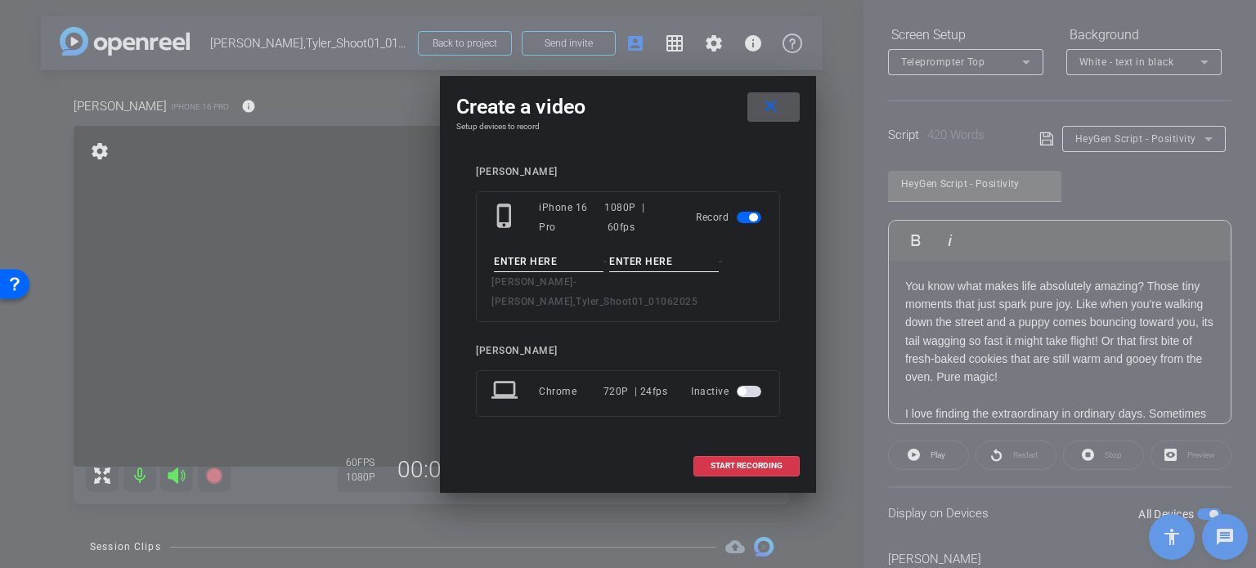
click at [562, 272] on input at bounding box center [549, 262] width 110 height 20
type input "Tyler Avatar"
click at [659, 266] on input at bounding box center [664, 262] width 110 height 20
type input "Take1"
click at [716, 150] on div "Create a video close Setup devices to record Tyler phone_iphone iPhone 16 Pro 1…" at bounding box center [628, 284] width 376 height 417
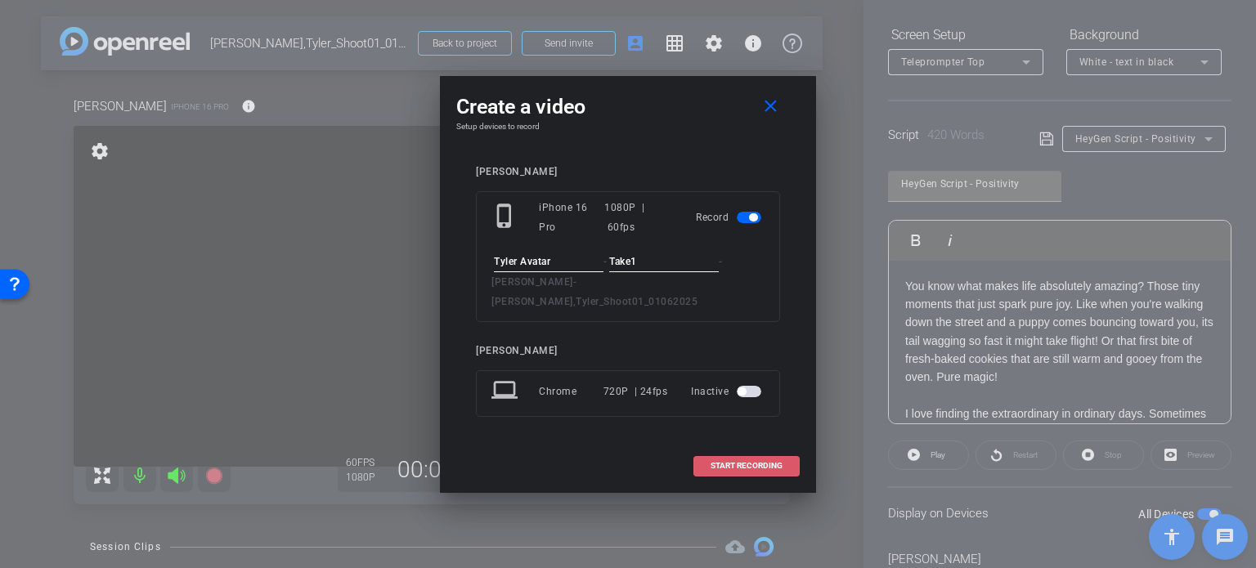
click at [768, 461] on span at bounding box center [746, 465] width 105 height 39
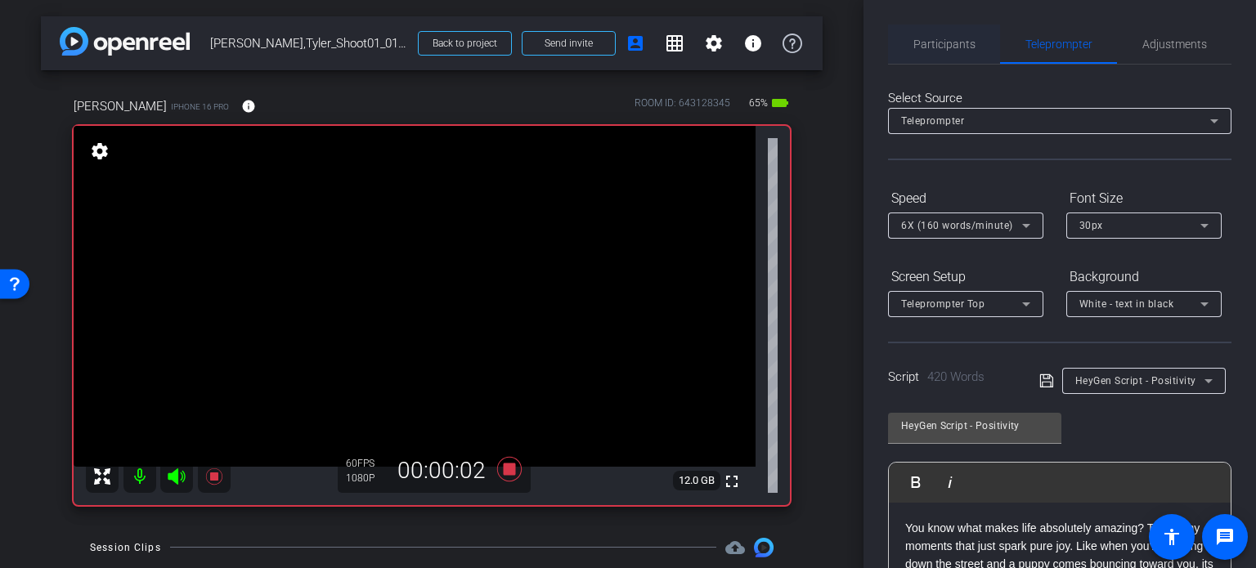
drag, startPoint x: 925, startPoint y: 39, endPoint x: 947, endPoint y: 48, distance: 23.1
click at [925, 39] on span "Participants" at bounding box center [944, 43] width 62 height 11
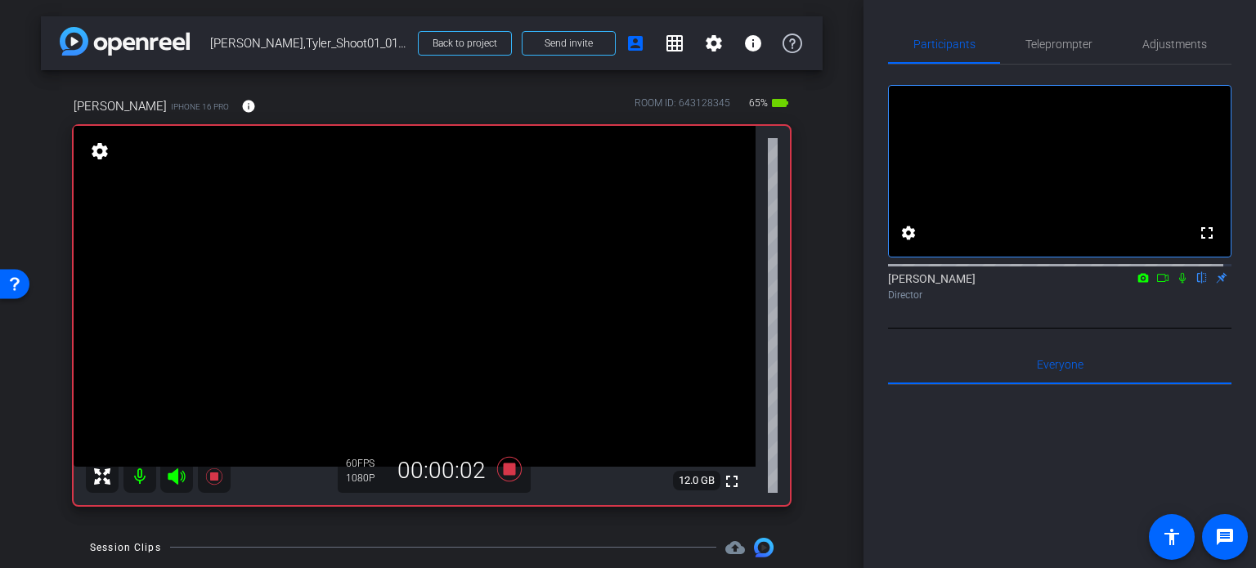
click at [1173, 285] on mat-icon at bounding box center [1182, 278] width 20 height 15
click at [1059, 38] on span "Teleprompter" at bounding box center [1058, 43] width 67 height 11
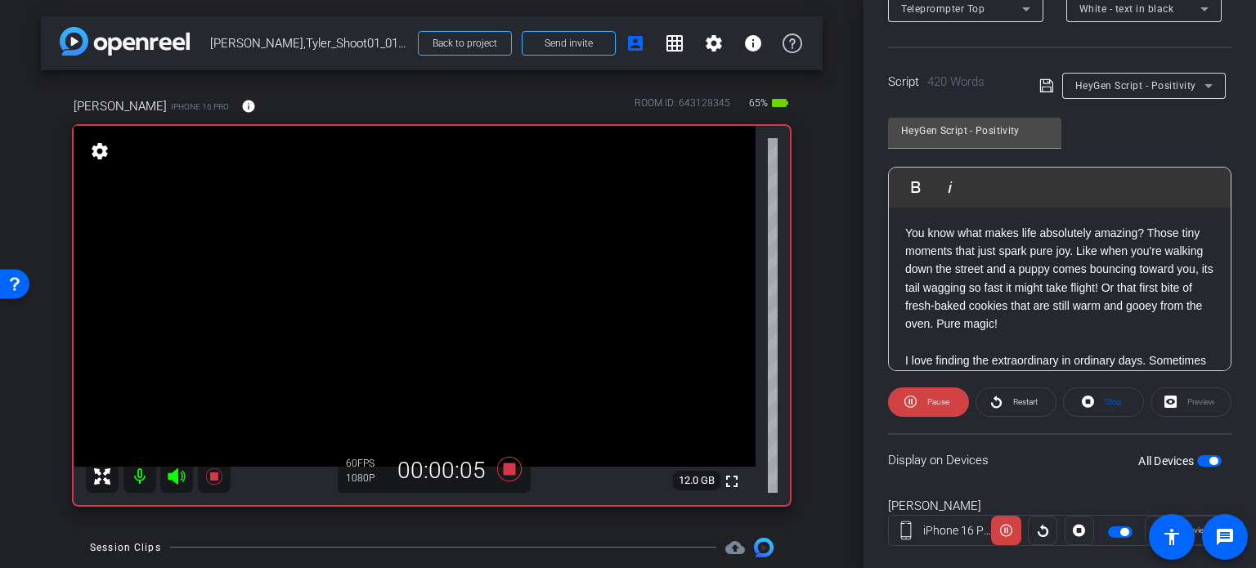
scroll to position [324, 0]
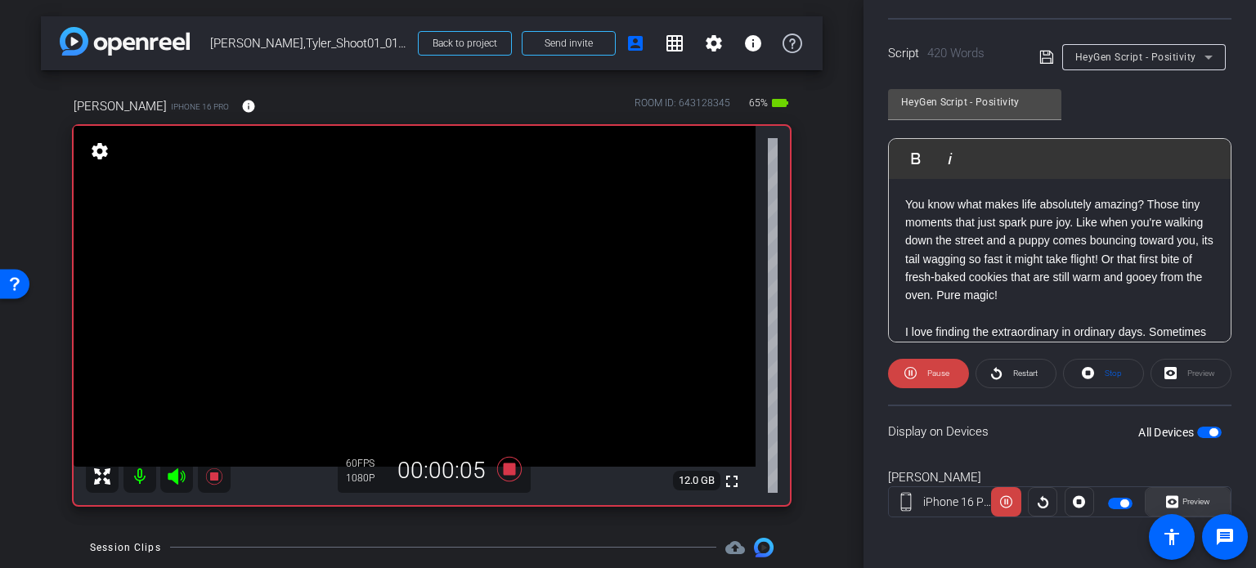
click at [1193, 499] on span "Preview" at bounding box center [1196, 501] width 28 height 9
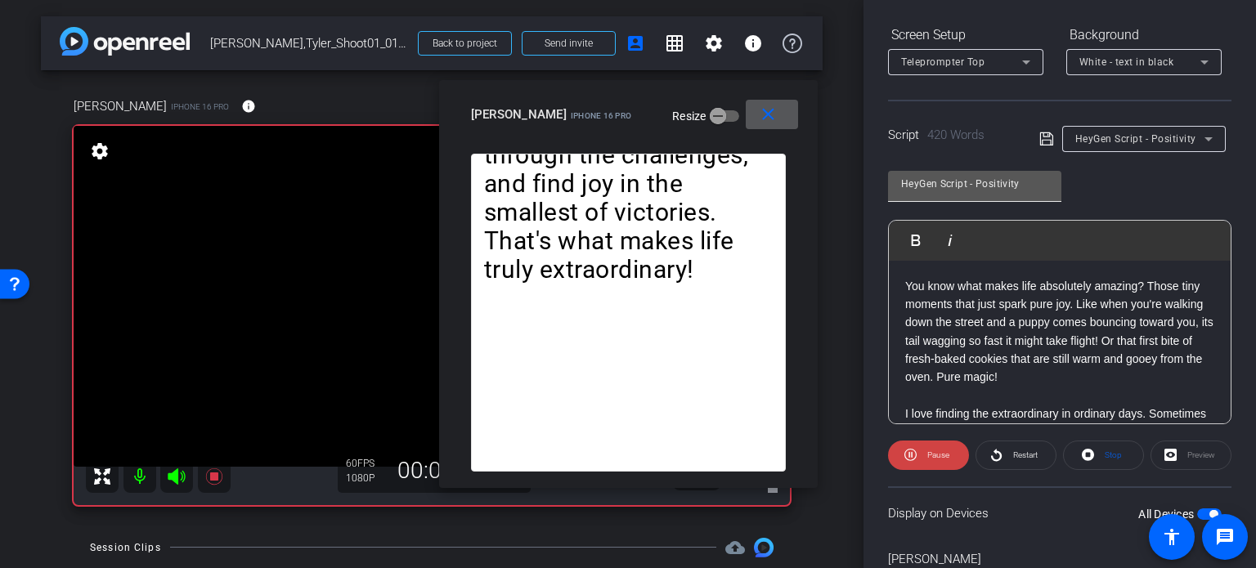
scroll to position [160, 0]
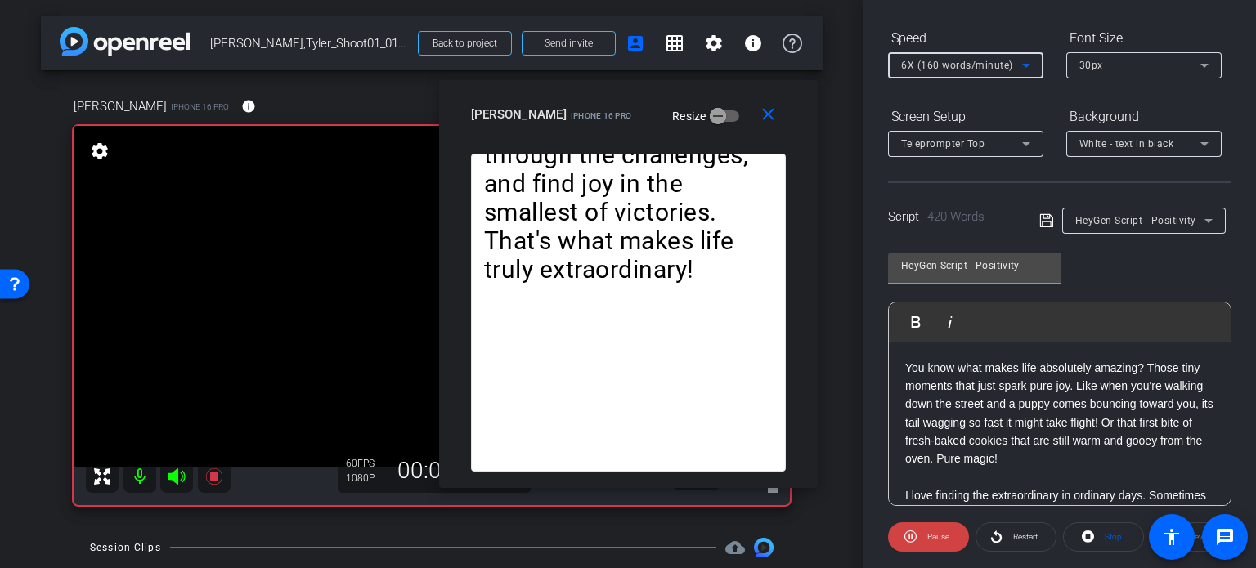
click at [964, 66] on span "6X (160 words/minute)" at bounding box center [957, 65] width 112 height 11
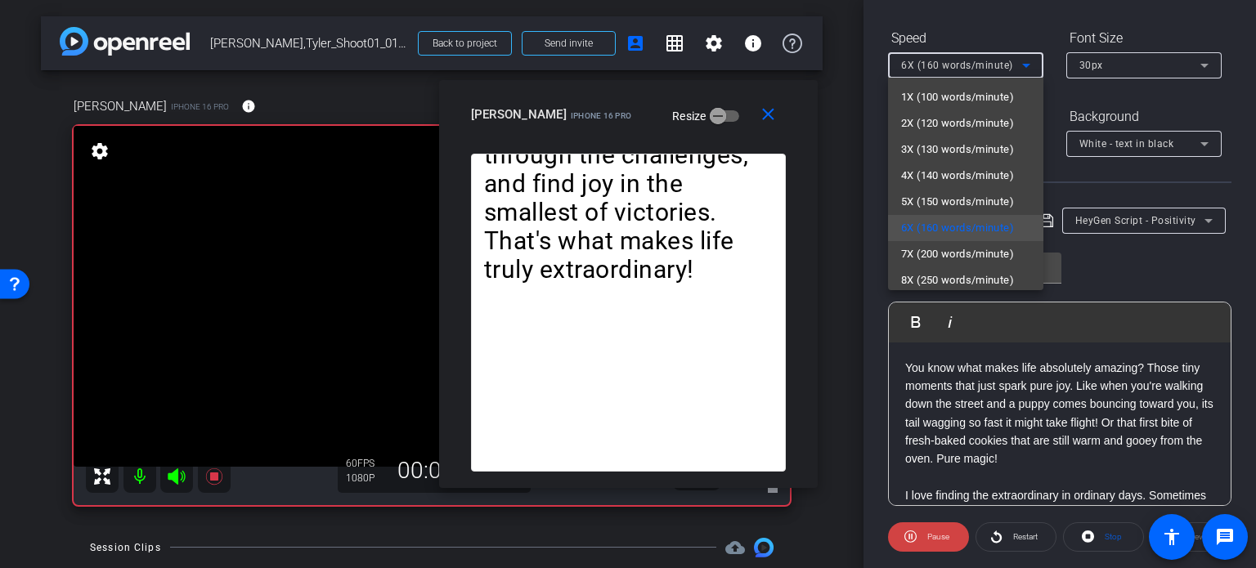
click at [710, 120] on div at bounding box center [628, 284] width 1256 height 568
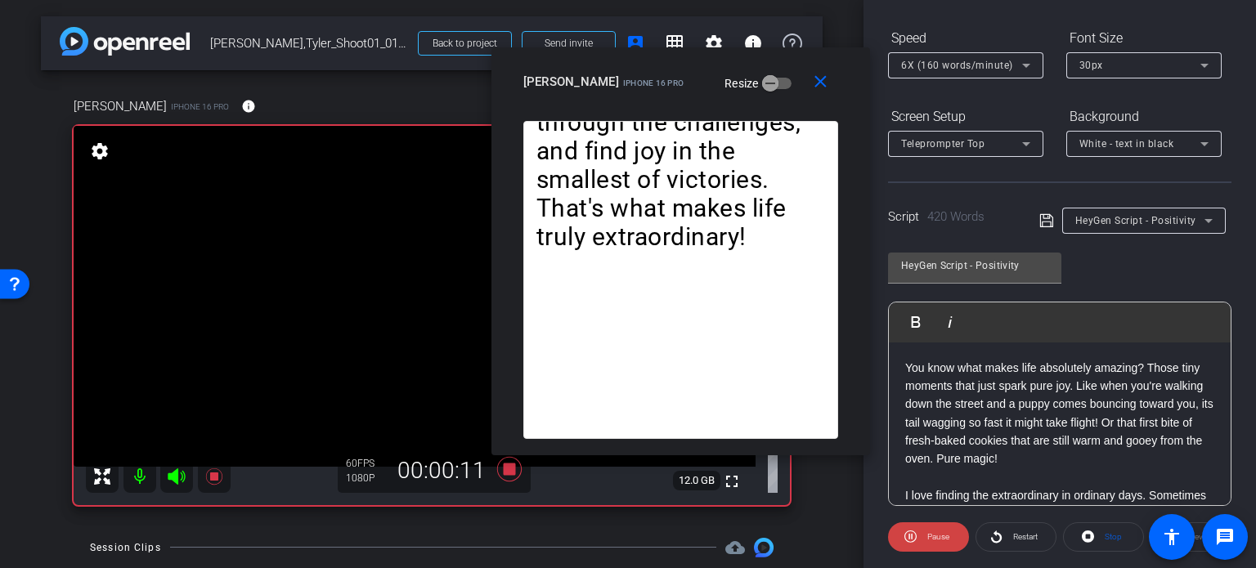
drag, startPoint x: 710, startPoint y: 120, endPoint x: 763, endPoint y: 87, distance: 61.7
click at [763, 87] on div "Tyler iPhone 16 Pro Resize" at bounding box center [686, 81] width 327 height 29
click at [942, 68] on span "6X (160 words/minute)" at bounding box center [957, 65] width 112 height 11
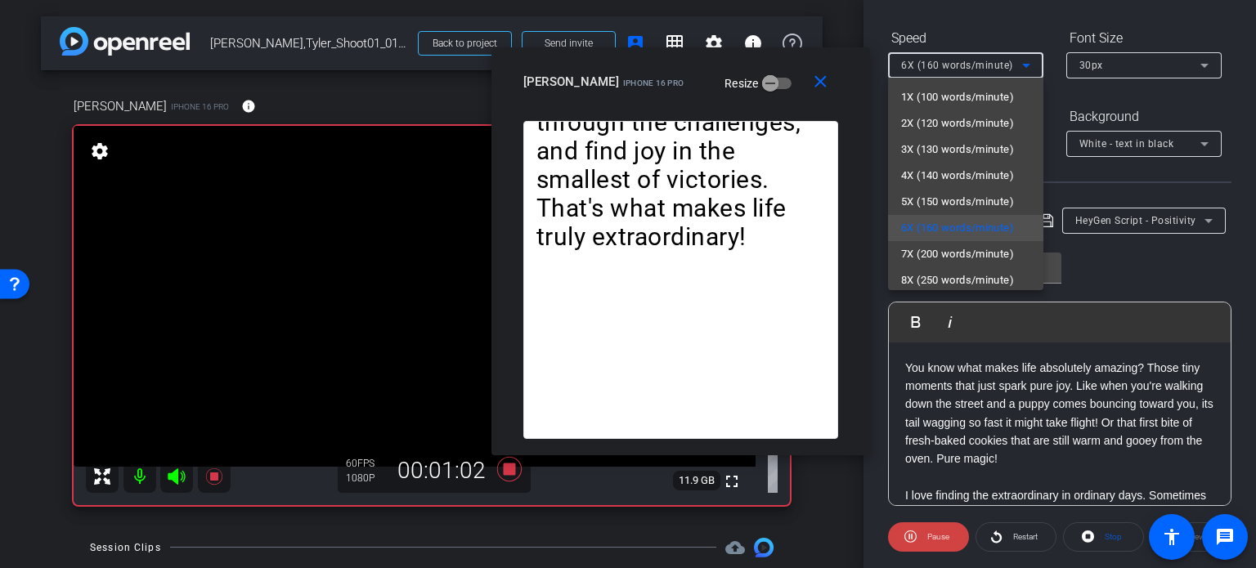
click at [747, 98] on div at bounding box center [628, 284] width 1256 height 568
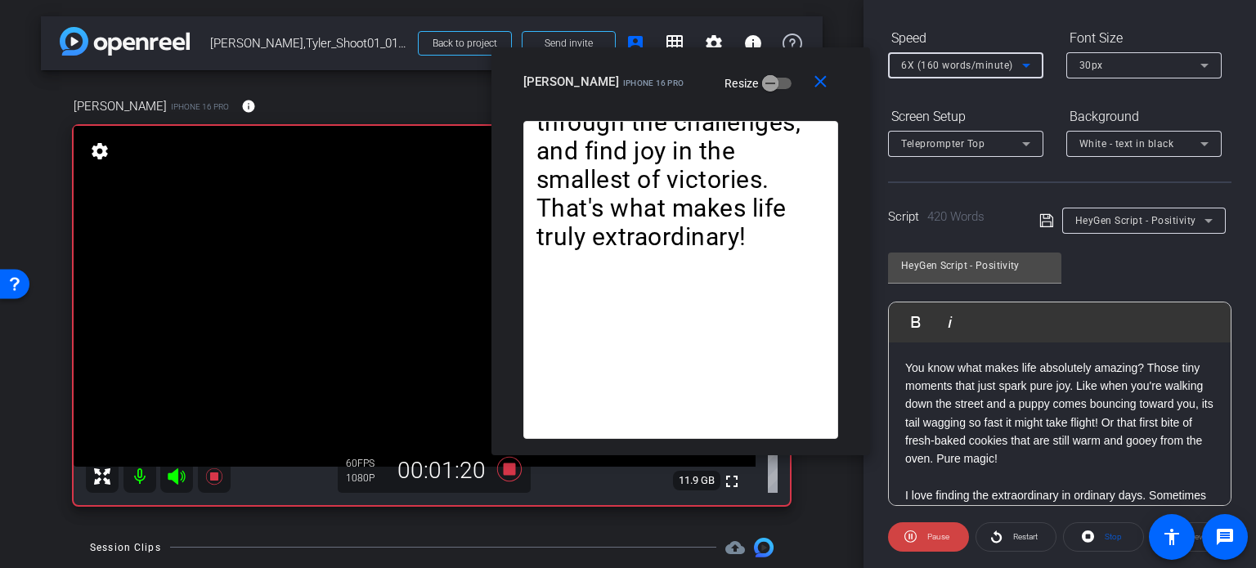
click at [924, 62] on span "6X (160 words/minute)" at bounding box center [957, 65] width 112 height 11
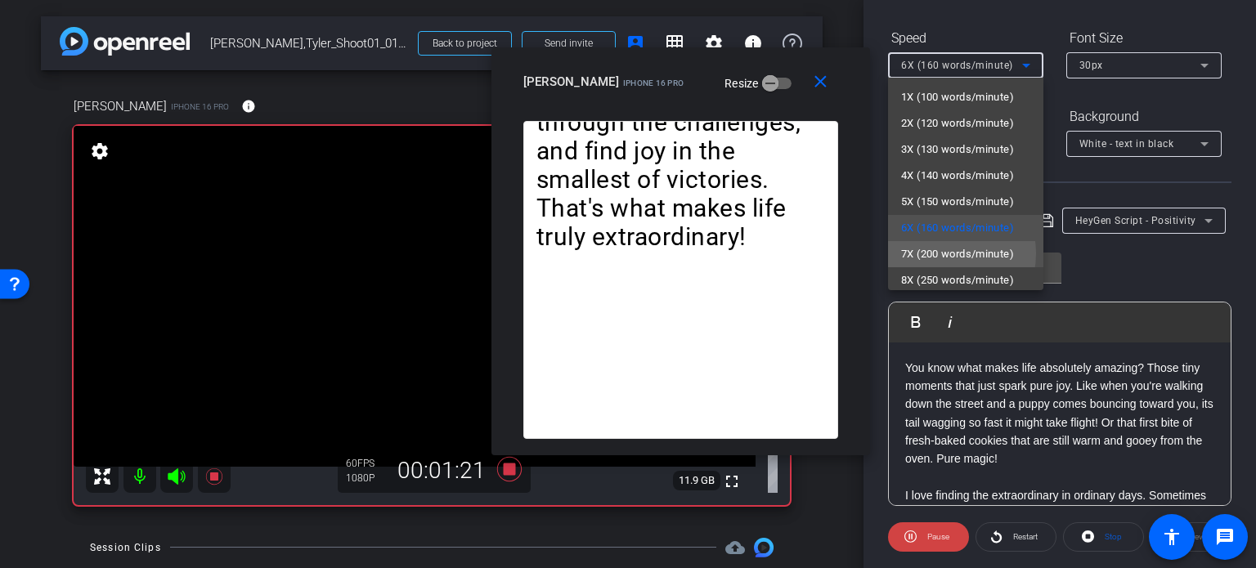
click at [942, 253] on span "7X (200 words/minute)" at bounding box center [957, 254] width 113 height 20
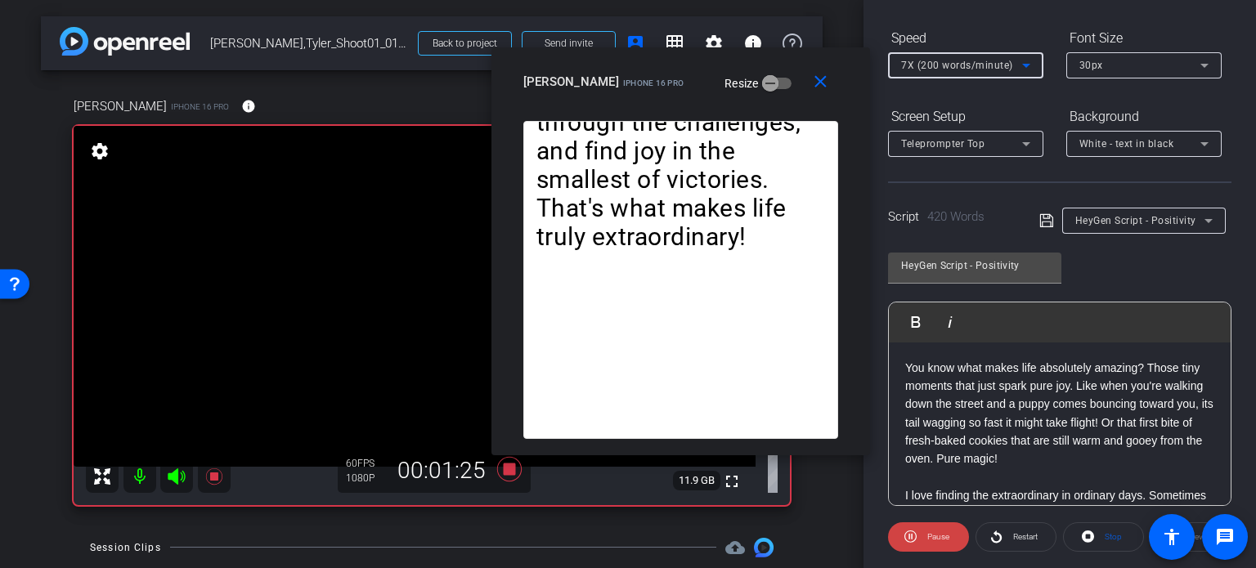
click at [929, 65] on span "7X (200 words/minute)" at bounding box center [957, 65] width 112 height 11
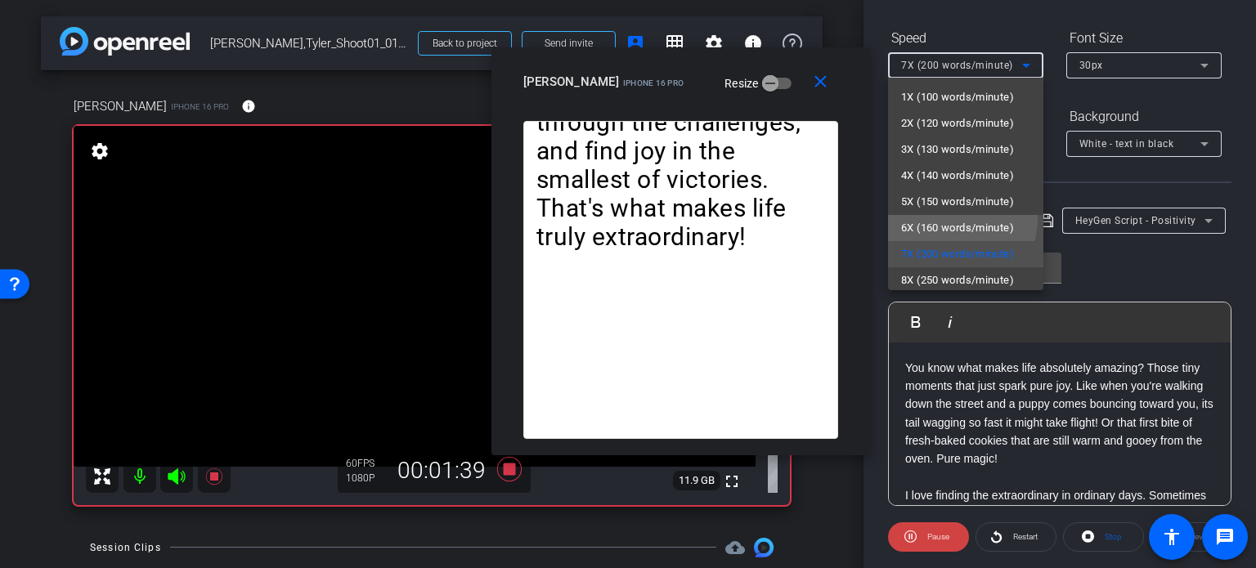
click at [951, 218] on span "6X (160 words/minute)" at bounding box center [957, 228] width 113 height 20
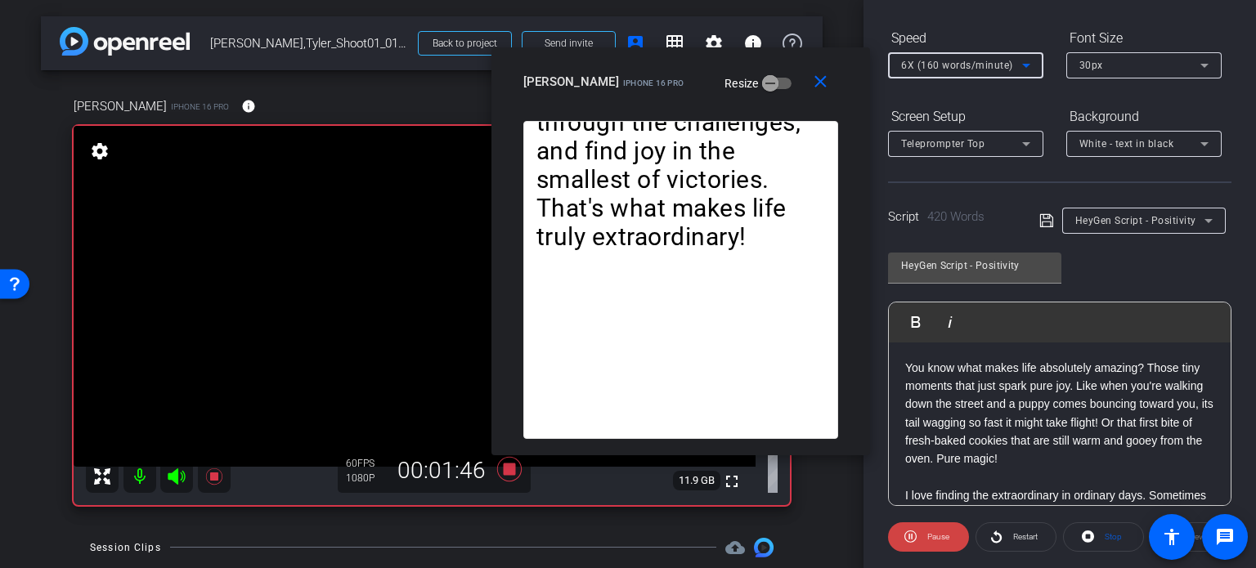
click at [938, 61] on span "6X (160 words/minute)" at bounding box center [957, 65] width 112 height 11
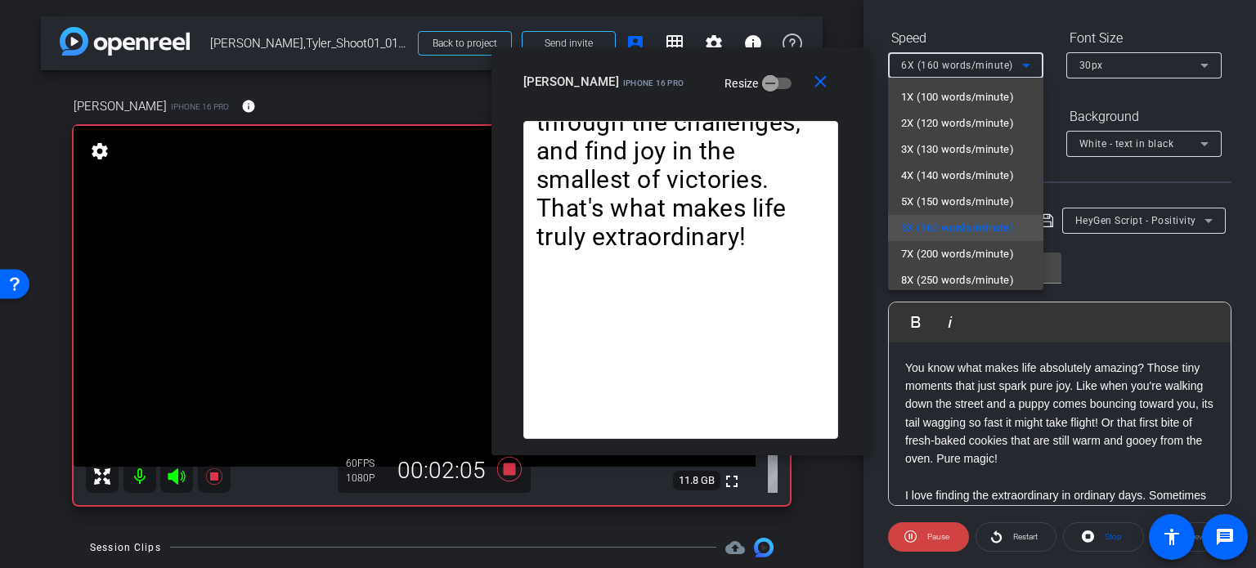
click at [781, 93] on div at bounding box center [628, 284] width 1256 height 568
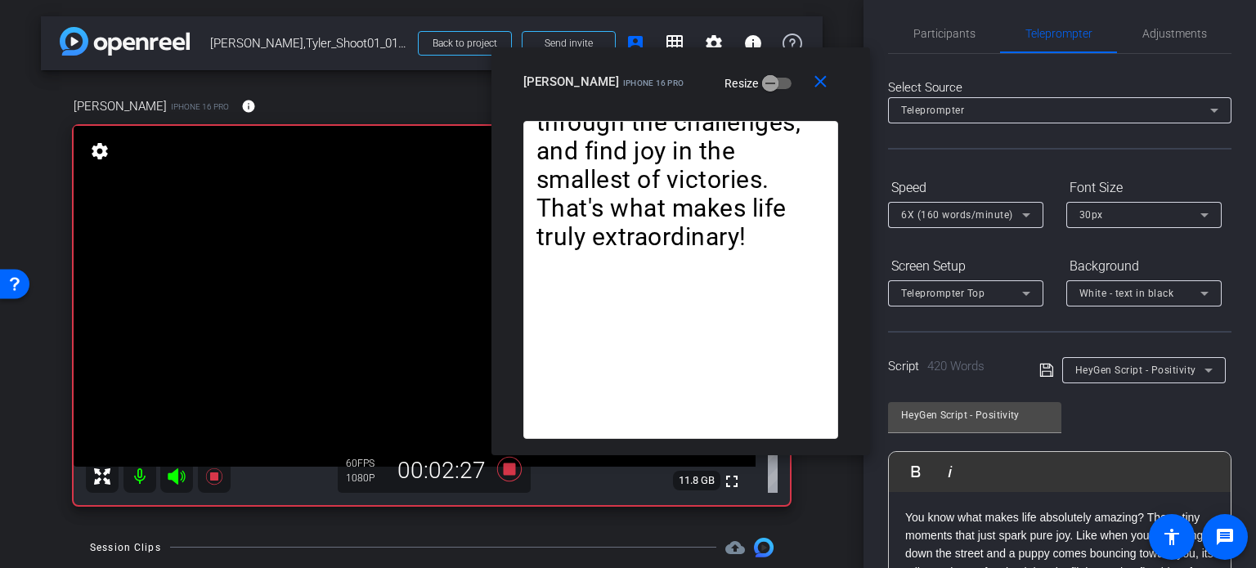
scroll to position [0, 0]
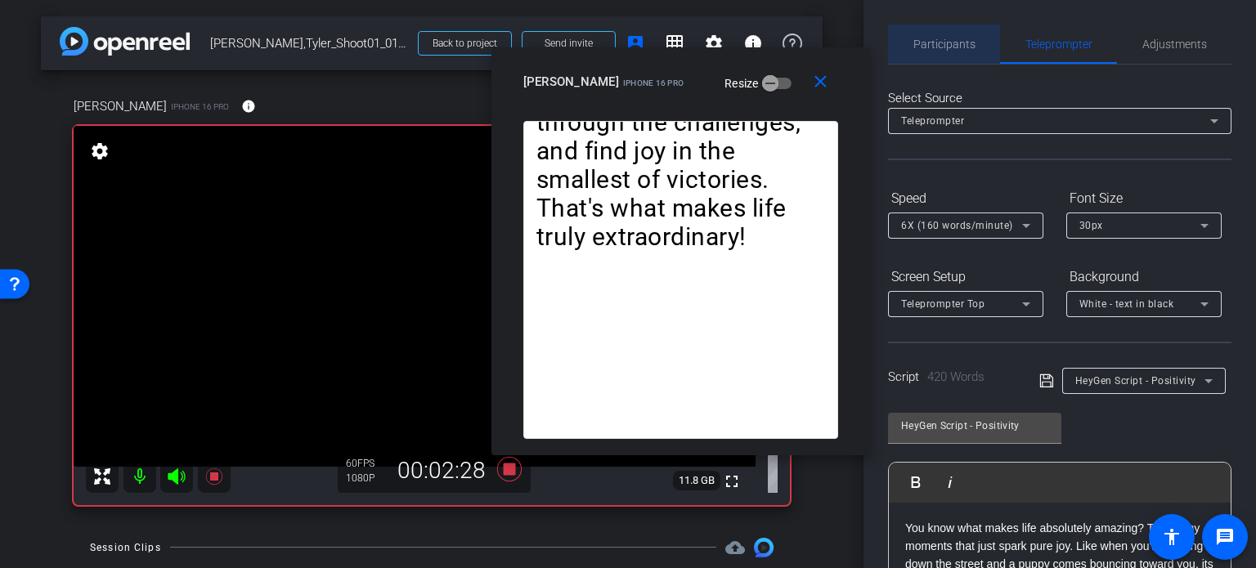
click at [958, 47] on span "Participants" at bounding box center [944, 43] width 62 height 11
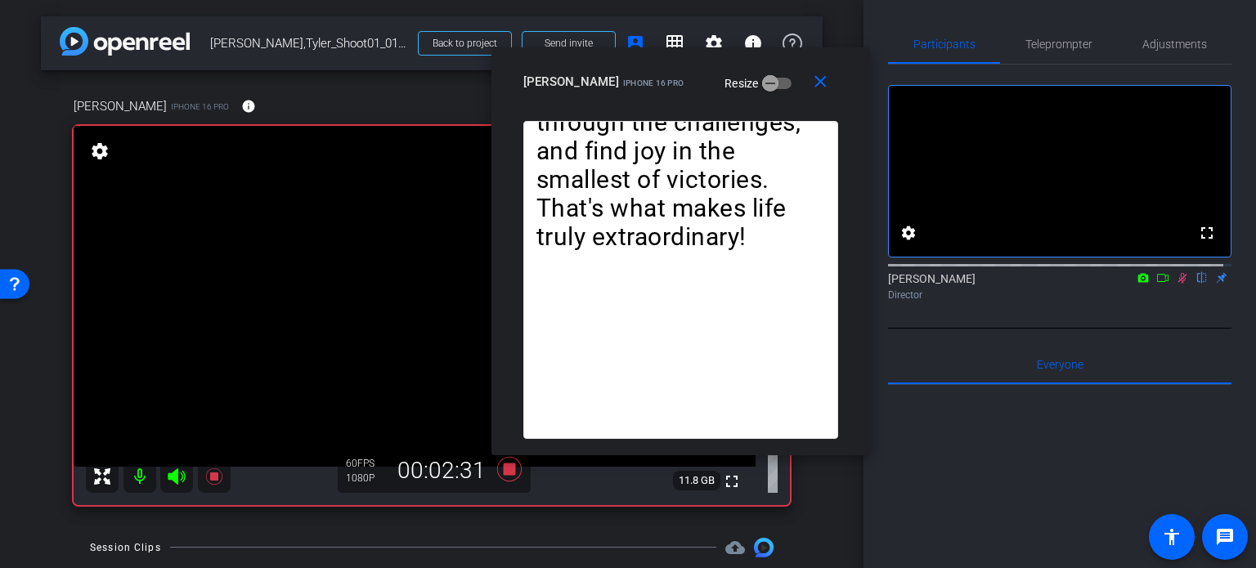
click at [1177, 284] on icon at bounding box center [1181, 277] width 13 height 11
click at [501, 468] on icon at bounding box center [509, 469] width 25 height 25
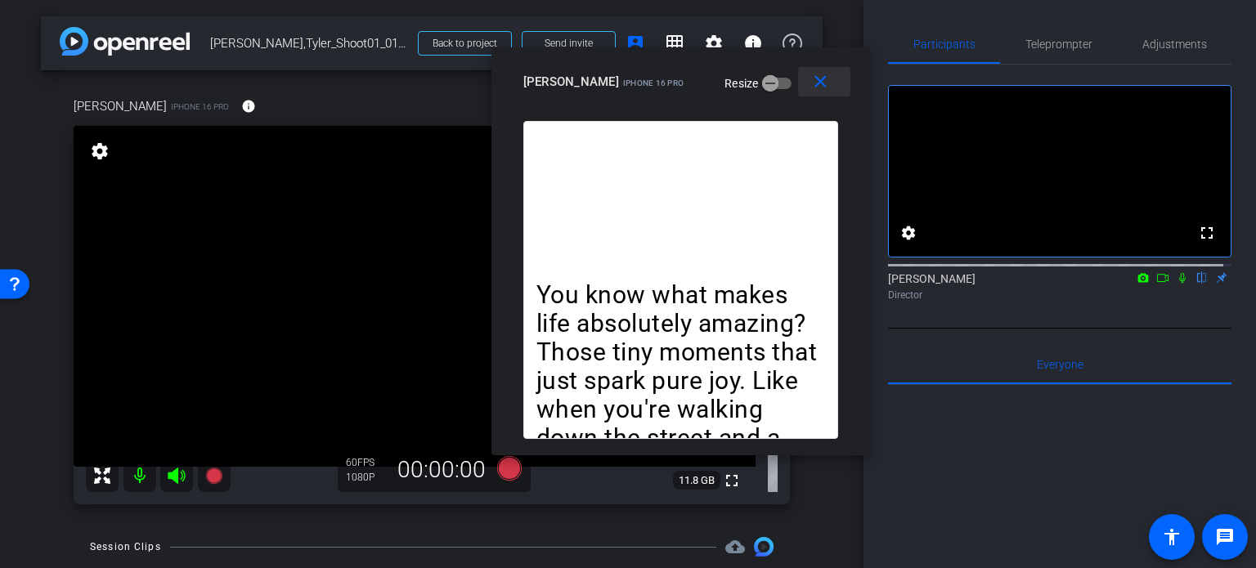
click at [829, 92] on span at bounding box center [824, 81] width 52 height 39
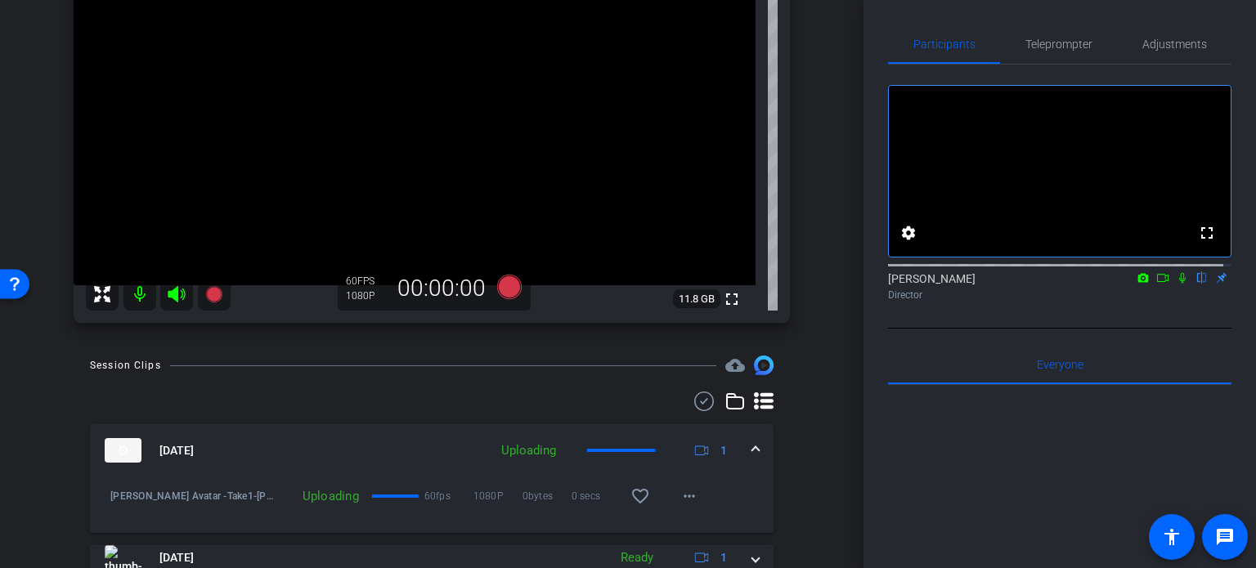
scroll to position [245, 0]
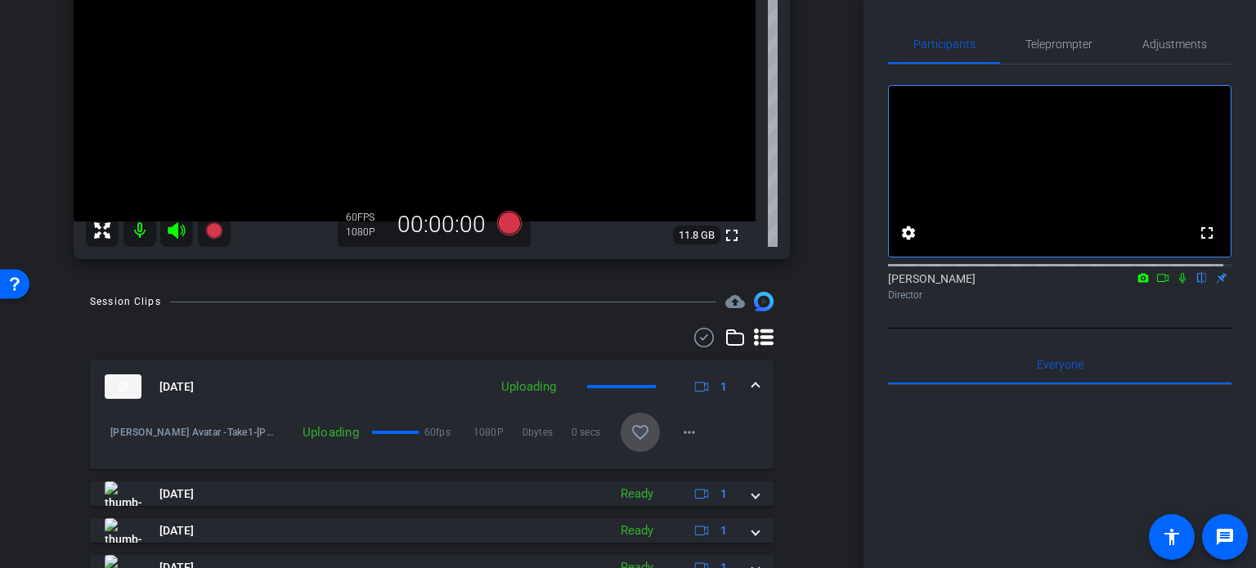
click at [634, 434] on mat-icon "favorite_border" at bounding box center [640, 433] width 20 height 20
click at [752, 386] on span at bounding box center [755, 386] width 7 height 17
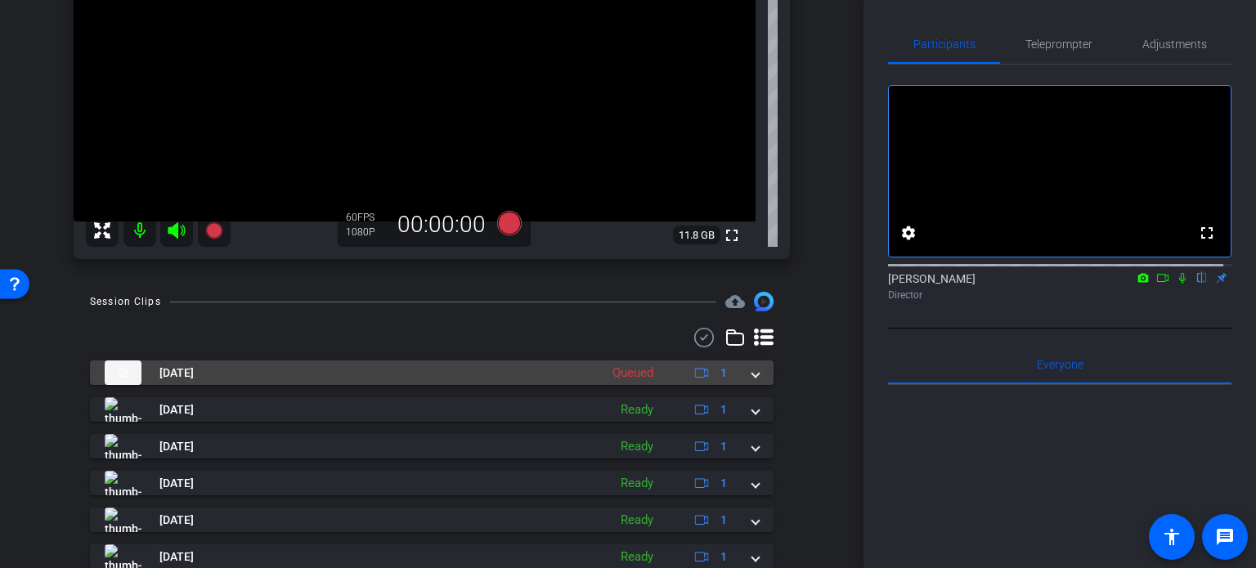
click at [752, 378] on span at bounding box center [755, 373] width 7 height 17
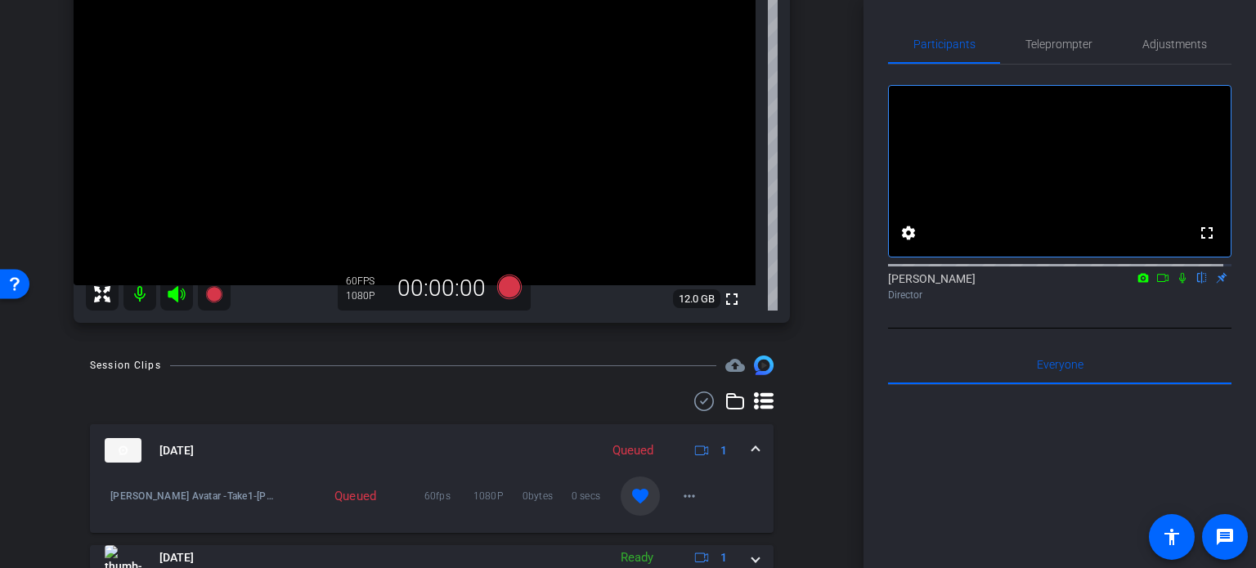
scroll to position [82, 0]
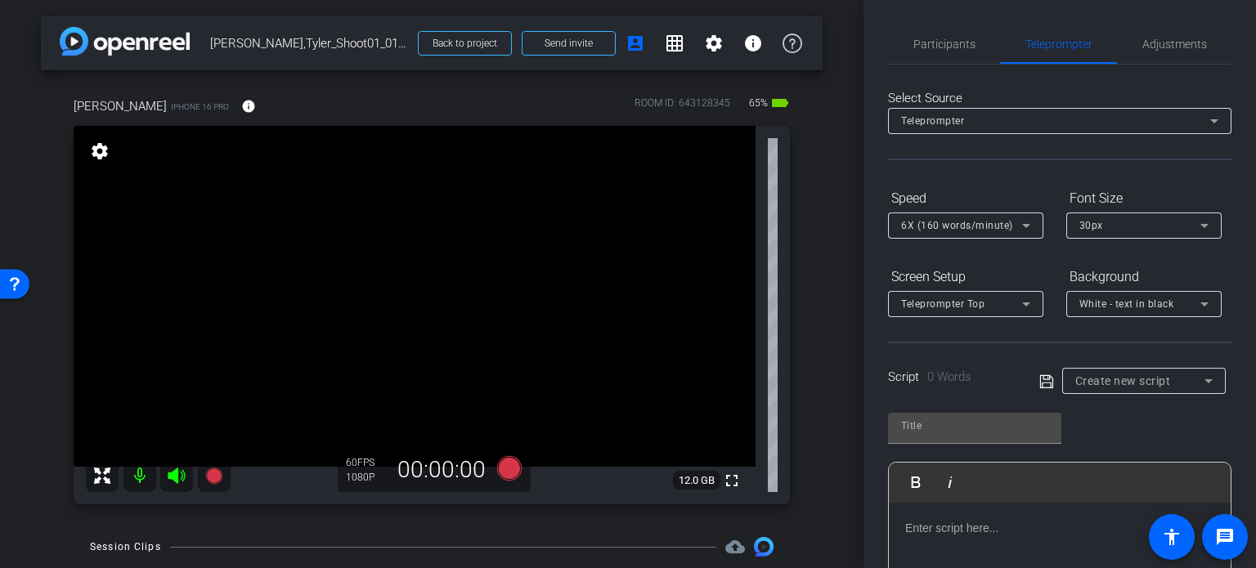
click at [1152, 385] on span "Create new script" at bounding box center [1123, 380] width 96 height 13
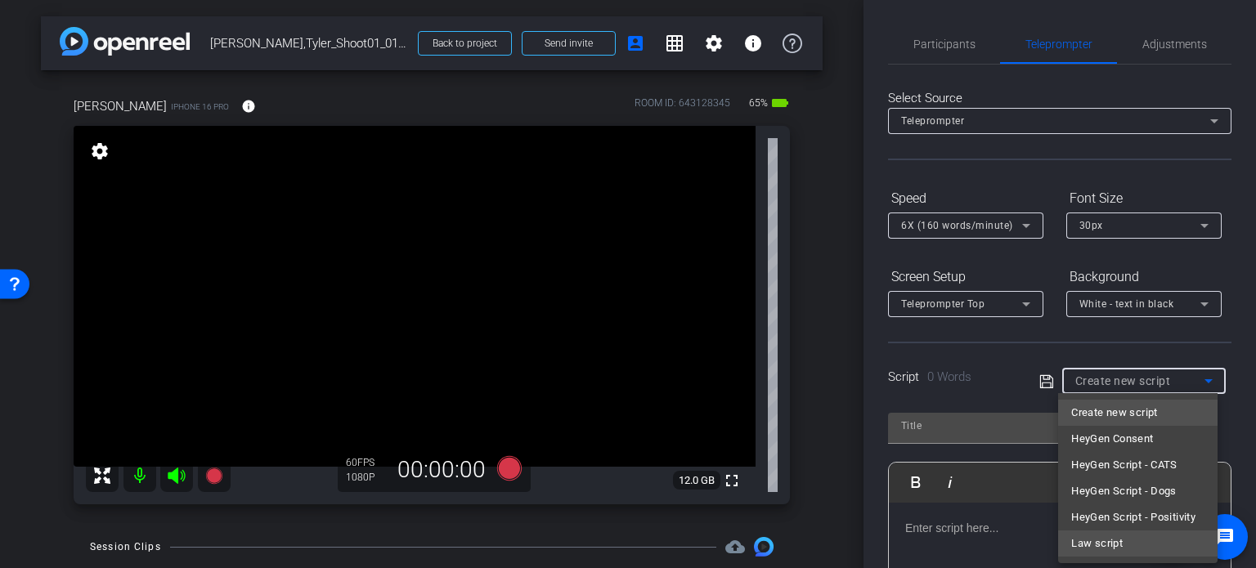
click at [1113, 545] on span "Law script" at bounding box center [1096, 544] width 51 height 20
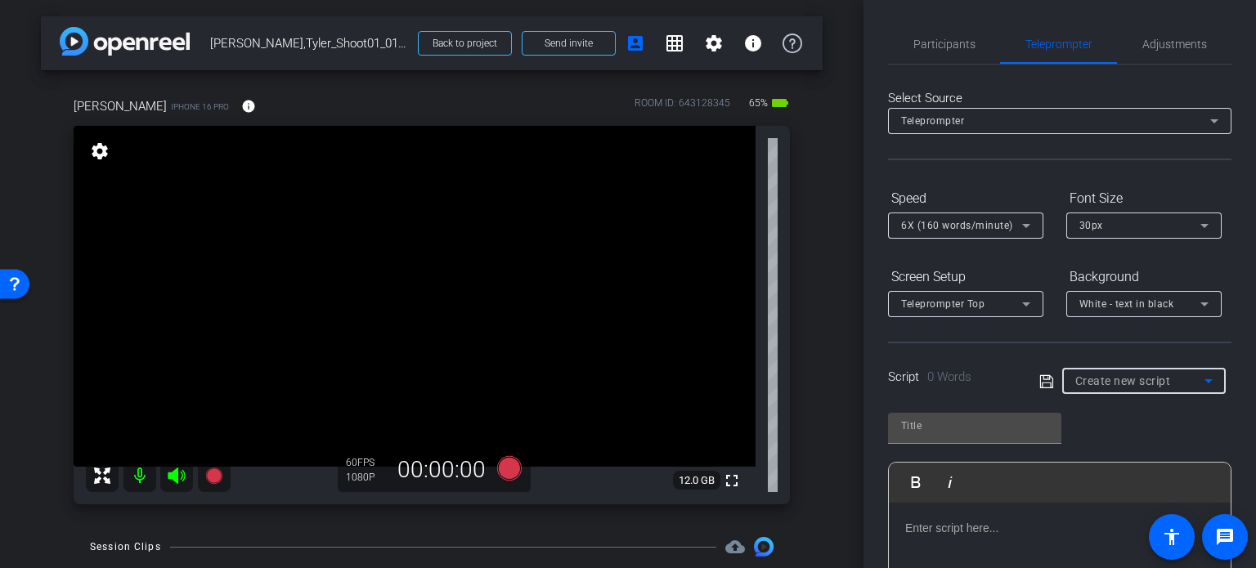
type input "Law script"
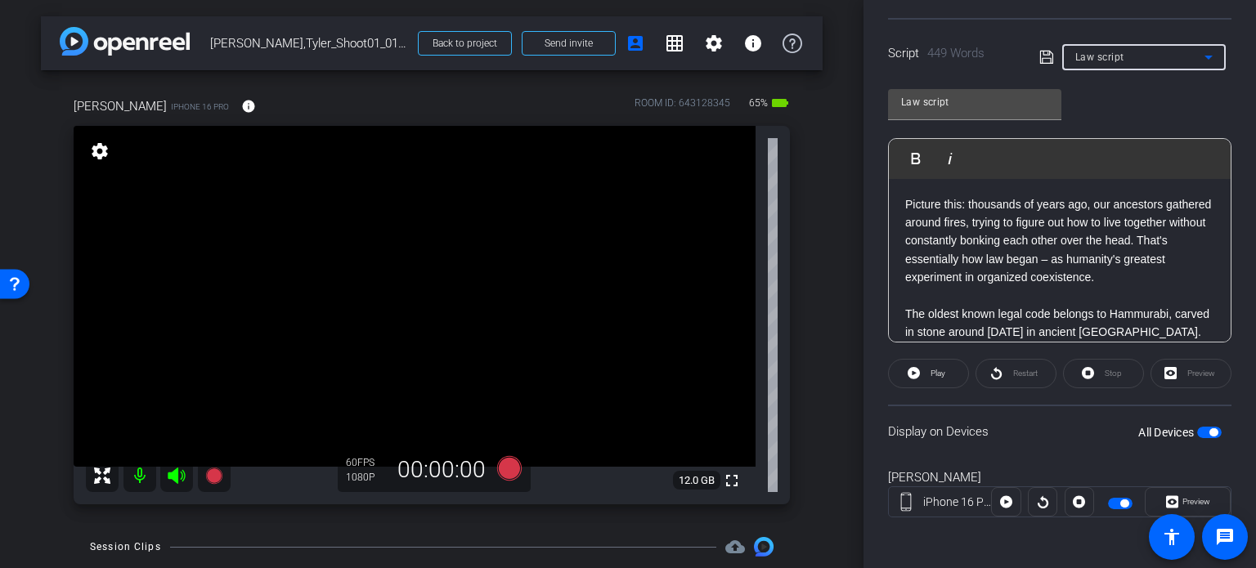
scroll to position [82, 0]
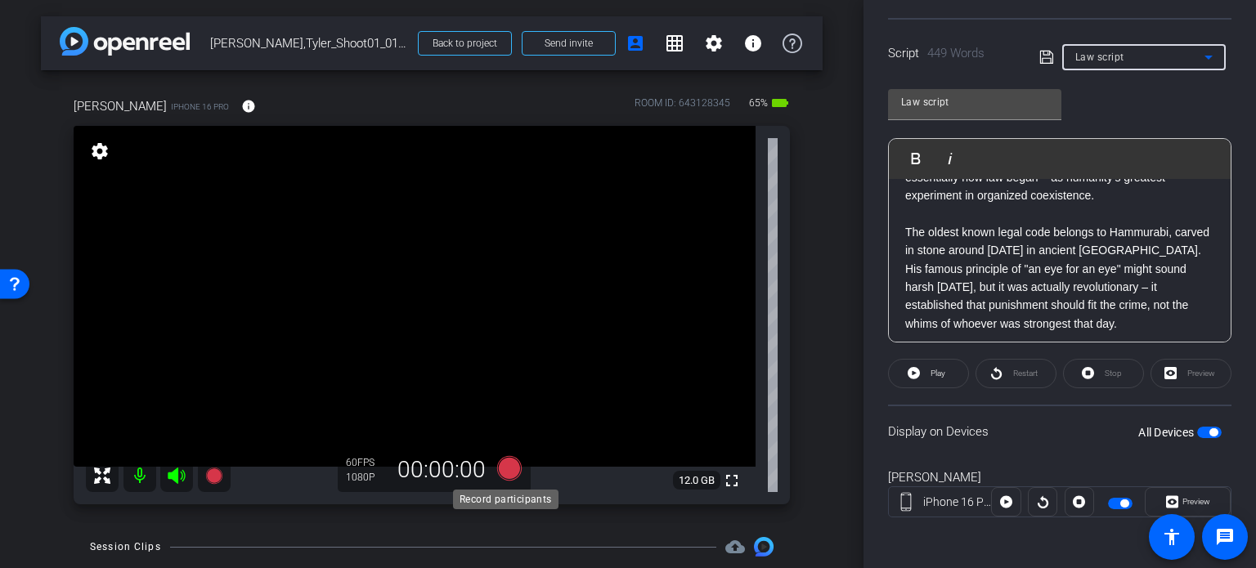
click at [507, 468] on icon at bounding box center [509, 468] width 25 height 25
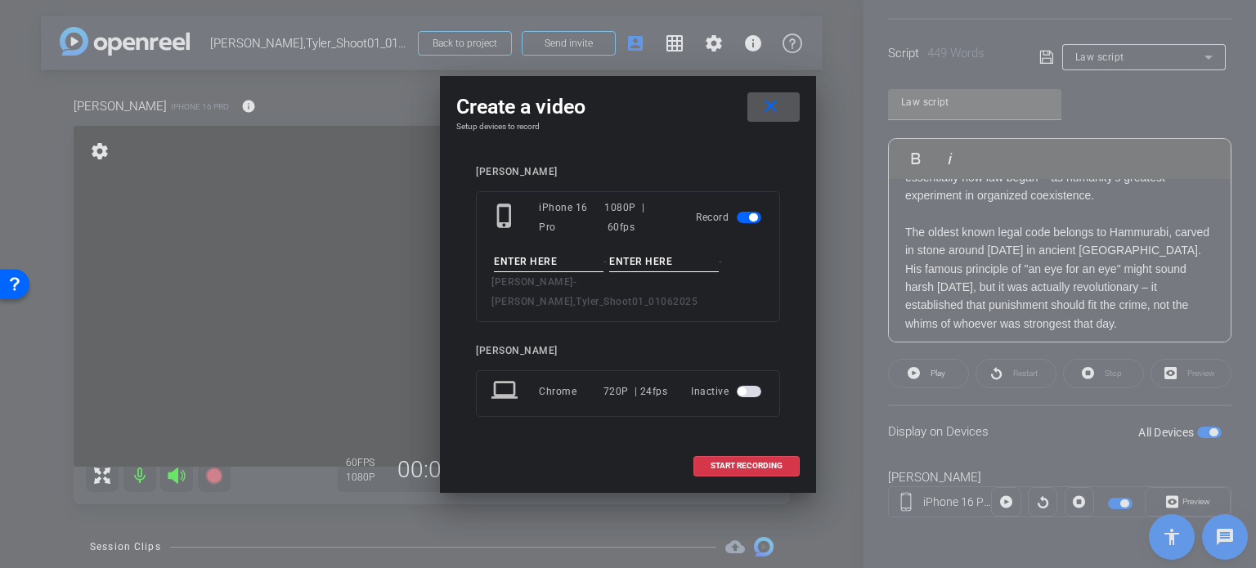
click at [568, 271] on input at bounding box center [549, 262] width 110 height 20
type input "Tyler Avatar"
click at [634, 267] on input at bounding box center [664, 262] width 110 height 20
click at [566, 271] on input "Tyler Avatar" at bounding box center [549, 262] width 110 height 20
click at [660, 268] on input "Take1" at bounding box center [664, 262] width 110 height 20
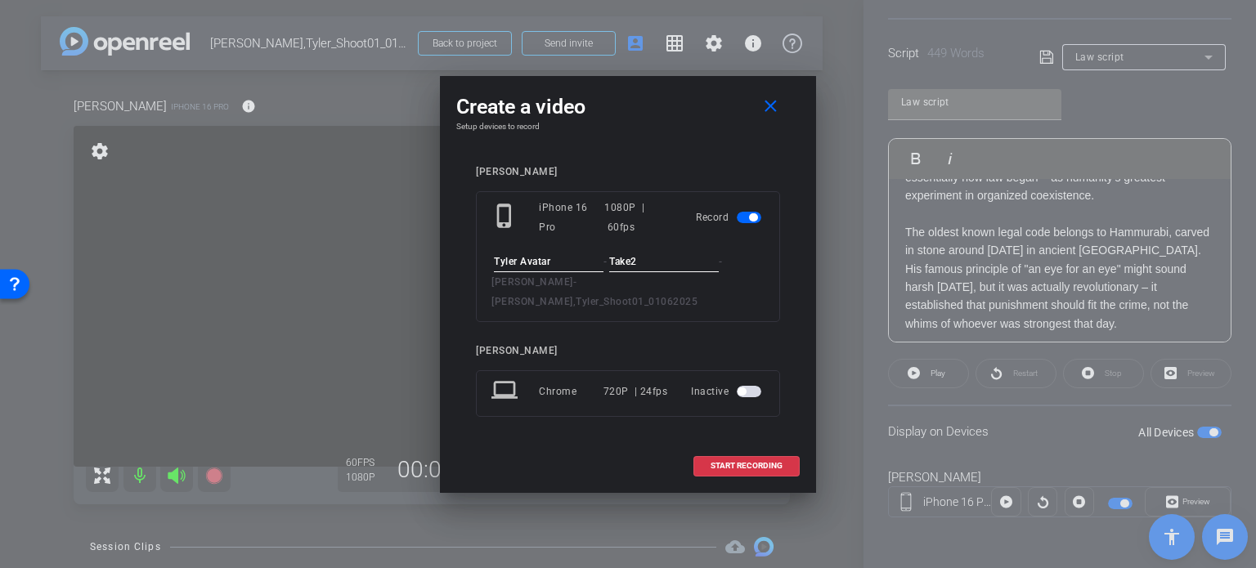
type input "Take2"
click at [598, 272] on input "Tyler Avatar" at bounding box center [549, 262] width 110 height 20
click at [744, 462] on span "START RECORDING" at bounding box center [746, 466] width 72 height 8
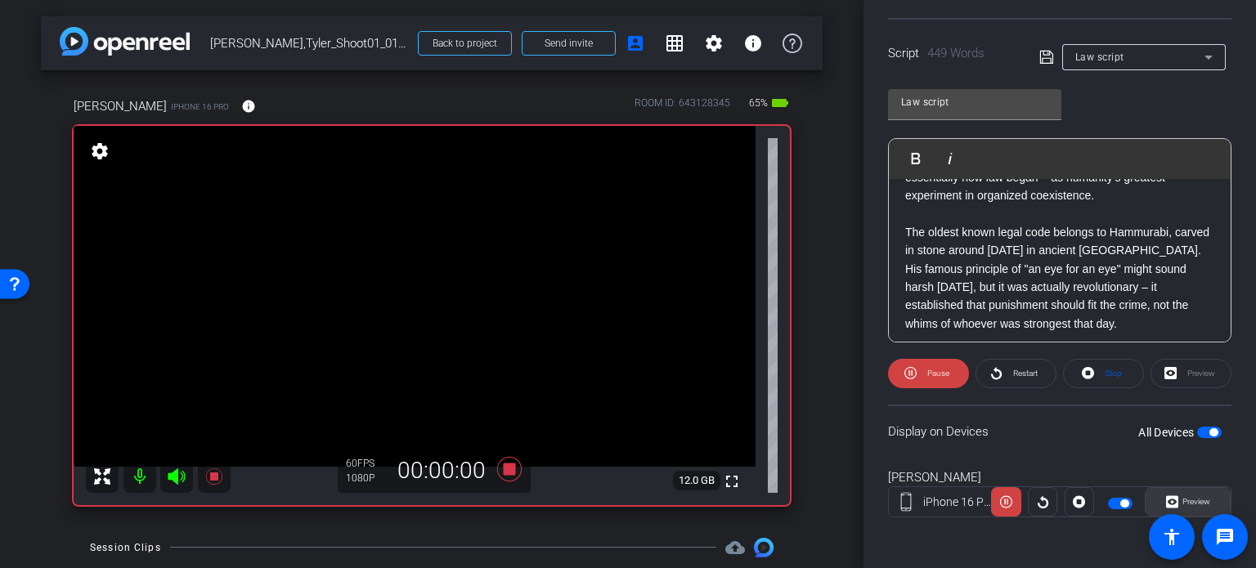
click at [1202, 504] on span at bounding box center [1187, 501] width 84 height 39
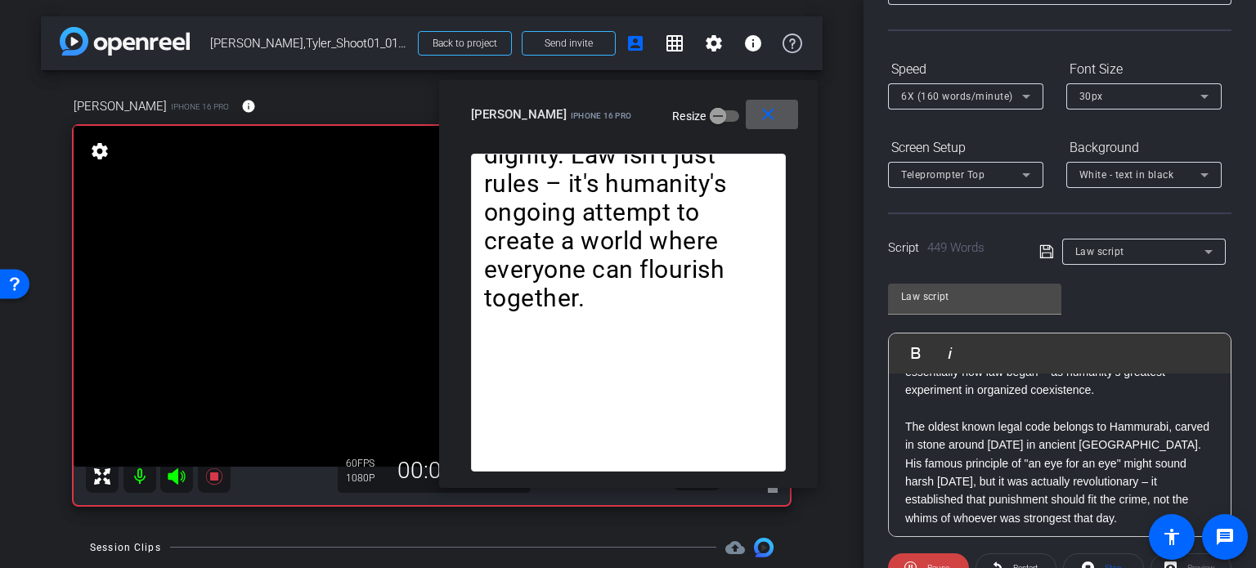
scroll to position [0, 0]
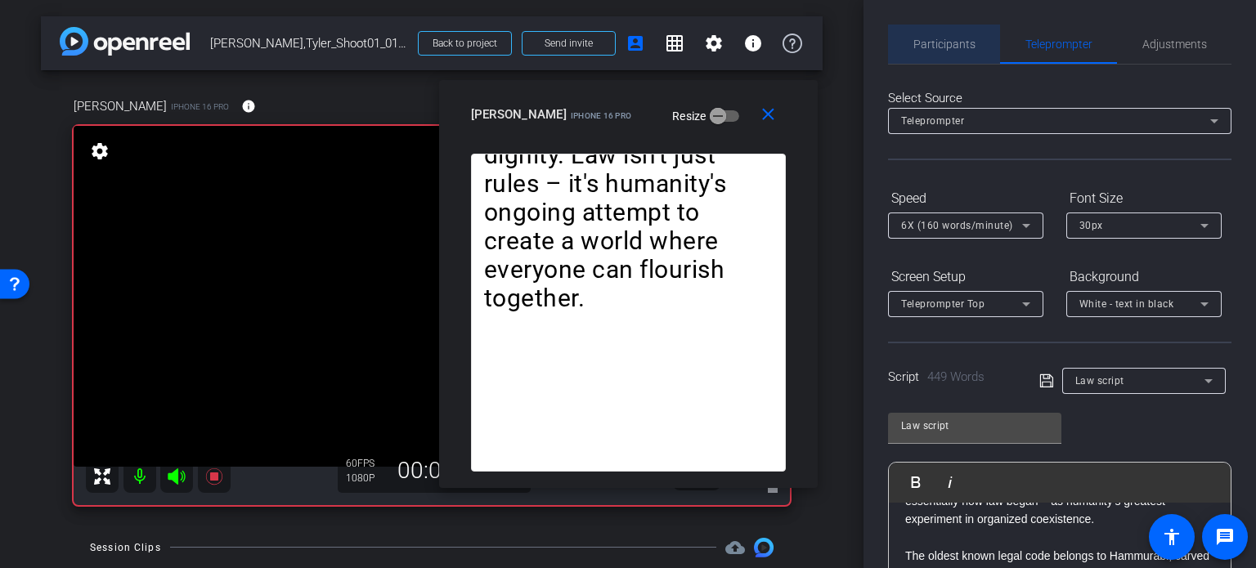
click at [954, 46] on span "Participants" at bounding box center [944, 43] width 62 height 11
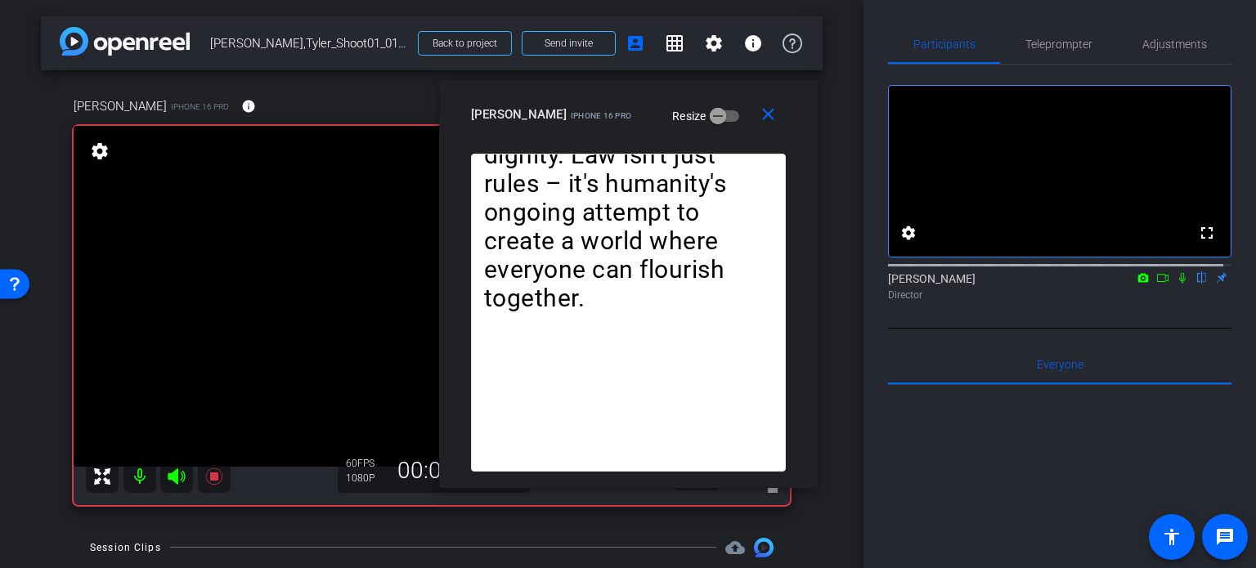
click at [1174, 285] on mat-icon at bounding box center [1182, 278] width 20 height 15
click at [1029, 35] on span "Teleprompter" at bounding box center [1058, 44] width 67 height 39
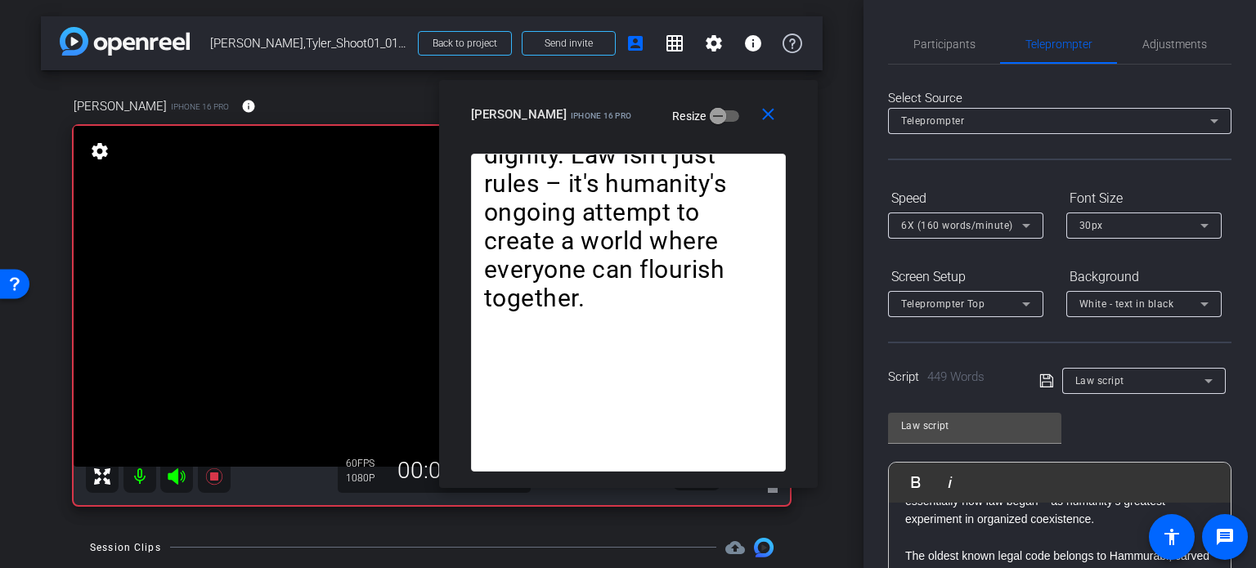
click at [969, 225] on span "6X (160 words/minute)" at bounding box center [957, 225] width 112 height 11
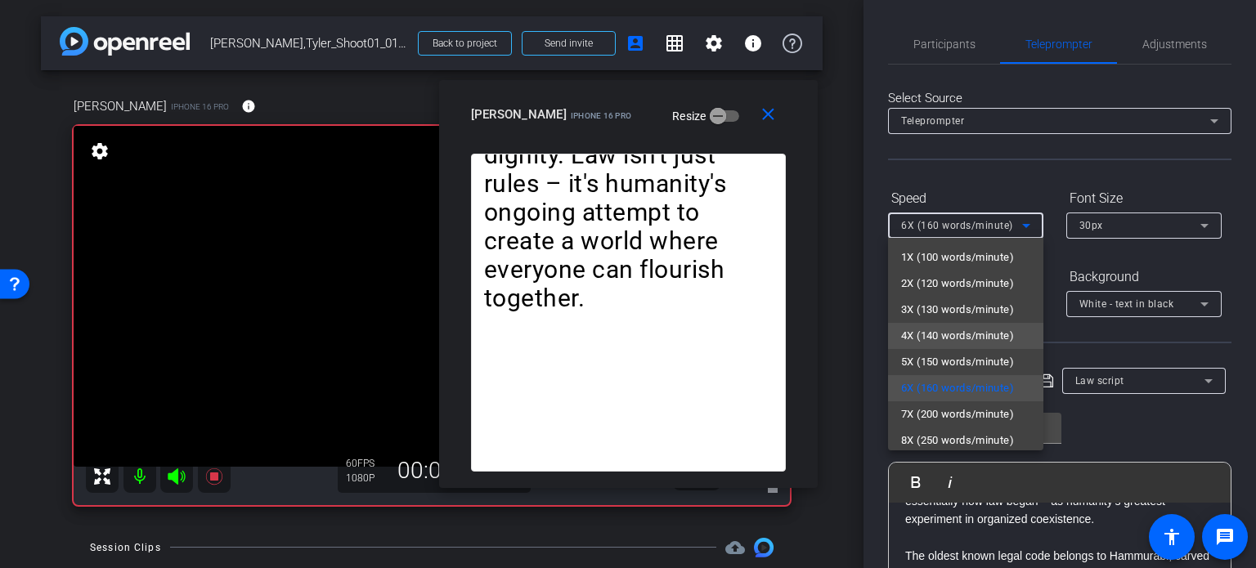
click at [965, 329] on span "4X (140 words/minute)" at bounding box center [957, 336] width 113 height 20
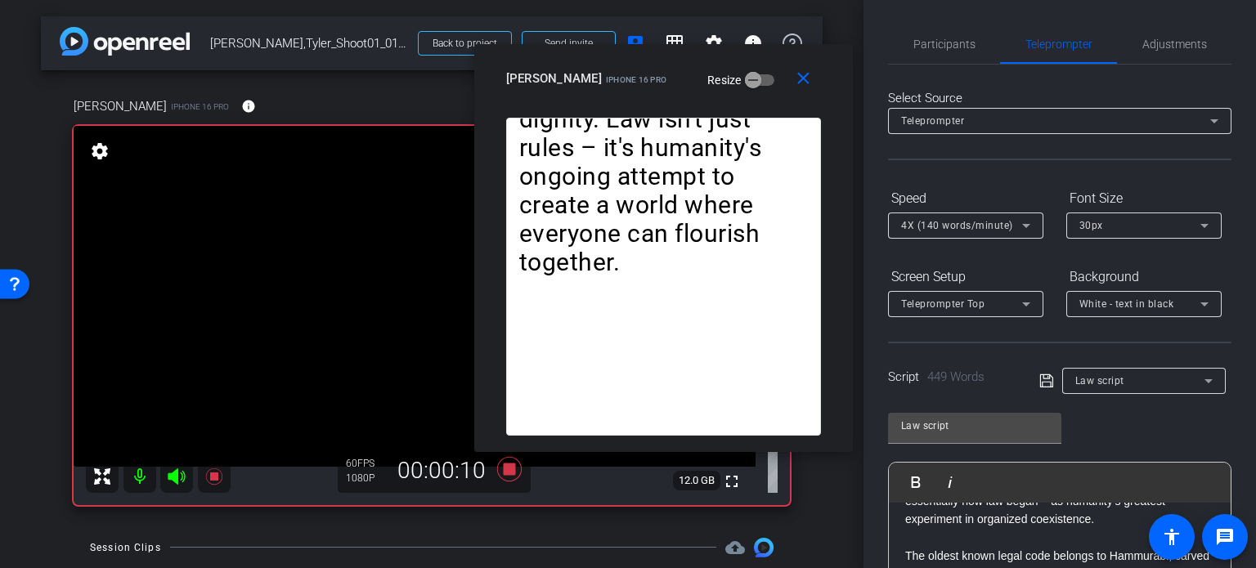
drag, startPoint x: 697, startPoint y: 127, endPoint x: 732, endPoint y: 91, distance: 50.3
click at [732, 91] on div "Tyler iPhone 16 Pro Resize" at bounding box center [669, 78] width 327 height 29
click at [951, 225] on span "4X (140 words/minute)" at bounding box center [957, 225] width 112 height 11
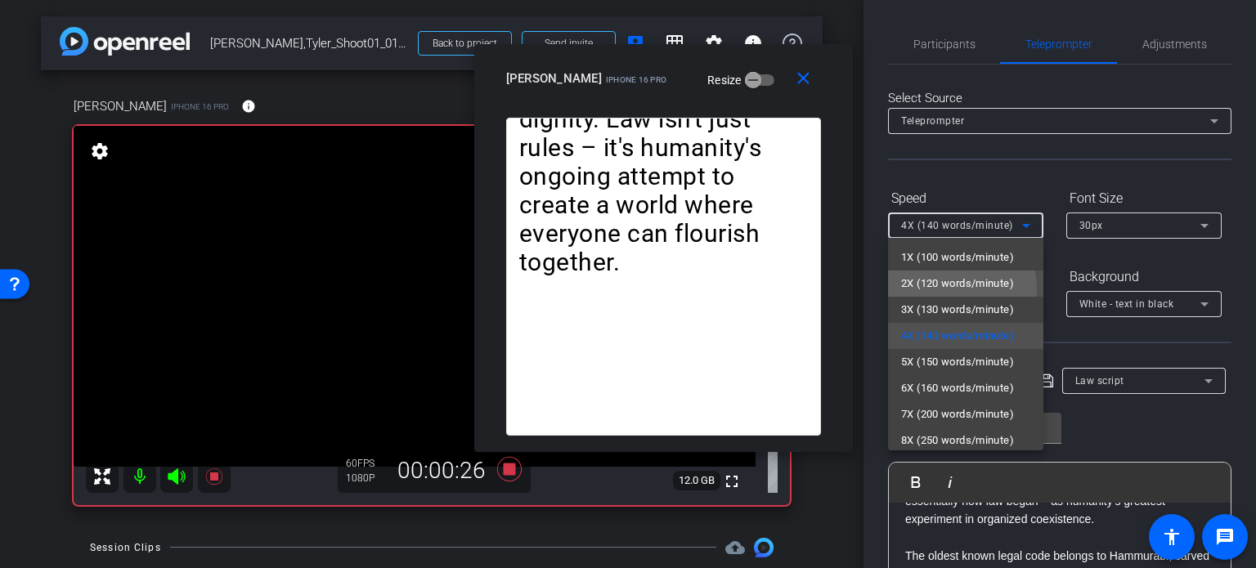
click at [944, 289] on span "2X (120 words/minute)" at bounding box center [957, 284] width 113 height 20
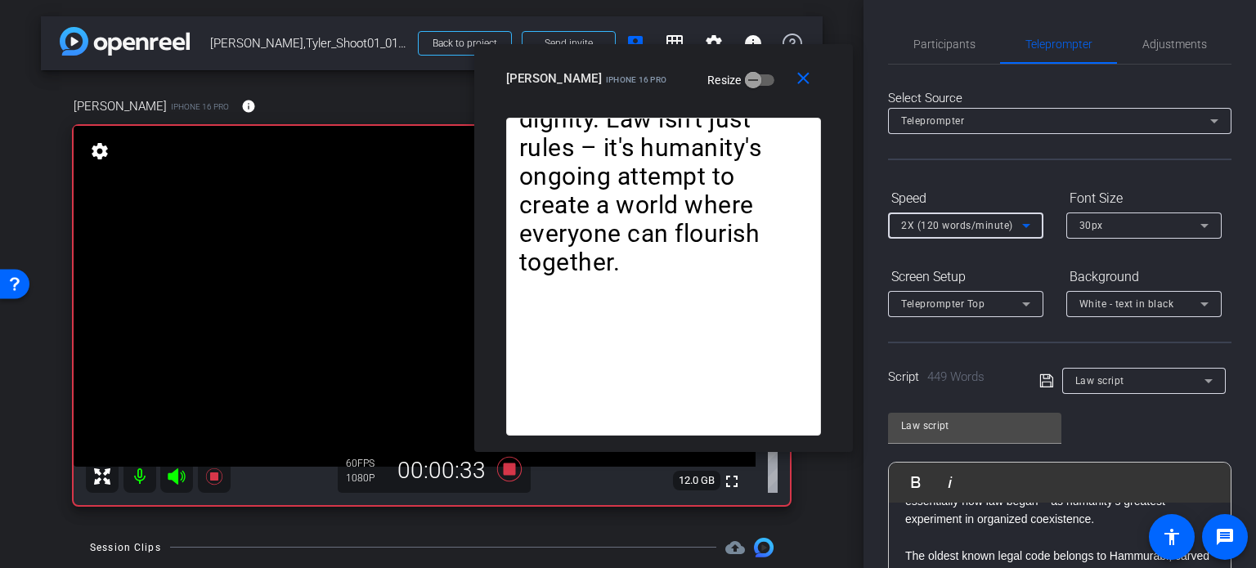
click at [951, 220] on span "2X (120 words/minute)" at bounding box center [957, 225] width 112 height 11
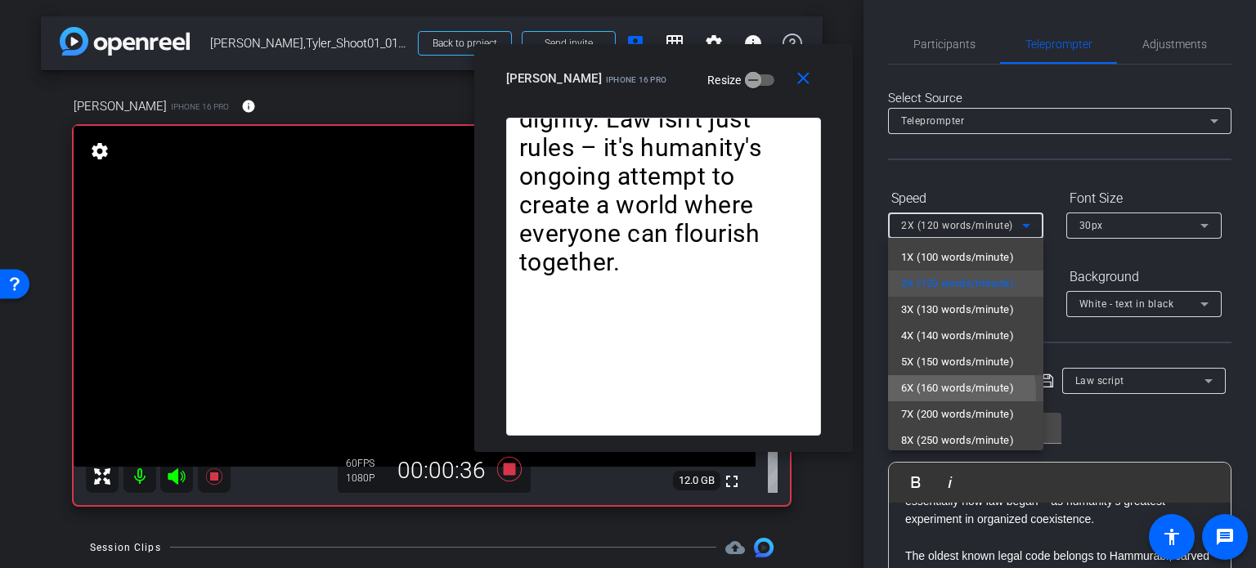
click at [935, 392] on span "6X (160 words/minute)" at bounding box center [957, 388] width 113 height 20
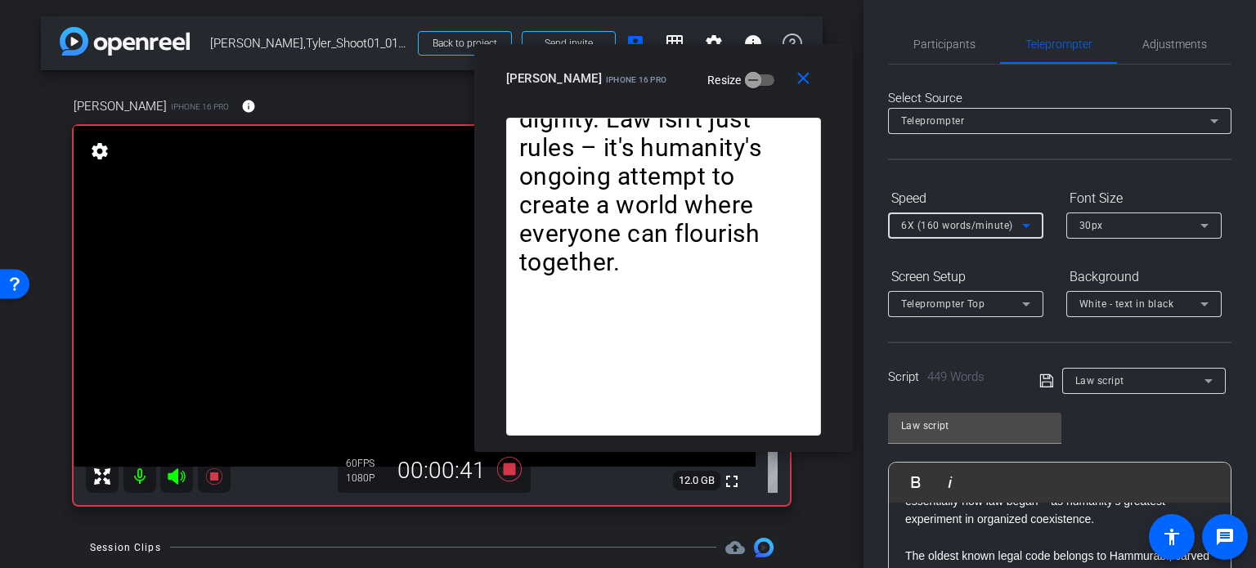
click at [920, 228] on span "6X (160 words/minute)" at bounding box center [957, 225] width 112 height 11
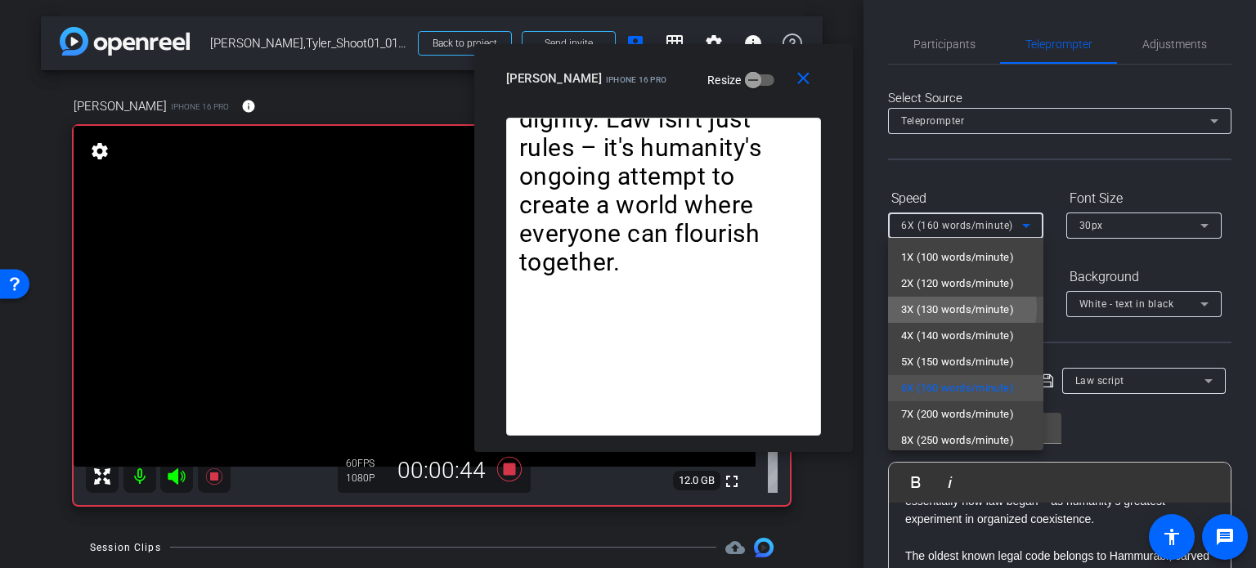
click at [961, 308] on span "3X (130 words/minute)" at bounding box center [957, 310] width 113 height 20
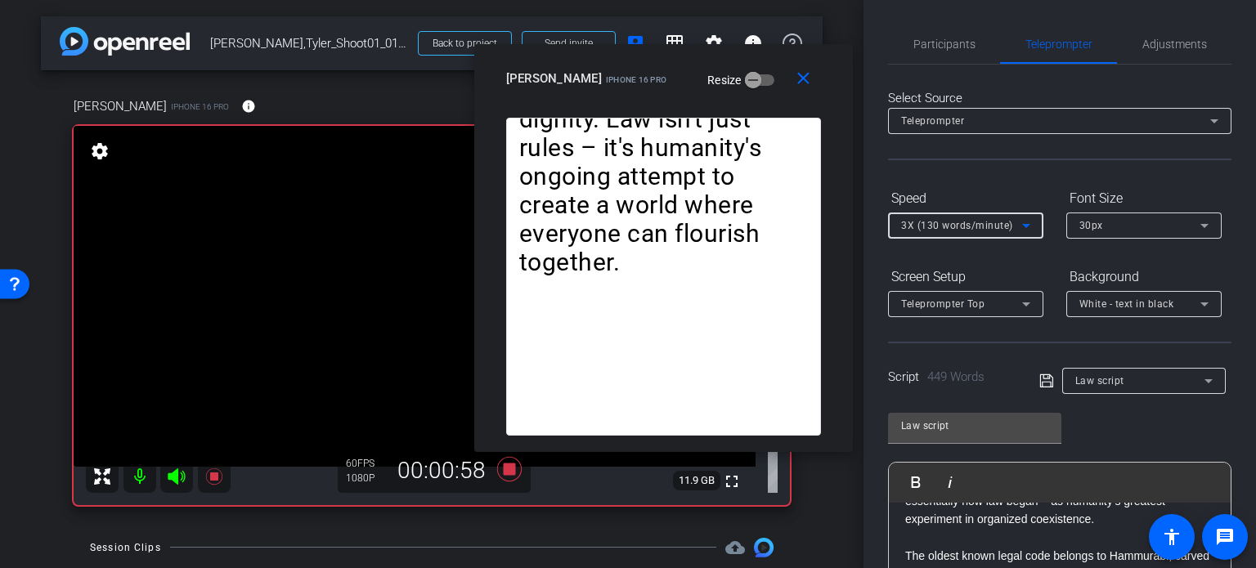
click at [942, 230] on span "3X (130 words/minute)" at bounding box center [957, 225] width 112 height 11
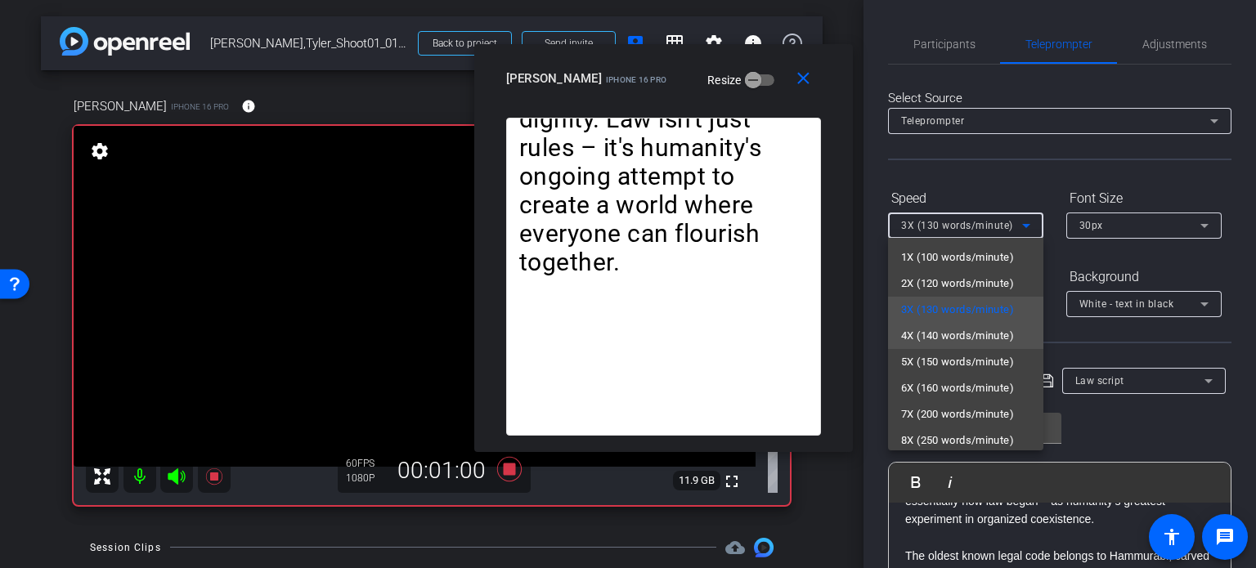
scroll to position [36, 0]
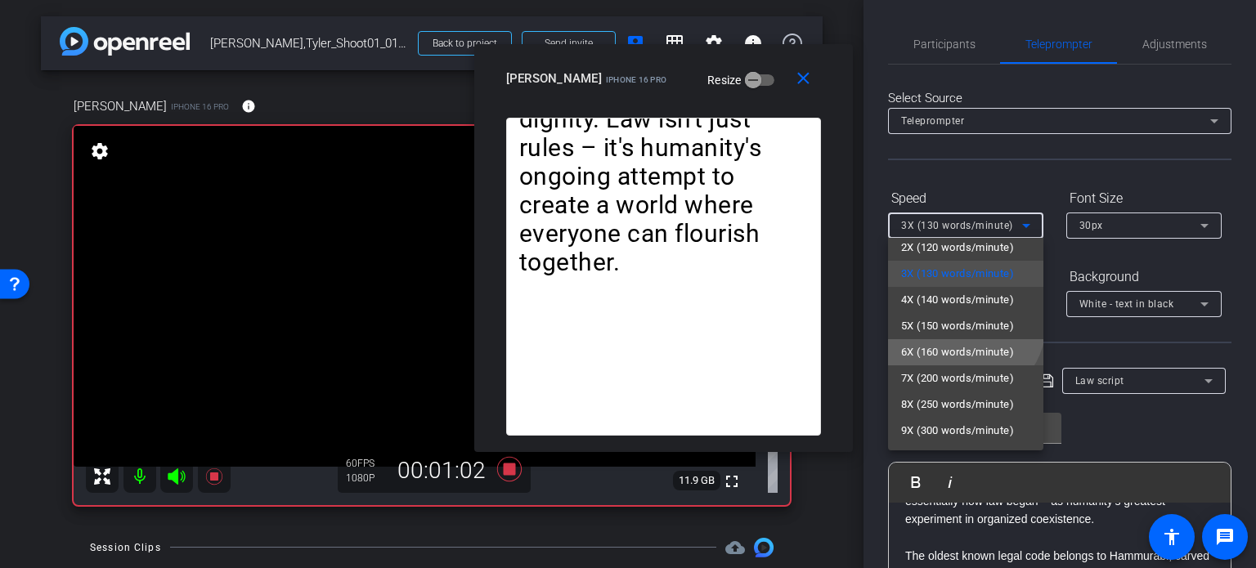
click at [957, 356] on span "6X (160 words/minute)" at bounding box center [957, 353] width 113 height 20
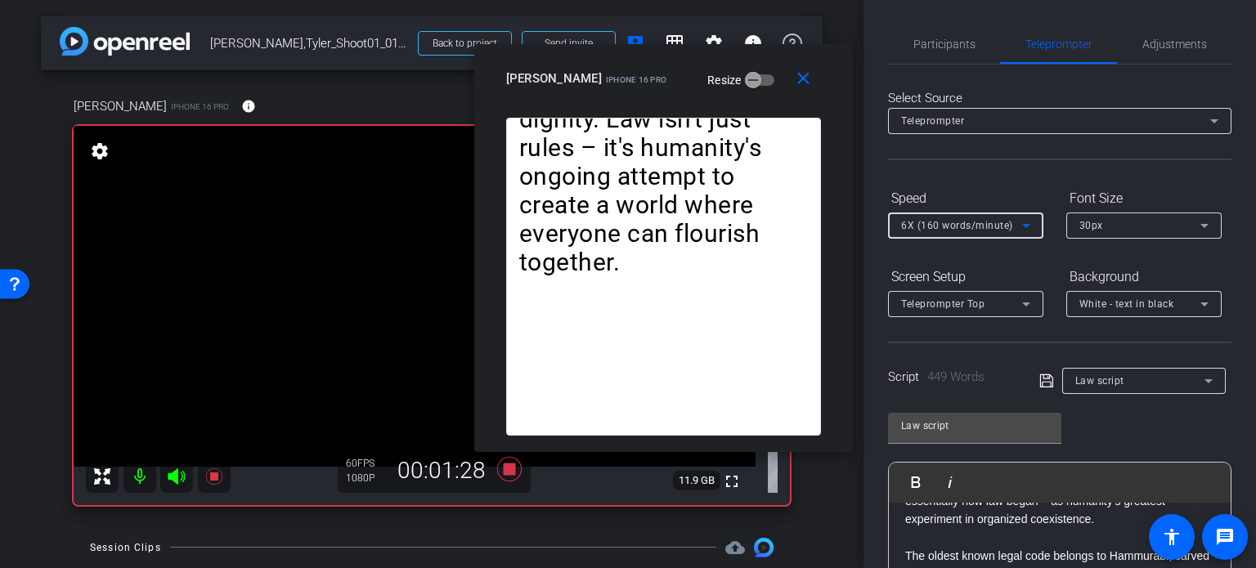
click at [969, 225] on span "6X (160 words/minute)" at bounding box center [957, 225] width 112 height 11
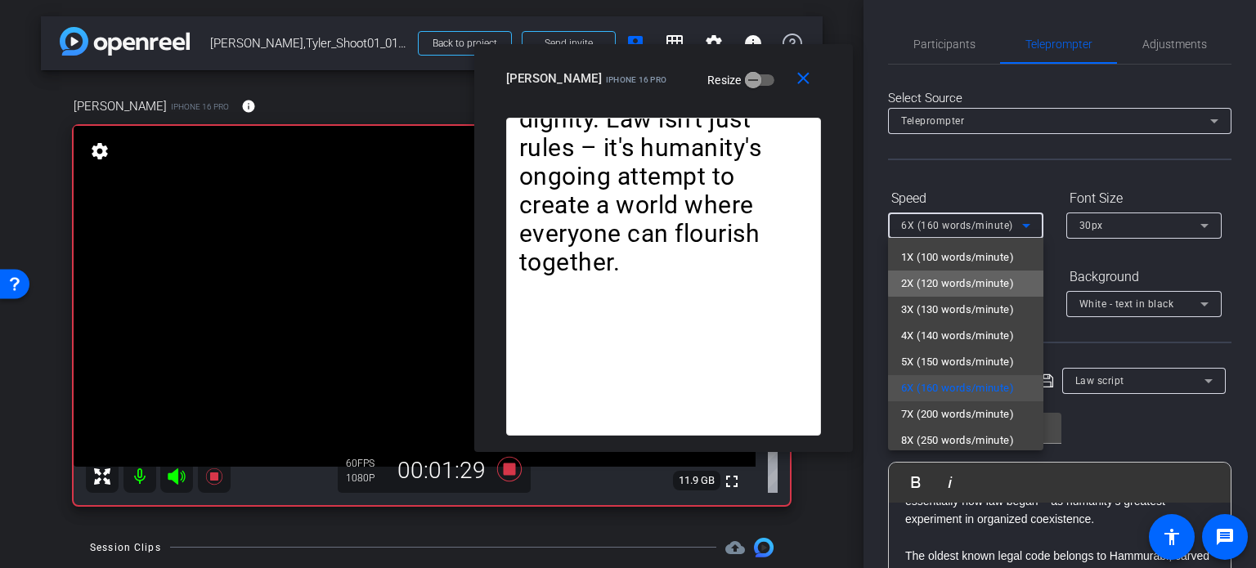
click at [974, 283] on span "2X (120 words/minute)" at bounding box center [957, 284] width 113 height 20
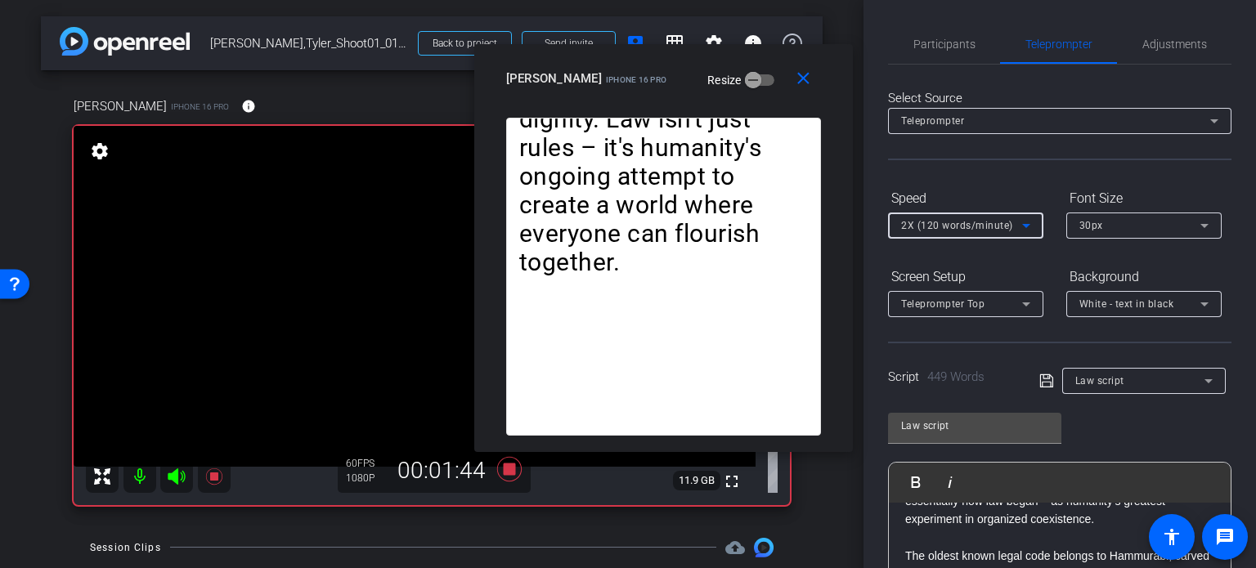
click at [944, 225] on span "2X (120 words/minute)" at bounding box center [957, 225] width 112 height 11
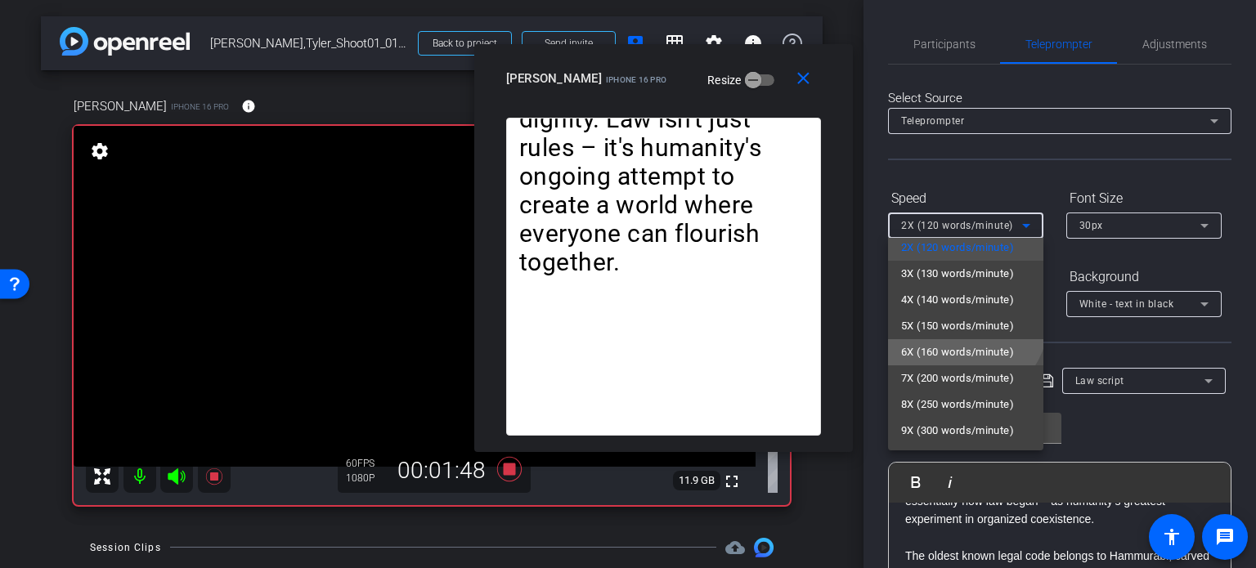
click at [955, 352] on span "6X (160 words/minute)" at bounding box center [957, 353] width 113 height 20
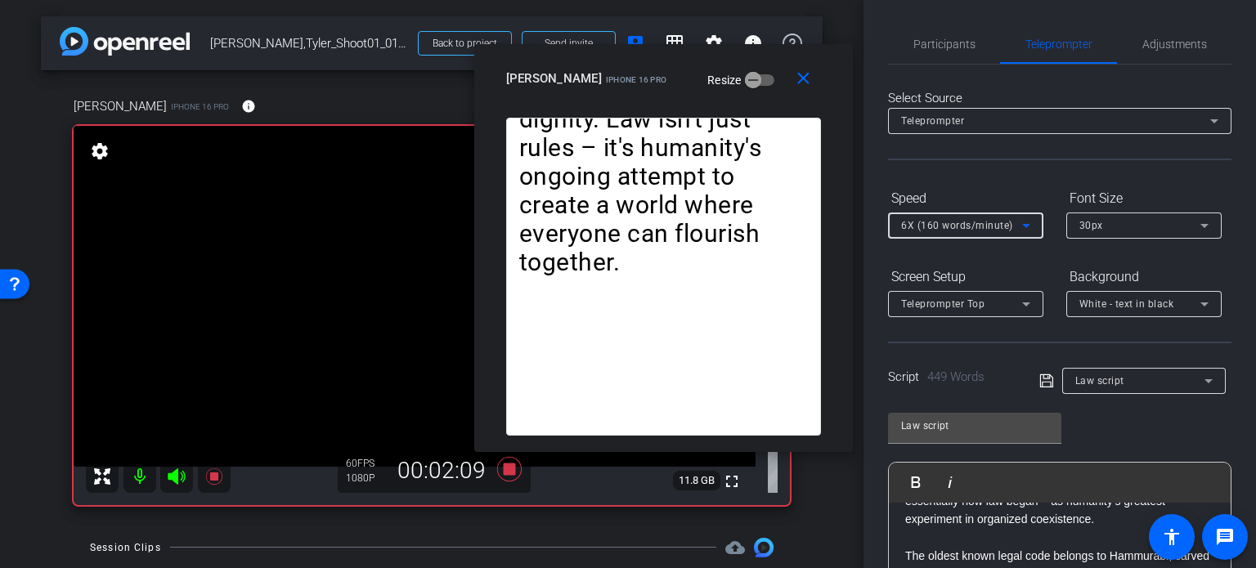
click at [938, 225] on span "6X (160 words/minute)" at bounding box center [957, 225] width 112 height 11
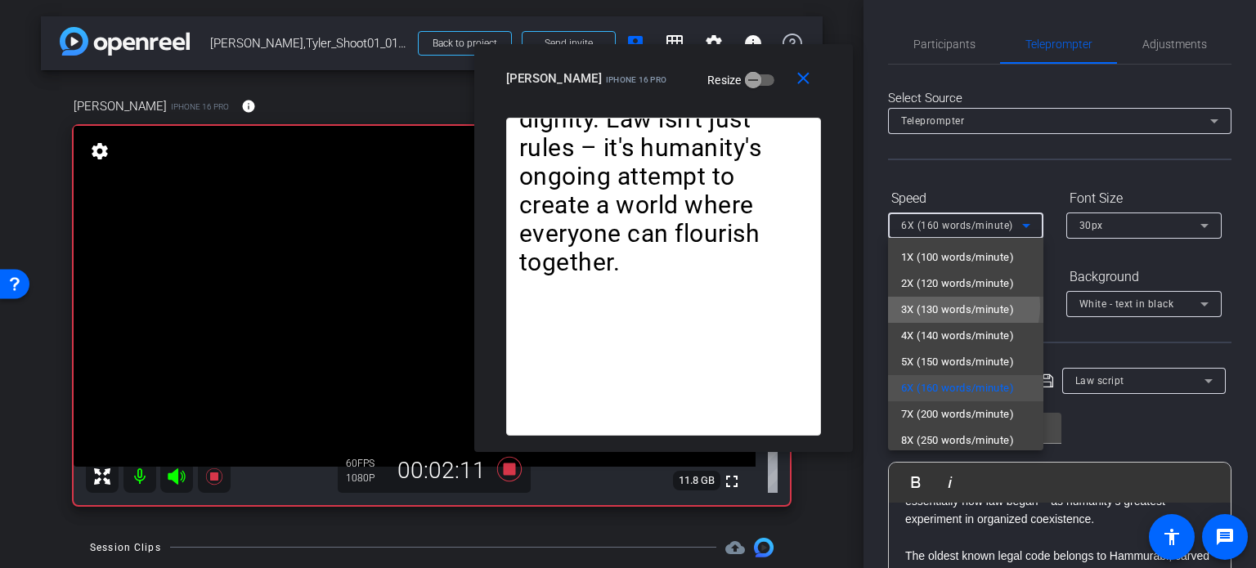
click at [963, 307] on span "3X (130 words/minute)" at bounding box center [957, 310] width 113 height 20
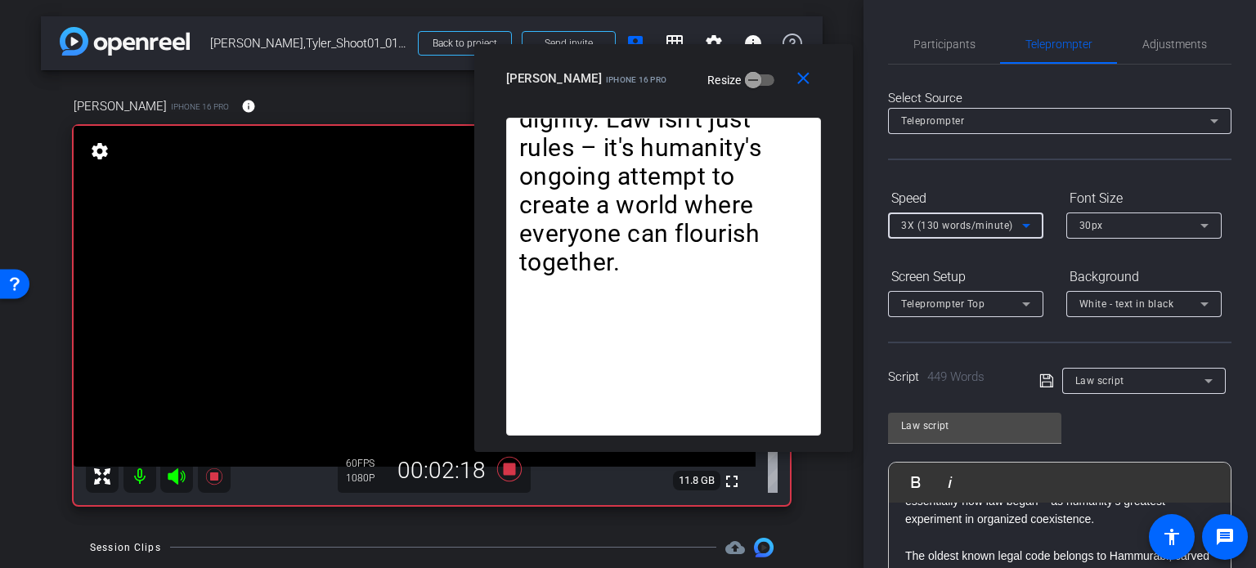
click at [941, 233] on div "3X (130 words/minute)" at bounding box center [961, 225] width 121 height 20
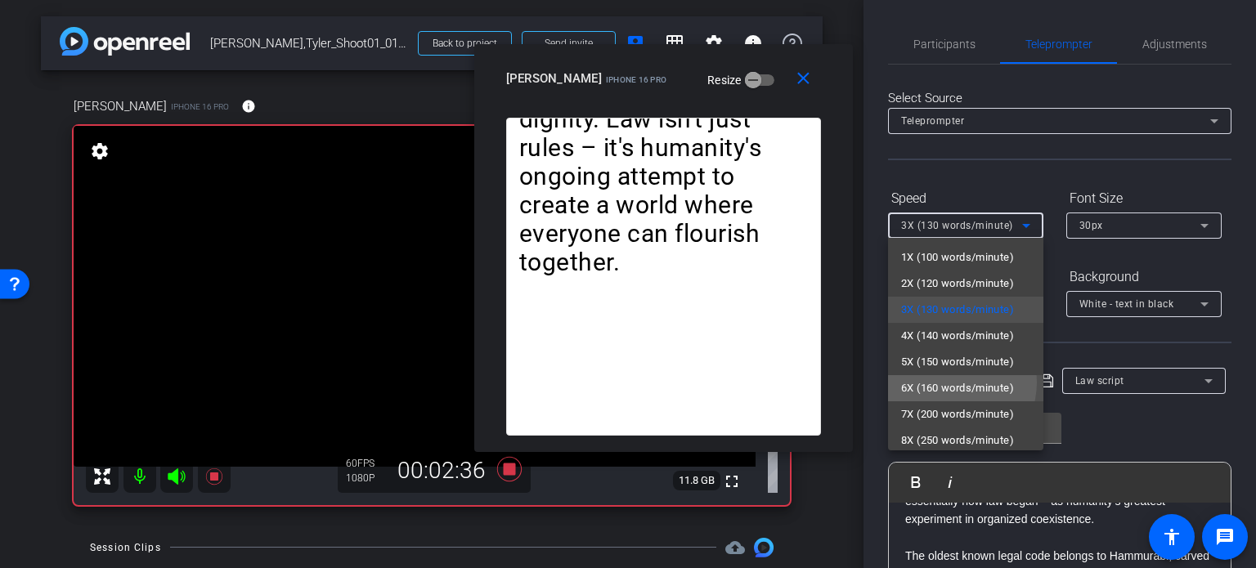
click at [951, 383] on span "6X (160 words/minute)" at bounding box center [957, 388] width 113 height 20
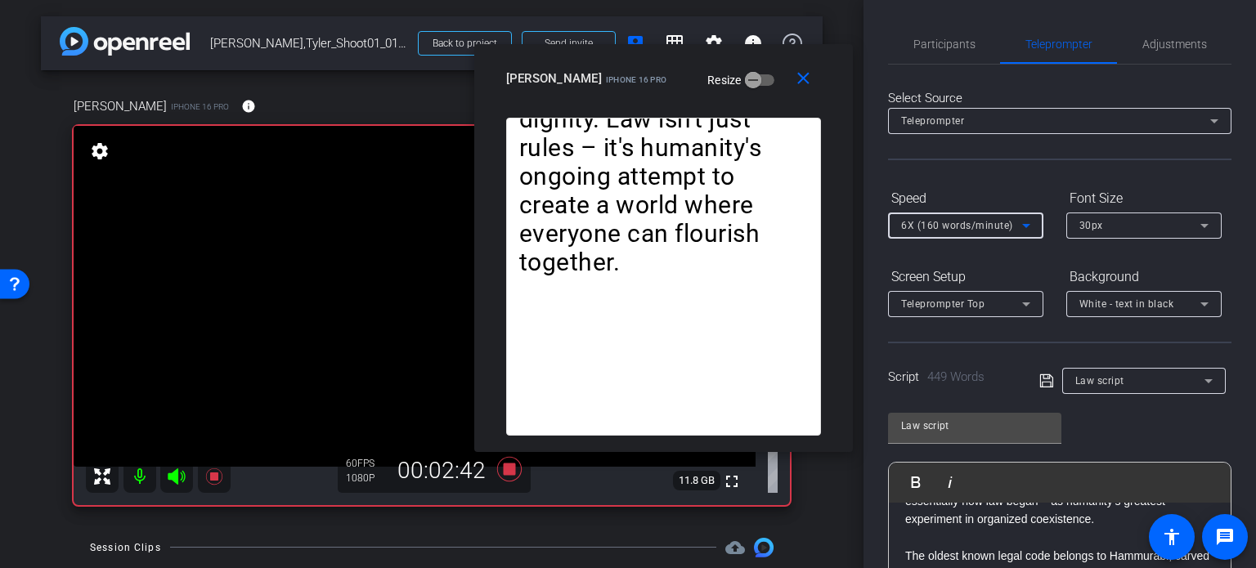
click at [917, 231] on span "6X (160 words/minute)" at bounding box center [957, 225] width 112 height 11
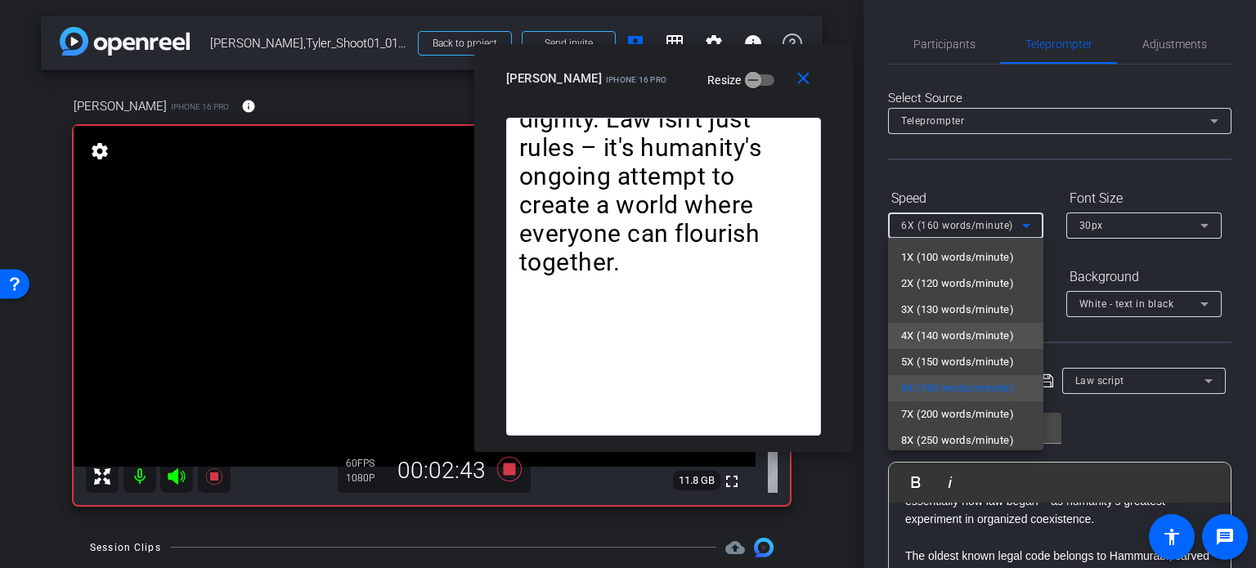
click at [950, 329] on span "4X (140 words/minute)" at bounding box center [957, 336] width 113 height 20
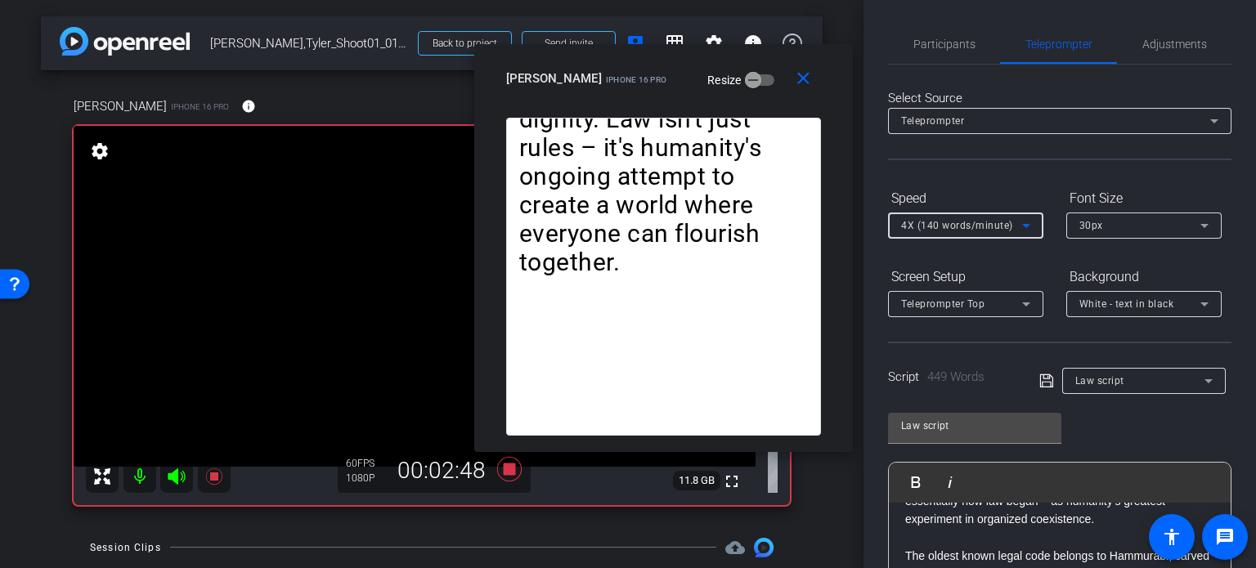
click at [943, 221] on span "4X (140 words/minute)" at bounding box center [957, 225] width 112 height 11
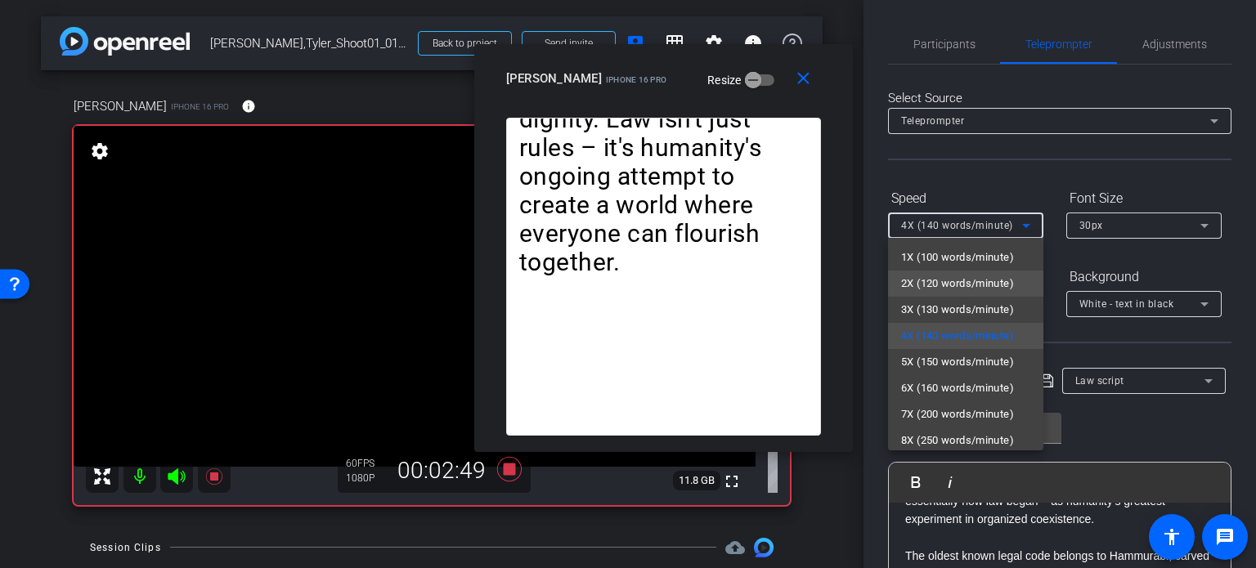
click at [938, 289] on span "2X (120 words/minute)" at bounding box center [957, 284] width 113 height 20
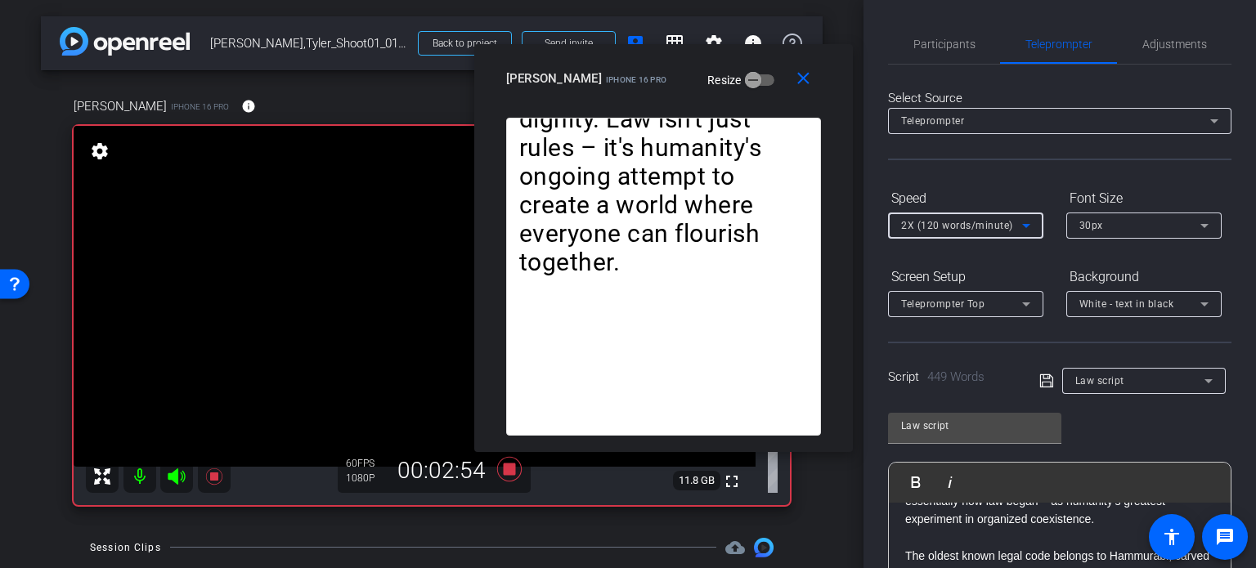
click at [925, 224] on span "2X (120 words/minute)" at bounding box center [957, 225] width 112 height 11
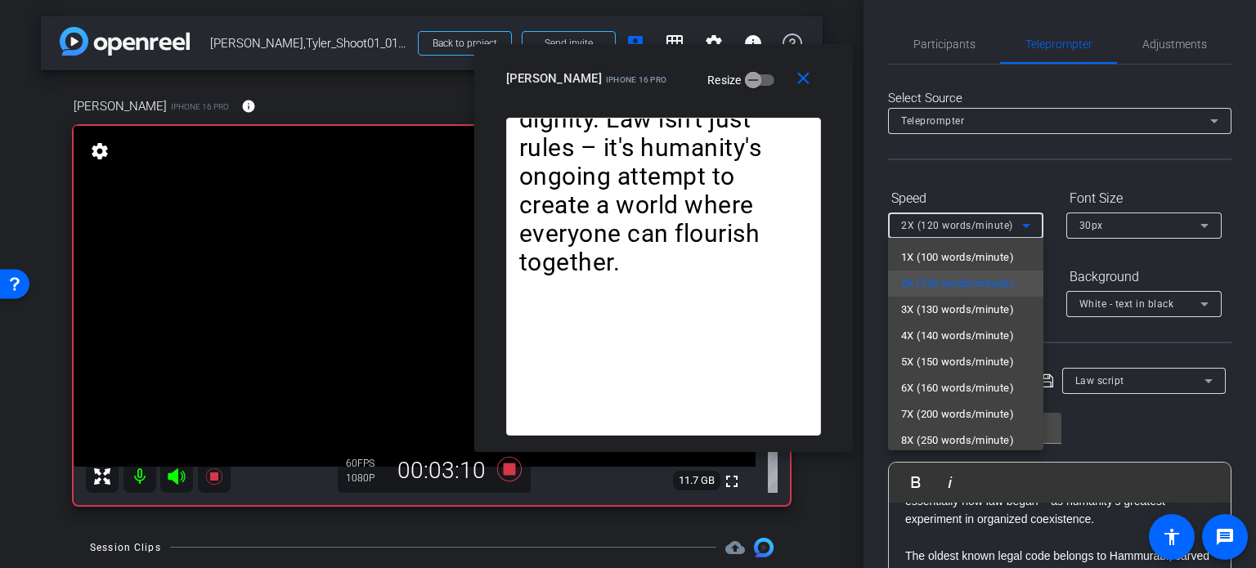
click at [794, 78] on div at bounding box center [628, 284] width 1256 height 568
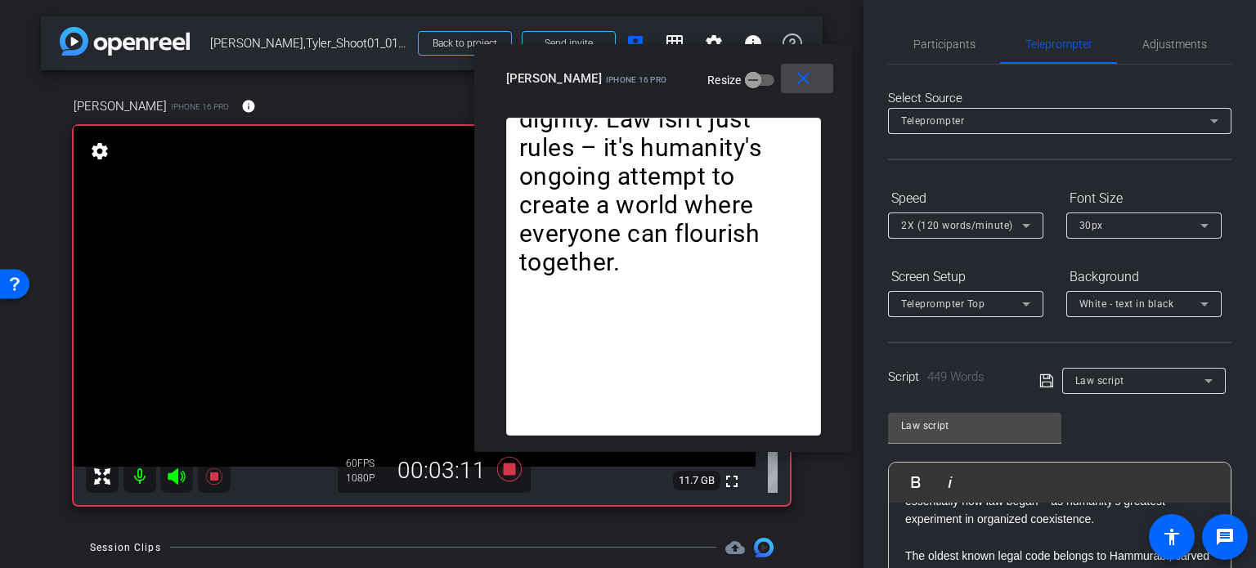
drag, startPoint x: 804, startPoint y: 71, endPoint x: 916, endPoint y: 45, distance: 115.8
click at [804, 72] on mat-icon "close" at bounding box center [803, 79] width 20 height 20
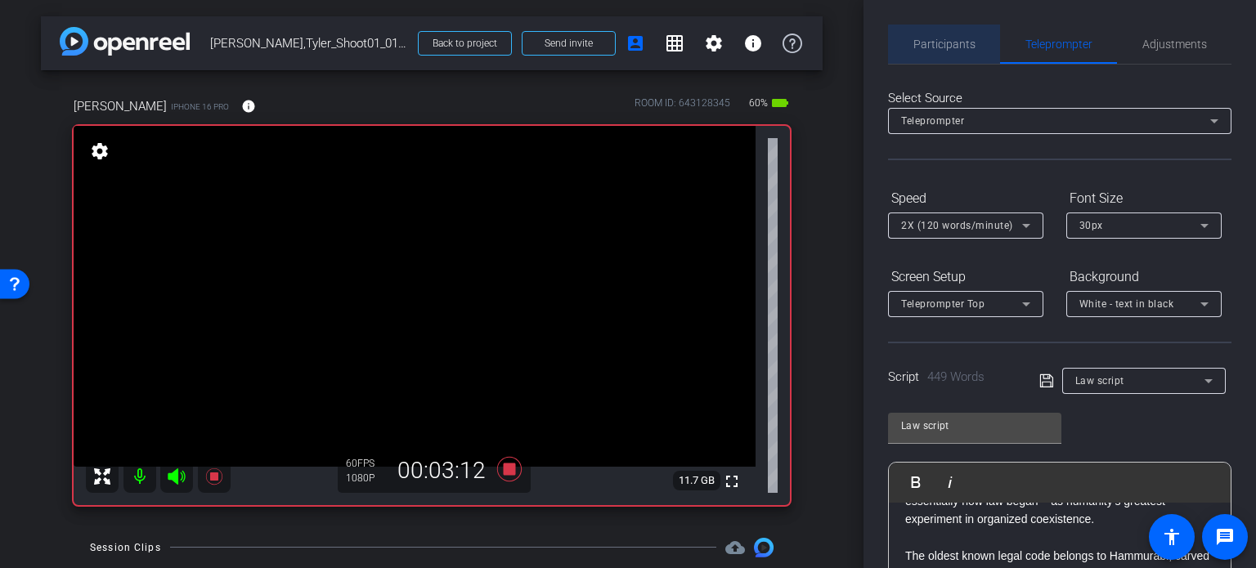
click at [945, 45] on span "Participants" at bounding box center [944, 43] width 62 height 11
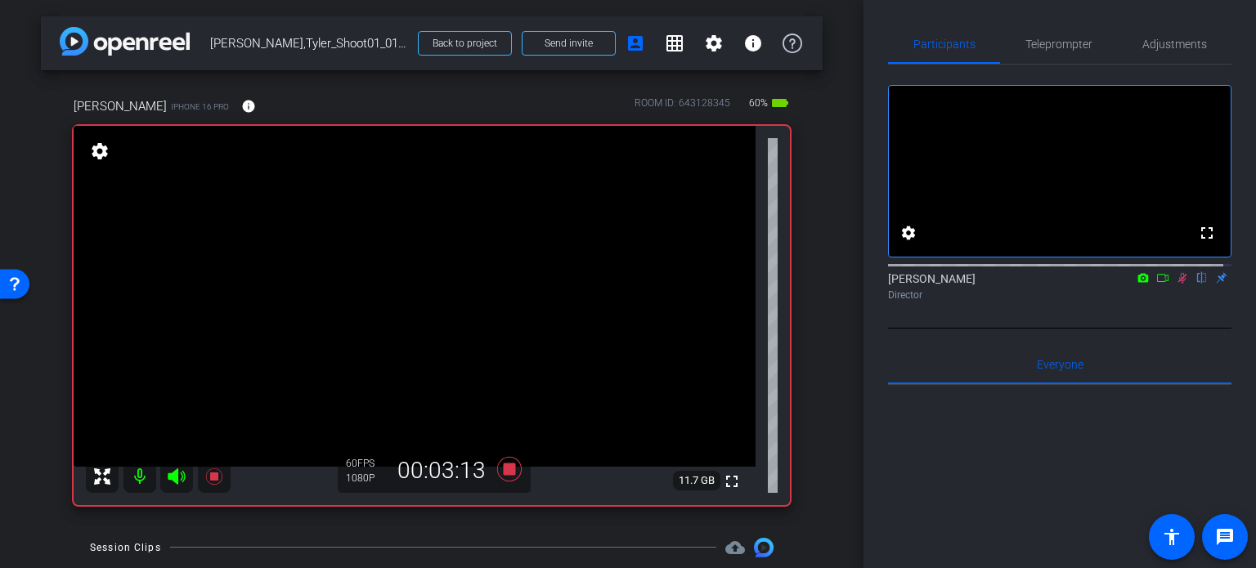
click at [1175, 284] on icon at bounding box center [1181, 277] width 13 height 11
click at [508, 468] on icon at bounding box center [509, 469] width 25 height 25
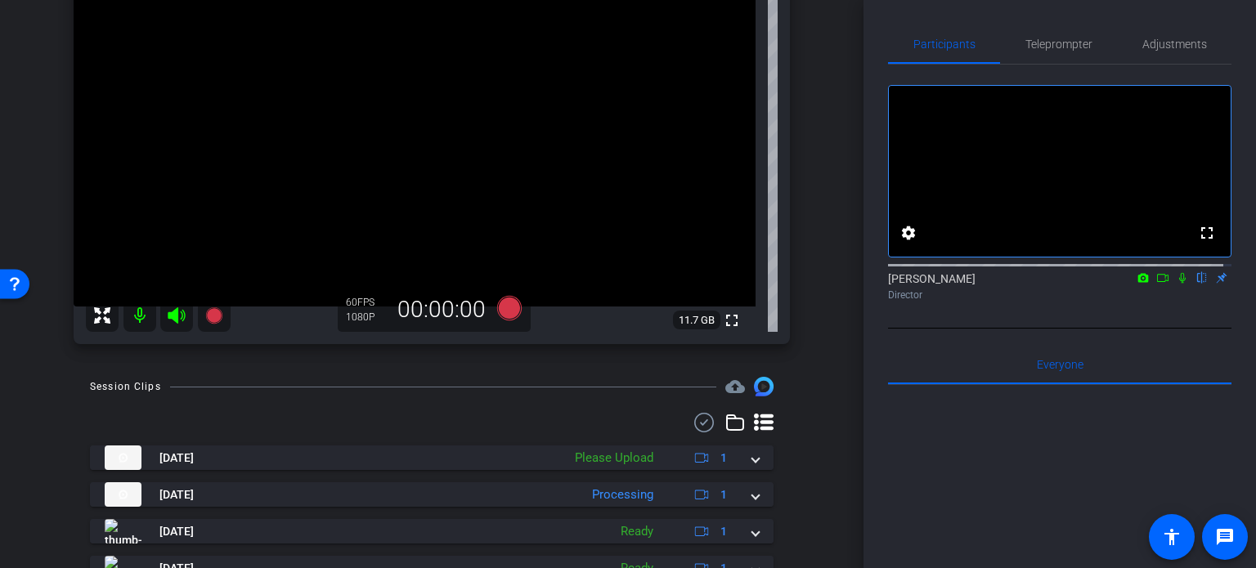
scroll to position [163, 0]
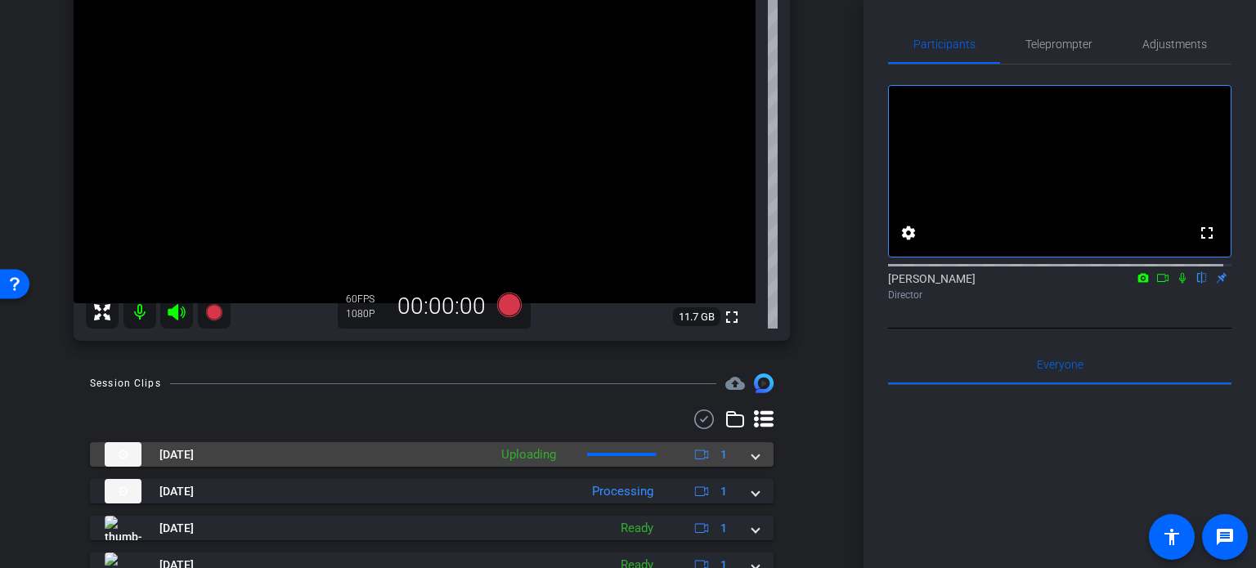
click at [753, 461] on mat-expansion-panel-header "Sep 10, 2025 Uploading 1" at bounding box center [431, 454] width 683 height 25
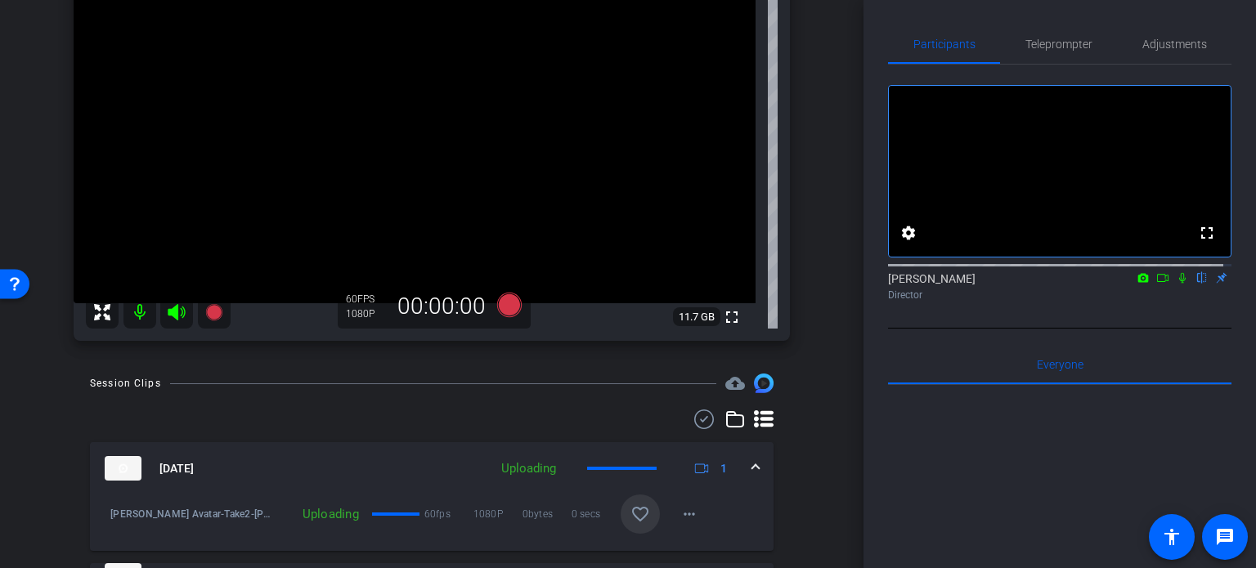
click at [631, 512] on mat-icon "favorite_border" at bounding box center [640, 514] width 20 height 20
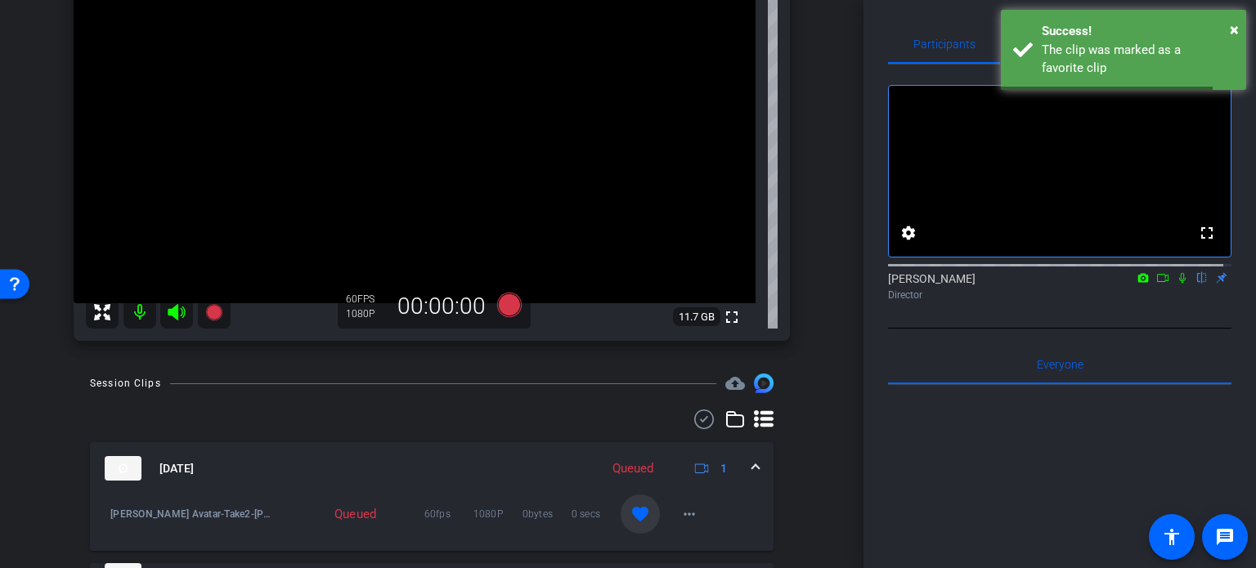
click at [750, 470] on mat-expansion-panel-header "Sep 10, 2025 Queued 1" at bounding box center [431, 468] width 683 height 52
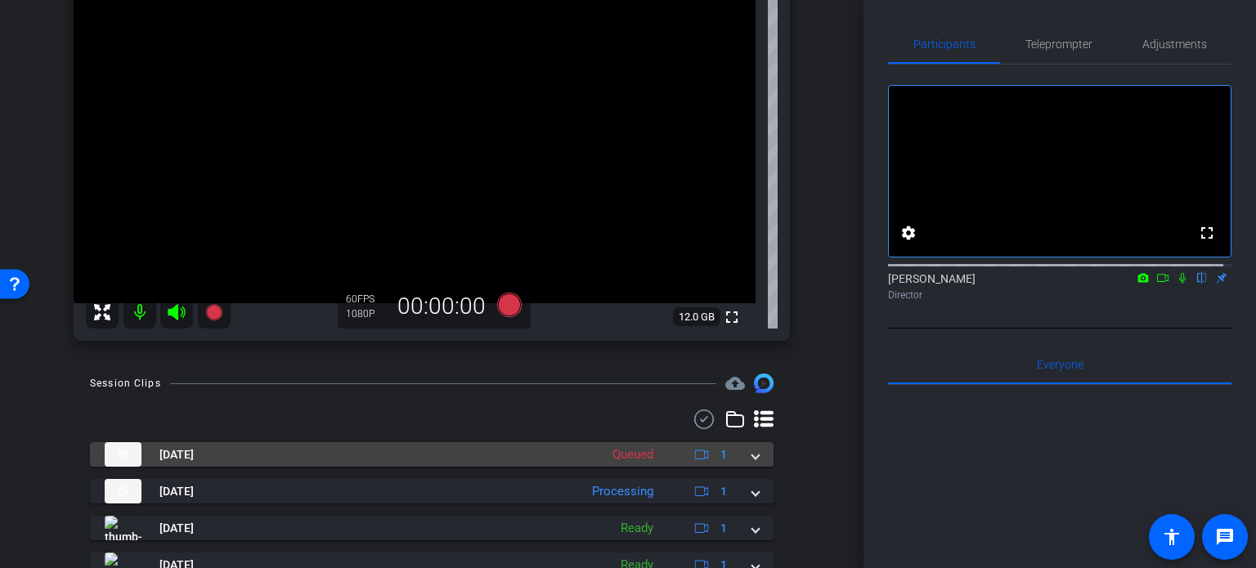
click at [752, 458] on span at bounding box center [755, 454] width 7 height 17
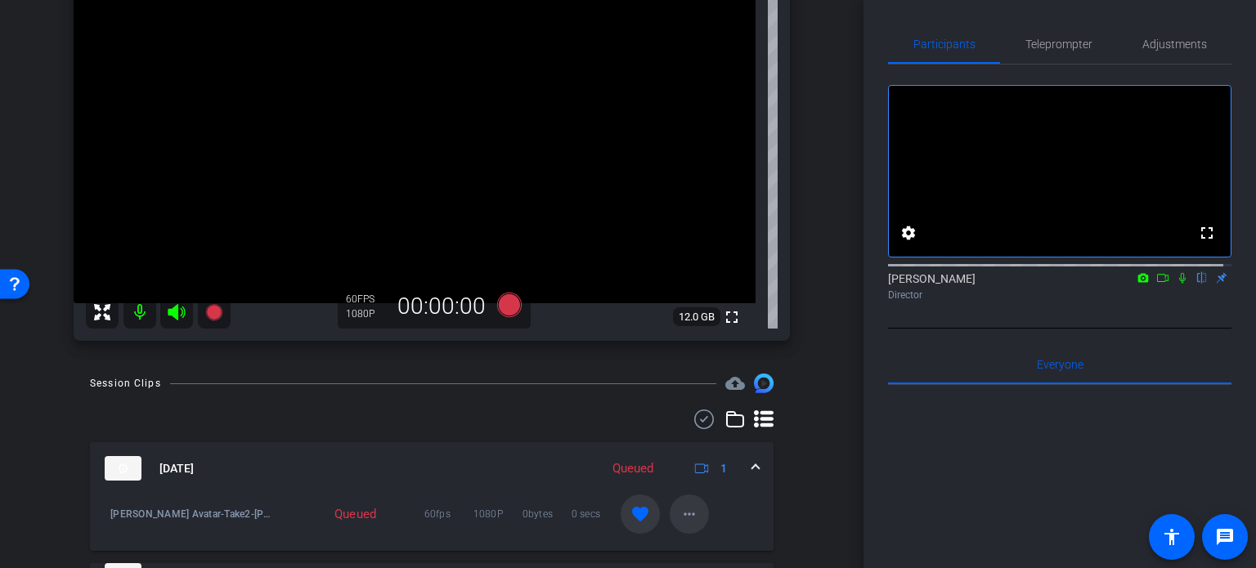
click at [684, 508] on mat-icon "more_horiz" at bounding box center [689, 514] width 20 height 20
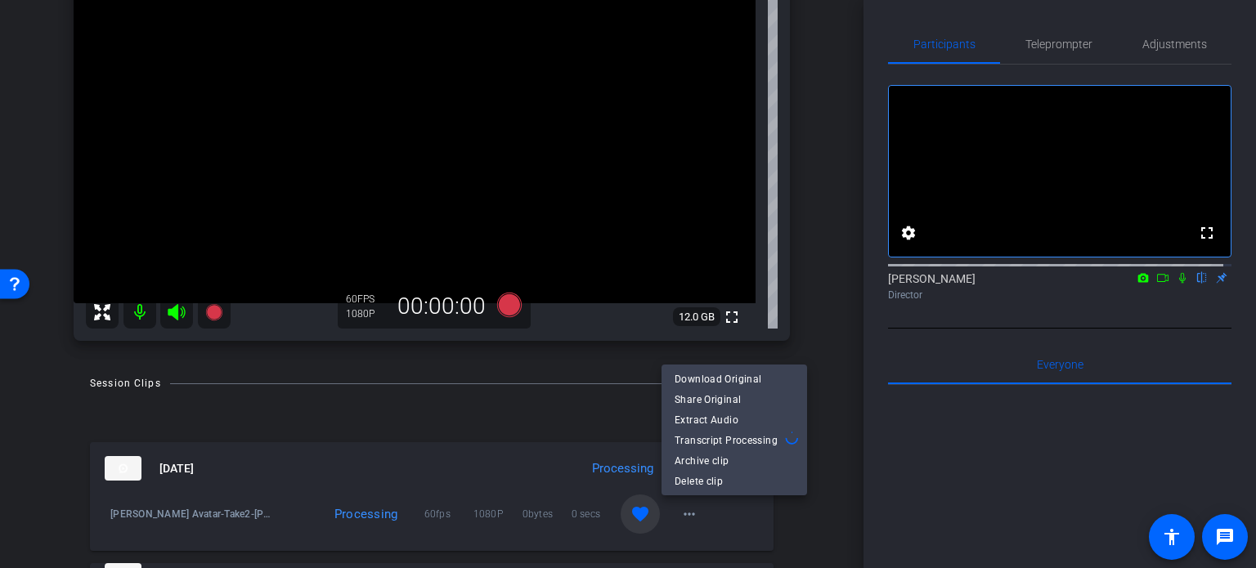
click at [840, 480] on div at bounding box center [628, 284] width 1256 height 568
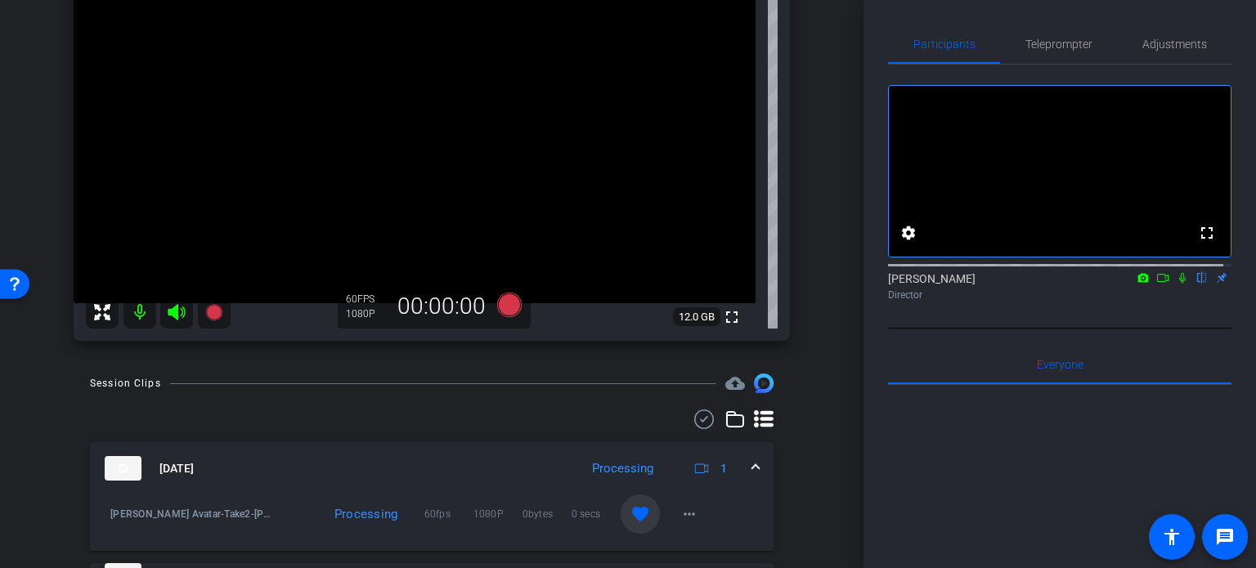
click at [747, 457] on mat-expansion-panel-header "Sep 10, 2025 Processing 1" at bounding box center [431, 468] width 683 height 52
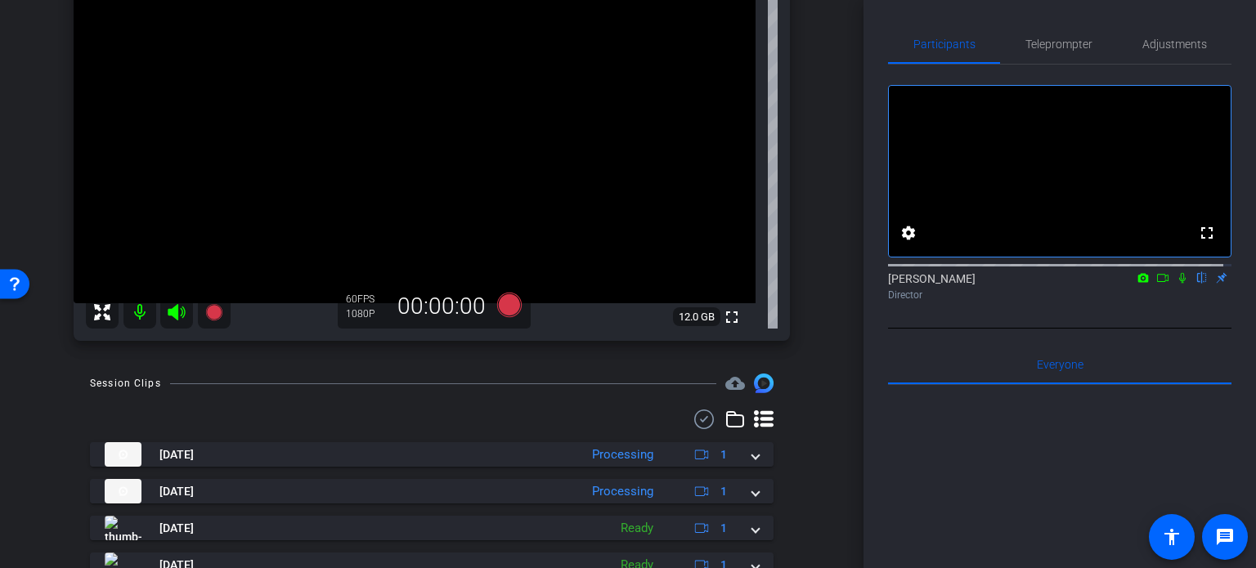
click at [816, 432] on div "arrow_back Lee,Tyler_Shoot01_01062025 Back to project Send invite account_box g…" at bounding box center [431, 284] width 863 height 568
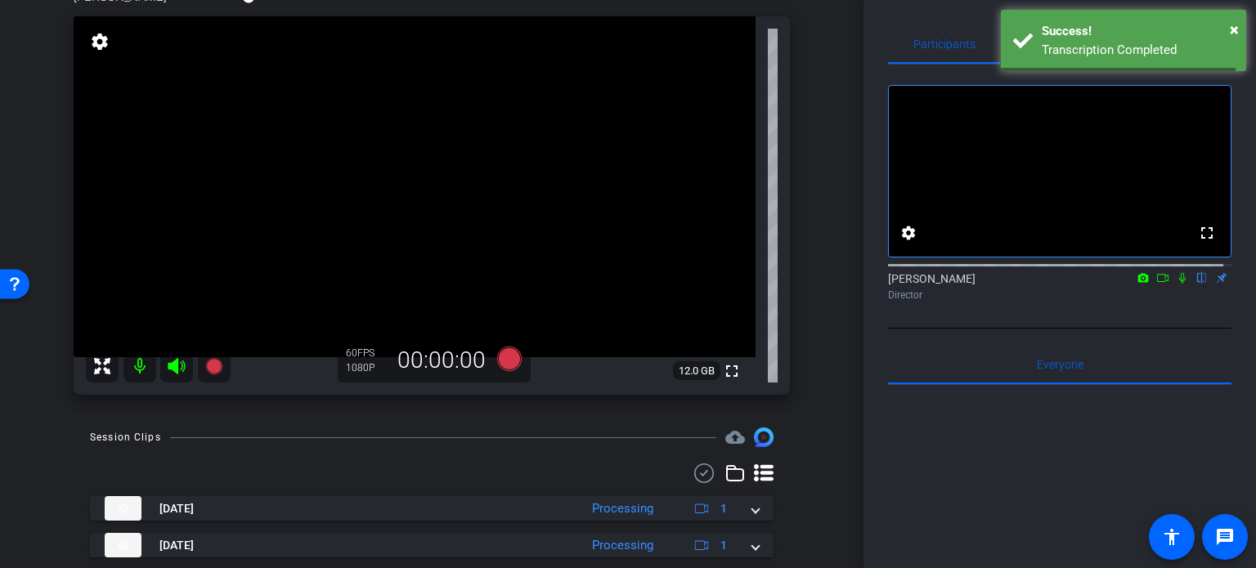
scroll to position [82, 0]
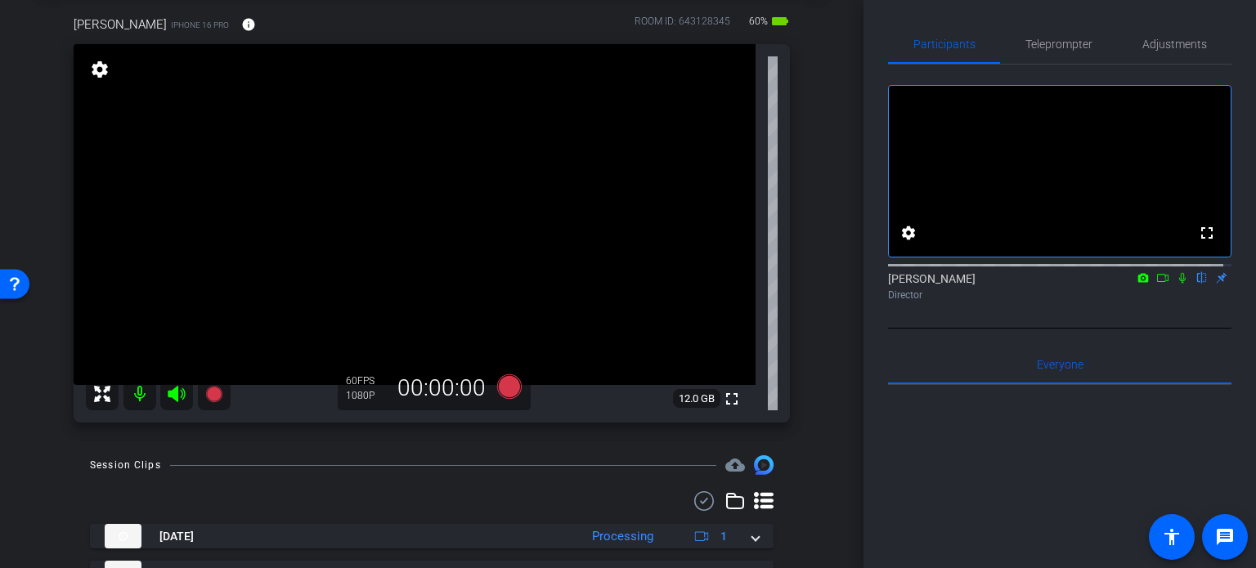
click at [807, 226] on div "Tyler iPhone 16 Pro info ROOM ID: 643128345 60% battery_std fullscreen settings…" at bounding box center [431, 214] width 781 height 450
click at [833, 290] on div "arrow_back Lee,Tyler_Shoot01_01062025 Back to project Send invite account_box g…" at bounding box center [431, 202] width 863 height 568
click at [833, 291] on div "arrow_back Lee,Tyler_Shoot01_01062025 Back to project Send invite account_box g…" at bounding box center [431, 202] width 863 height 568
click at [829, 350] on div "arrow_back Lee,Tyler_Shoot01_01062025 Back to project Send invite account_box g…" at bounding box center [431, 202] width 863 height 568
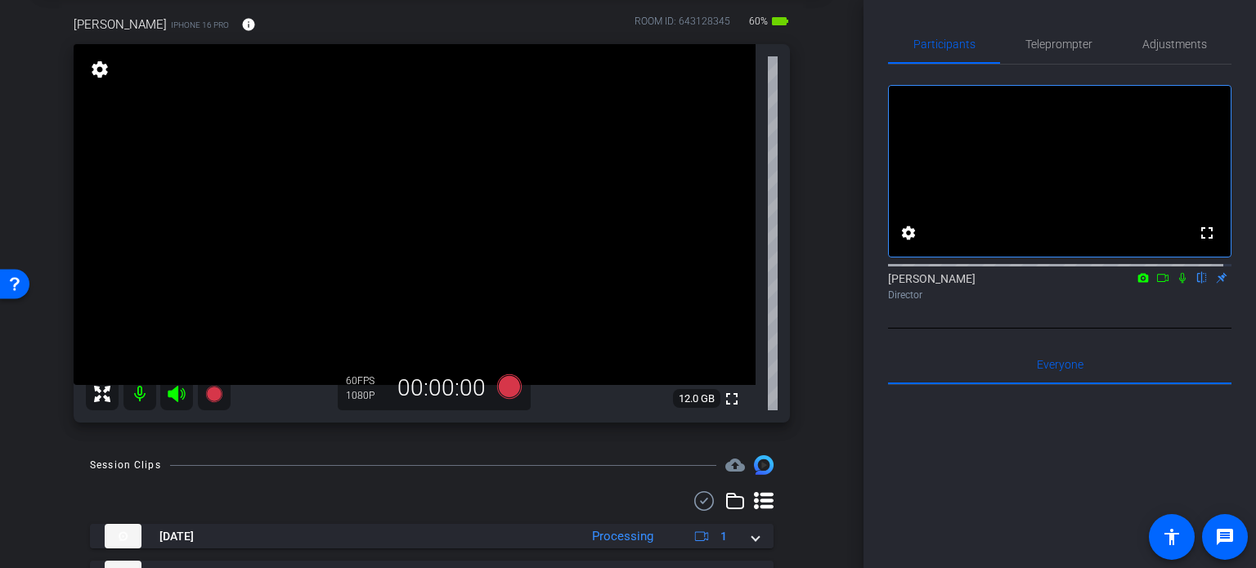
click at [805, 378] on div "Tyler iPhone 16 Pro info ROOM ID: 643128345 60% battery_std fullscreen settings…" at bounding box center [431, 214] width 781 height 450
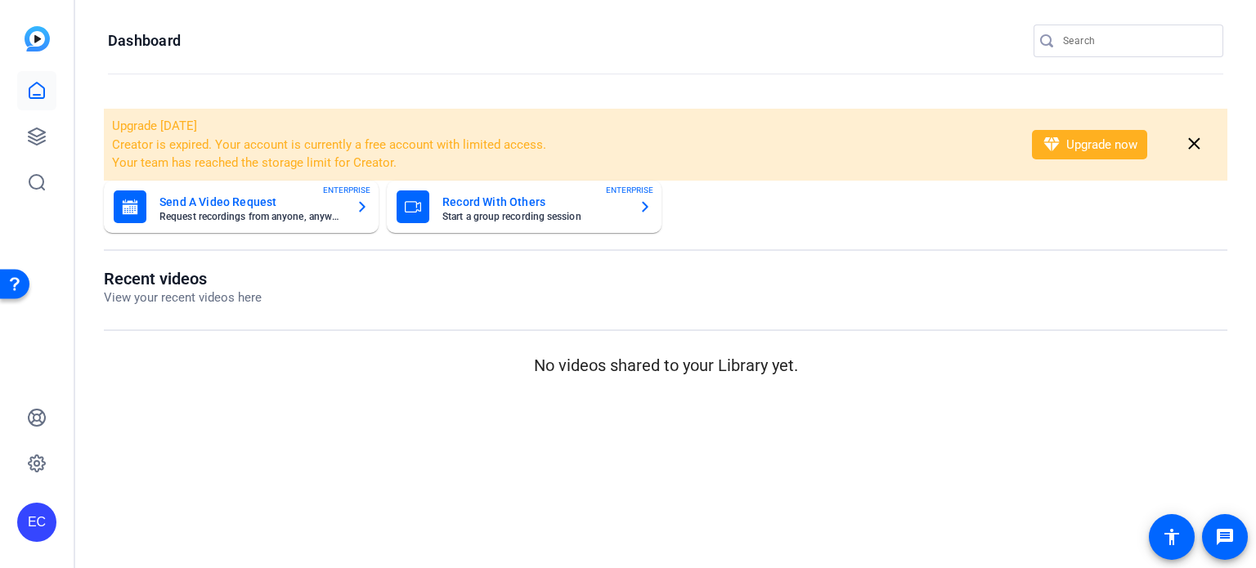
click at [1066, 29] on div at bounding box center [1136, 41] width 147 height 33
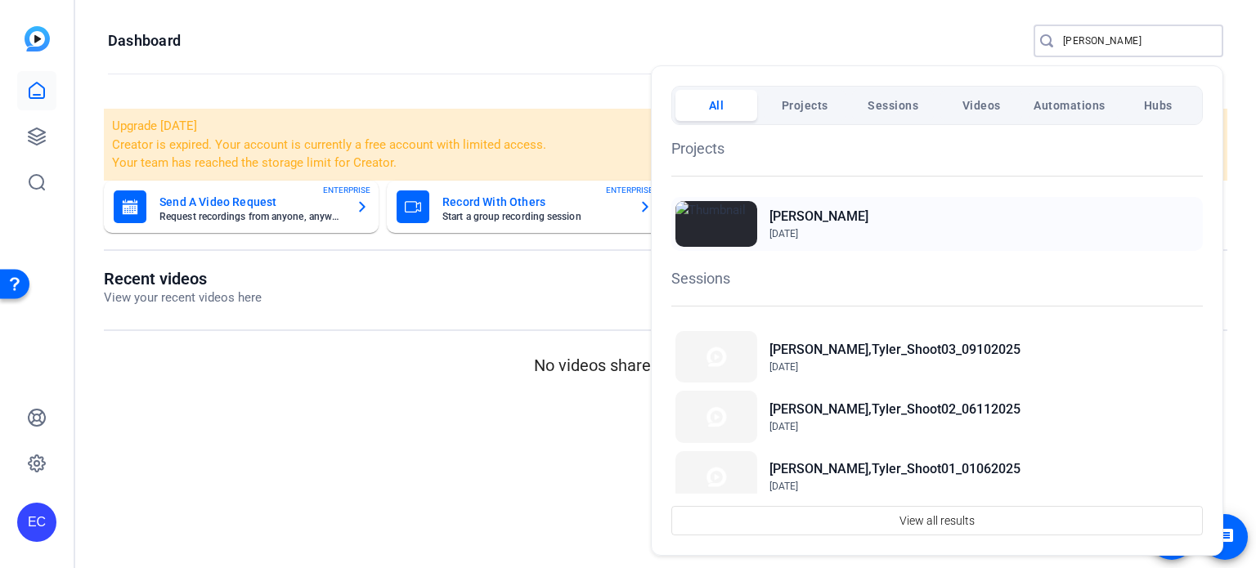
type input "[PERSON_NAME]"
click at [813, 217] on h2 "[PERSON_NAME]" at bounding box center [818, 217] width 99 height 20
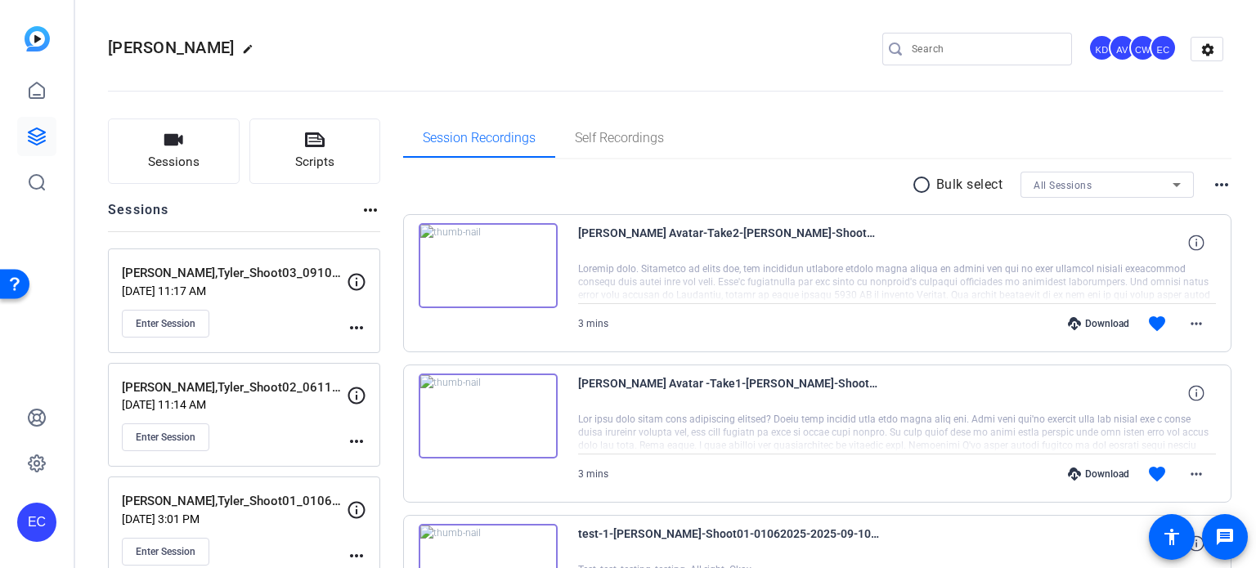
scroll to position [82, 0]
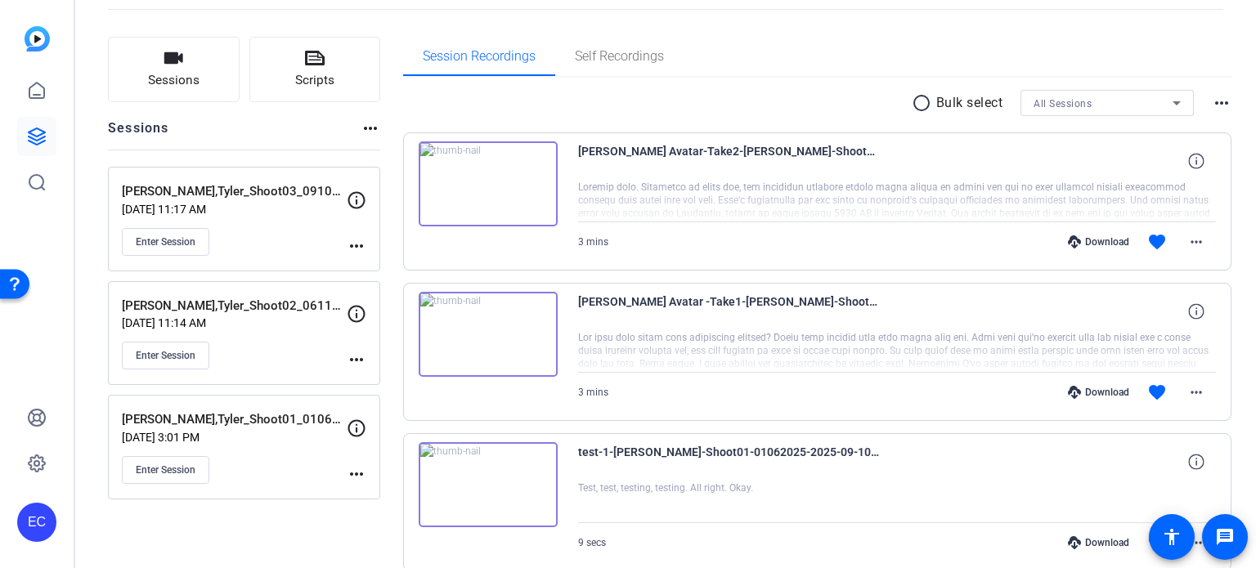
click at [1096, 388] on div "Download" at bounding box center [1098, 392] width 78 height 13
click at [1097, 235] on div "Download" at bounding box center [1098, 241] width 78 height 13
